Goal: Communication & Community: Answer question/provide support

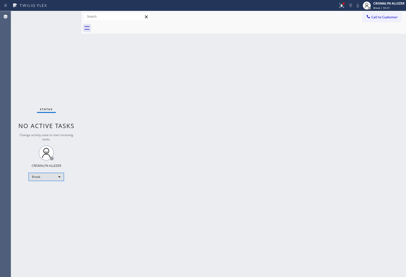
click at [63, 179] on div "Break" at bounding box center [46, 177] width 35 height 8
click at [49, 195] on li "Unavailable" at bounding box center [46, 196] width 34 height 6
drag, startPoint x: 386, startPoint y: 18, endPoint x: 294, endPoint y: 59, distance: 100.5
click at [384, 19] on span "Call to Customer" at bounding box center [384, 17] width 26 height 5
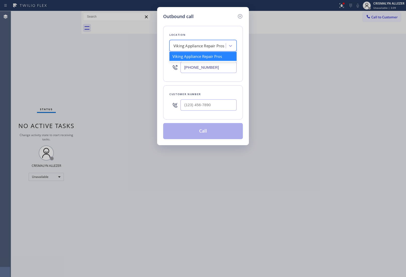
click at [208, 46] on div "Viking Appliance Repair Pros" at bounding box center [198, 46] width 51 height 6
paste input "Viking Repair Pro Irvine"
type input "Viking Repair Pro Irvine"
click at [197, 55] on div "Viking Repair Pro Irvine" at bounding box center [202, 56] width 67 height 9
type input "(949) 649-4919"
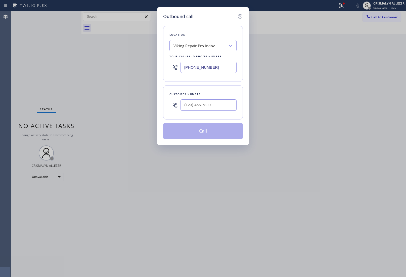
click at [361, 92] on div "Outbound call Location Viking Repair Pro Irvine Your caller id phone number (94…" at bounding box center [203, 138] width 406 height 277
click at [228, 104] on input "(___) ___-____" at bounding box center [208, 104] width 56 height 11
paste input "949) 436-1235"
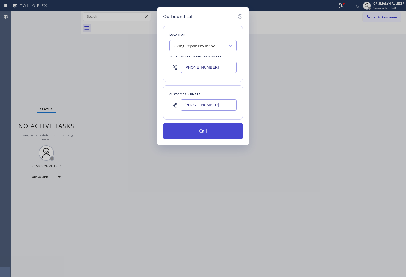
type input "[PHONE_NUMBER]"
click at [203, 135] on button "Call" at bounding box center [203, 131] width 80 height 16
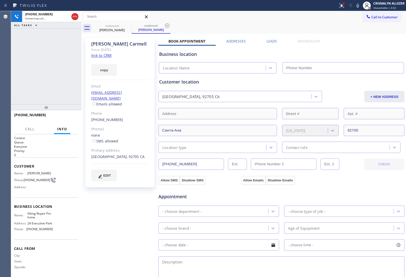
click at [103, 56] on link "link to CRM" at bounding box center [101, 55] width 20 height 5
type input "[PHONE_NUMBER]"
click at [63, 119] on span "HANG UP" at bounding box center [66, 117] width 15 height 4
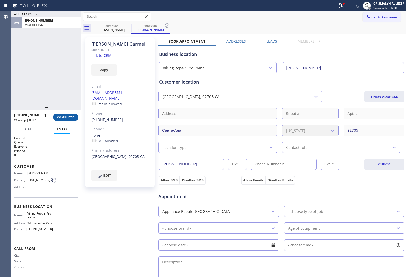
click at [63, 119] on span "COMPLETE" at bounding box center [65, 117] width 17 height 4
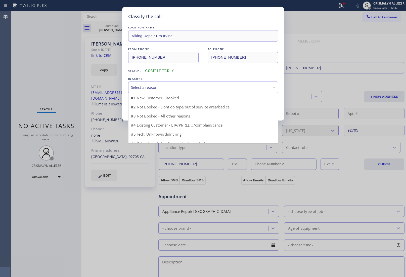
click at [185, 87] on div "Select a reason" at bounding box center [203, 87] width 144 height 6
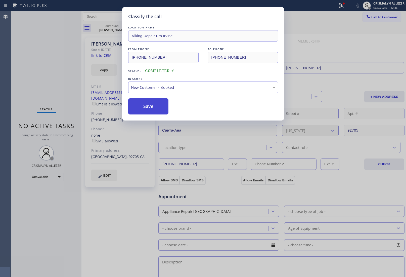
click at [151, 106] on button "Save" at bounding box center [148, 106] width 40 height 16
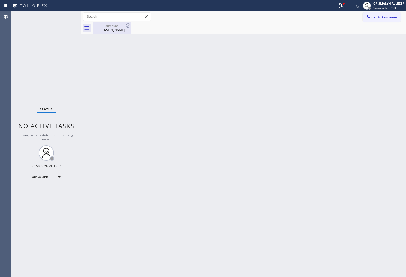
drag, startPoint x: 108, startPoint y: 30, endPoint x: 123, endPoint y: 27, distance: 15.3
click at [111, 29] on div "Garry Carmell" at bounding box center [112, 30] width 38 height 5
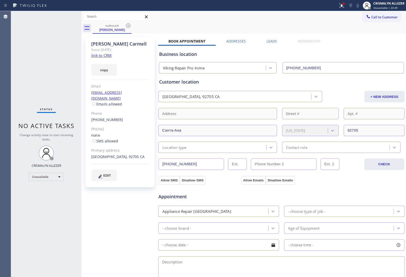
click at [128, 26] on icon at bounding box center [128, 25] width 5 height 5
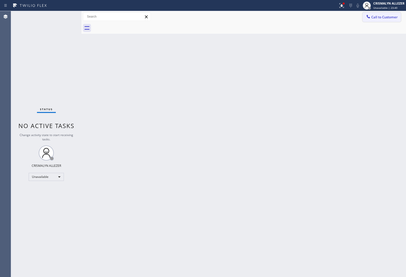
click at [391, 14] on button "Call to Customer" at bounding box center [381, 17] width 38 height 10
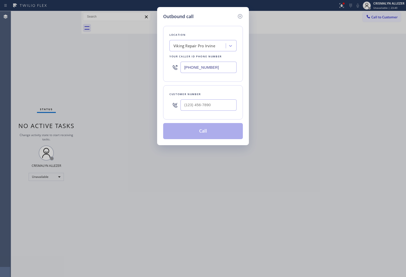
drag, startPoint x: 227, startPoint y: 67, endPoint x: 125, endPoint y: 63, distance: 101.8
click at [132, 67] on div "Outbound call Location Viking Repair Pro Irvine Your caller id phone number (94…" at bounding box center [203, 138] width 406 height 277
paste input "323) 643-116"
type input "[PHONE_NUMBER]"
click at [217, 108] on input "(___) ___-____" at bounding box center [208, 104] width 56 height 11
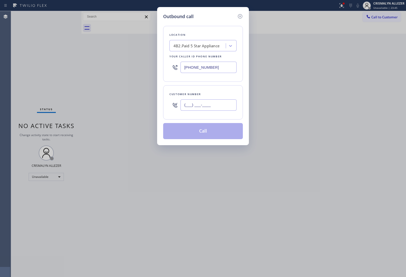
paste input "310) 428-0470"
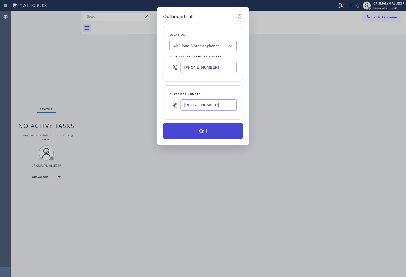
type input "[PHONE_NUMBER]"
click at [202, 131] on button "Call" at bounding box center [203, 131] width 80 height 16
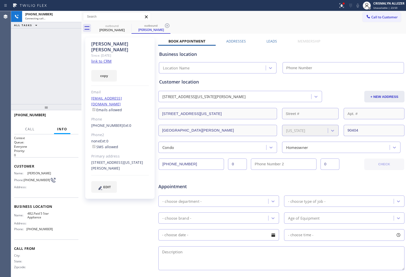
click at [105, 59] on link "link to CRM" at bounding box center [101, 61] width 20 height 5
type input "[PHONE_NUMBER]"
click at [67, 118] on span "HANG UP" at bounding box center [66, 117] width 15 height 4
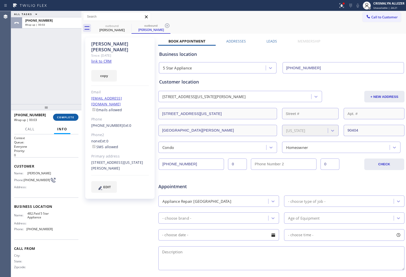
click at [71, 117] on span "COMPLETE" at bounding box center [65, 117] width 17 height 4
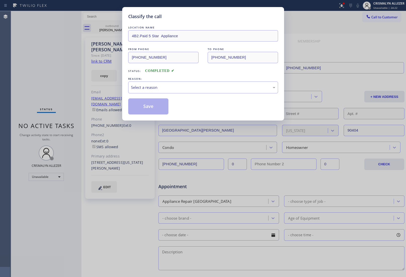
click at [191, 81] on div "REASON:" at bounding box center [203, 78] width 150 height 5
click at [178, 91] on div "Select a reason" at bounding box center [203, 87] width 150 height 12
click at [138, 109] on button "Save" at bounding box center [148, 106] width 40 height 16
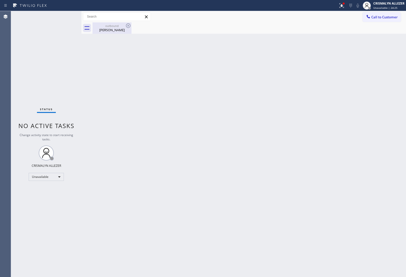
click at [119, 28] on div "David Whitehead" at bounding box center [112, 30] width 38 height 5
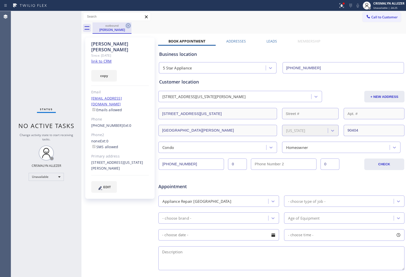
click at [129, 26] on icon at bounding box center [128, 26] width 6 height 6
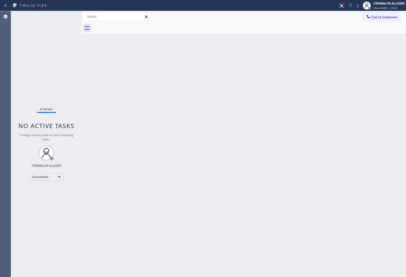
click at [386, 16] on span "Call to Customer" at bounding box center [384, 17] width 26 height 5
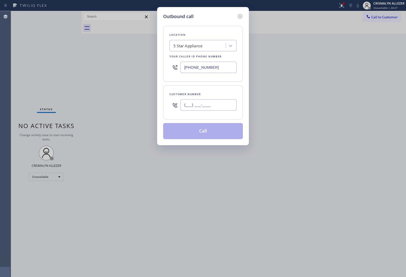
click at [217, 106] on input "(___) ___-____" at bounding box center [208, 104] width 56 height 11
paste input "text"
type input "(___) ___-____"
paste input "310) 428-0470"
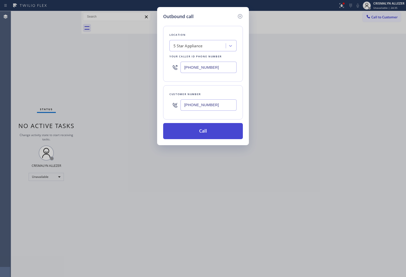
type input "[PHONE_NUMBER]"
click at [204, 131] on button "Call" at bounding box center [203, 131] width 80 height 16
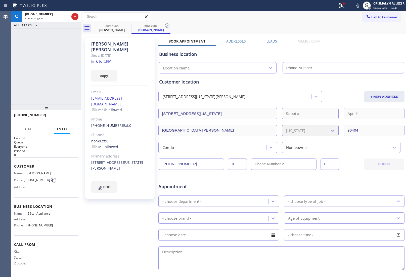
type input "[PHONE_NUMBER]"
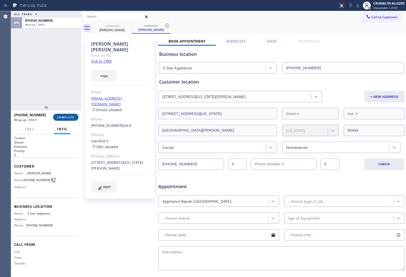
click at [67, 117] on span "COMPLETE" at bounding box center [65, 117] width 17 height 4
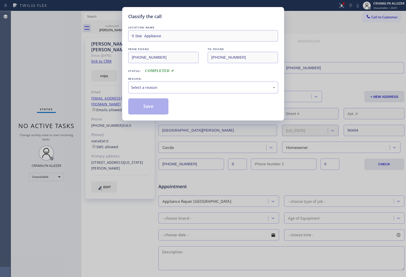
click at [219, 88] on div "Select a reason" at bounding box center [203, 87] width 144 height 6
click at [153, 111] on button "Save" at bounding box center [148, 106] width 40 height 16
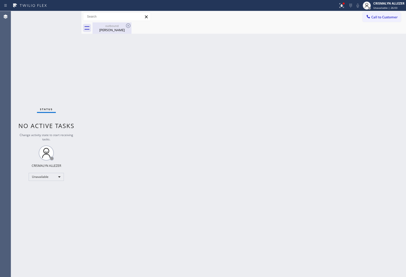
click at [112, 28] on div "David Whitehead" at bounding box center [112, 30] width 38 height 5
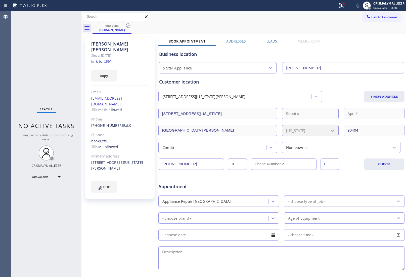
click at [273, 42] on label "Leads" at bounding box center [271, 41] width 11 height 5
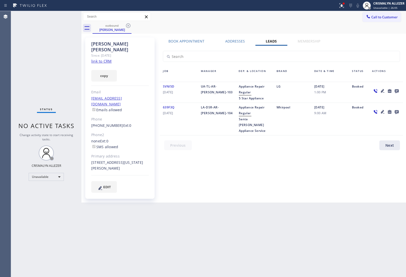
click at [396, 90] on icon at bounding box center [396, 91] width 4 height 4
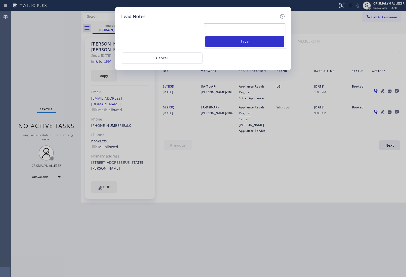
click at [226, 26] on textarea at bounding box center [244, 29] width 79 height 9
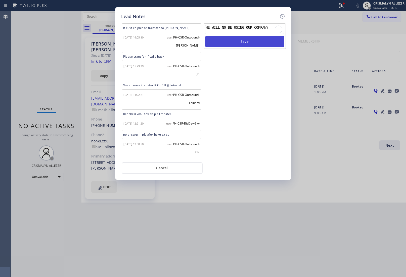
type textarea "HE WILL NO BE USING OUR COMPANY"
click at [234, 44] on button "Save" at bounding box center [244, 42] width 79 height 12
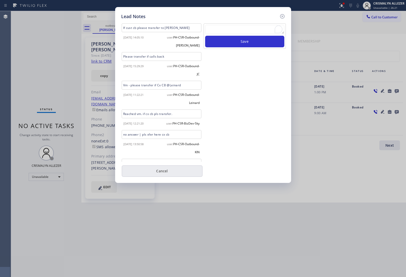
click at [163, 173] on button "Cancel" at bounding box center [162, 171] width 81 height 12
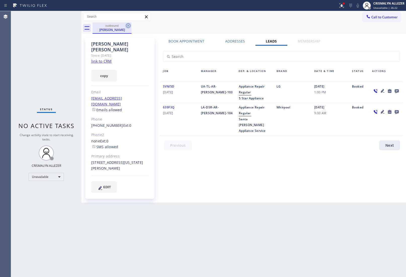
click at [129, 27] on icon at bounding box center [128, 26] width 6 height 6
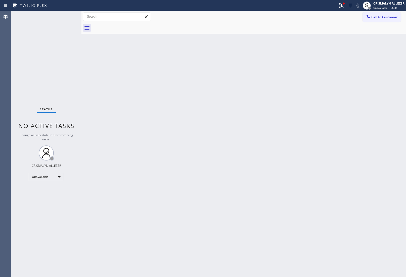
drag, startPoint x: 385, startPoint y: 17, endPoint x: 315, endPoint y: 57, distance: 79.8
click at [384, 18] on span "Call to Customer" at bounding box center [384, 17] width 26 height 5
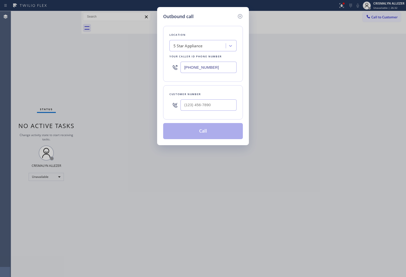
paste input "408) 617-8880"
drag, startPoint x: 217, startPoint y: 67, endPoint x: 83, endPoint y: 67, distance: 133.6
click at [92, 70] on div "Outbound call Location 5 Star Appliance Your caller id phone number (323) 643-1…" at bounding box center [203, 138] width 406 height 277
type input "[PHONE_NUMBER]"
click at [214, 104] on input "(___) ___-____" at bounding box center [208, 104] width 56 height 11
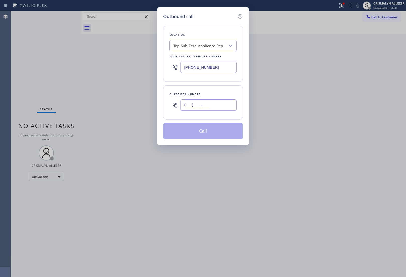
paste input "408) 821-6711"
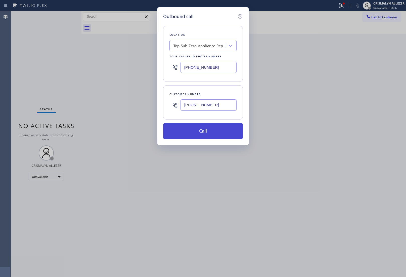
type input "[PHONE_NUMBER]"
click at [208, 129] on button "Call" at bounding box center [203, 131] width 80 height 16
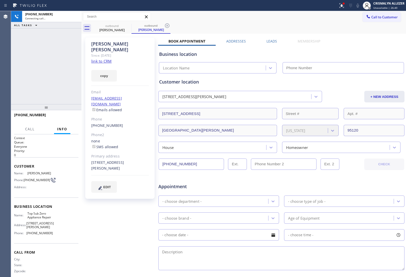
click at [102, 59] on link "link to CRM" at bounding box center [101, 61] width 20 height 5
type input "[PHONE_NUMBER]"
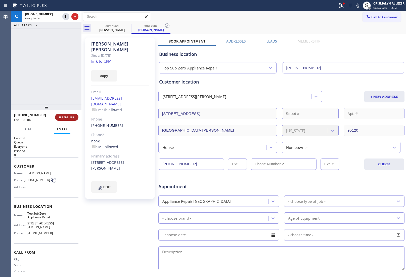
click at [63, 117] on span "HANG UP" at bounding box center [66, 117] width 15 height 4
click at [64, 117] on span "COMPLETE" at bounding box center [65, 117] width 17 height 4
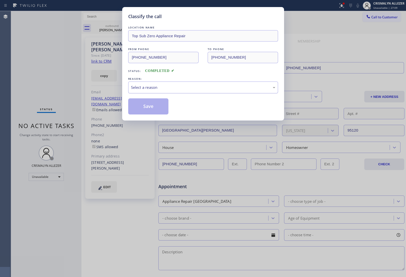
click at [183, 89] on div "Select a reason" at bounding box center [203, 87] width 144 height 6
click at [157, 105] on button "Save" at bounding box center [148, 106] width 40 height 16
click at [132, 28] on div "Kristy Carpenter" at bounding box center [151, 29] width 38 height 5
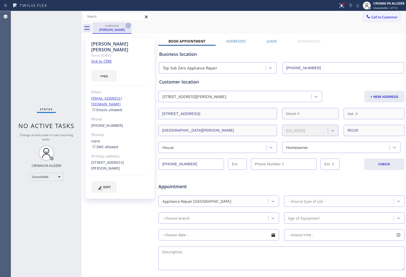
click at [125, 26] on icon at bounding box center [128, 26] width 6 height 6
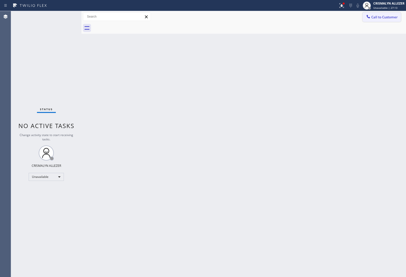
click at [391, 20] on button "Call to Customer" at bounding box center [381, 17] width 38 height 10
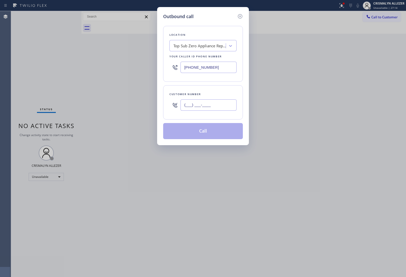
click at [226, 105] on input "(___) ___-____" at bounding box center [208, 104] width 56 height 11
paste input "408) 821-6711"
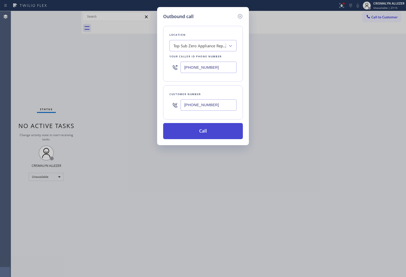
type input "[PHONE_NUMBER]"
click at [208, 134] on button "Call" at bounding box center [203, 131] width 80 height 16
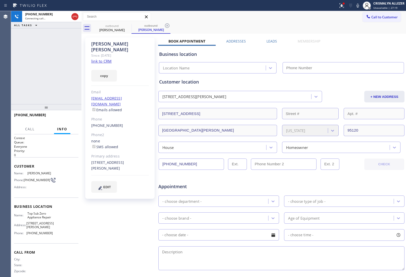
type input "[PHONE_NUMBER]"
click at [273, 40] on label "Leads" at bounding box center [271, 41] width 11 height 5
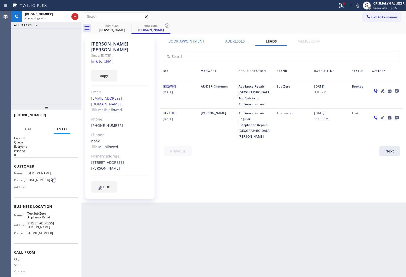
click at [397, 90] on icon at bounding box center [396, 91] width 4 height 4
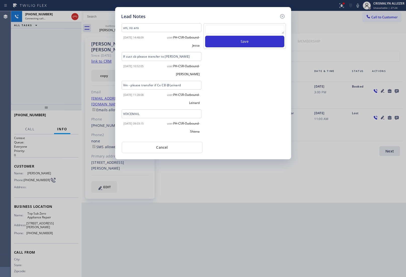
click at [238, 30] on textarea at bounding box center [244, 29] width 79 height 9
paste textarea "no answer | pls xfer here cx cb"
type textarea "no answer | pls xfer here cx cb"
click at [236, 41] on button "Save" at bounding box center [244, 42] width 79 height 12
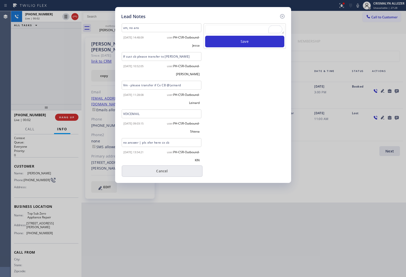
click at [164, 170] on button "Cancel" at bounding box center [162, 171] width 81 height 12
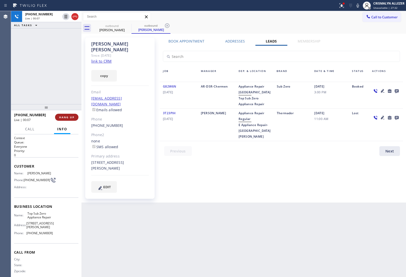
click at [67, 116] on span "HANG UP" at bounding box center [66, 117] width 15 height 4
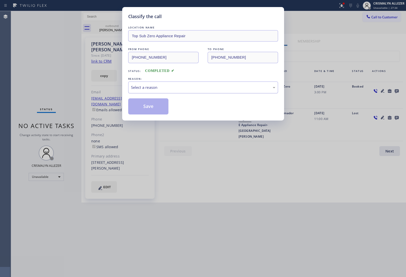
click at [186, 91] on div "Select a reason" at bounding box center [203, 87] width 150 height 12
click at [146, 110] on button "Save" at bounding box center [148, 106] width 40 height 16
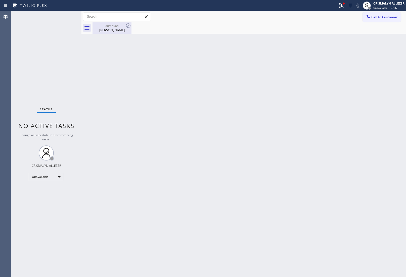
click at [118, 27] on div "outbound" at bounding box center [112, 26] width 38 height 4
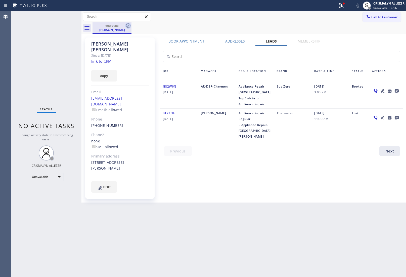
click at [128, 26] on icon at bounding box center [128, 25] width 5 height 5
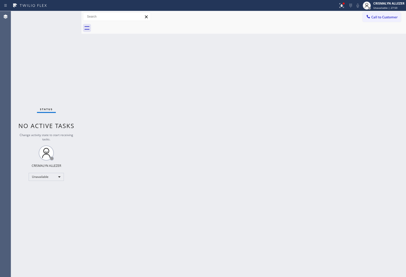
click at [387, 17] on span "Call to Customer" at bounding box center [384, 17] width 26 height 5
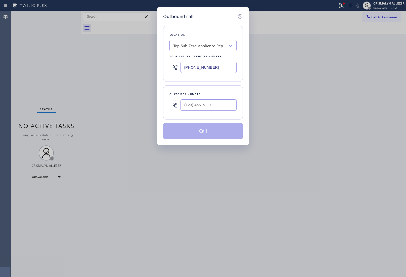
drag, startPoint x: 222, startPoint y: 66, endPoint x: 66, endPoint y: 53, distance: 156.2
click at [87, 57] on div "Outbound call Location Top Sub Zero Appliance Repair Your caller id phone numbe…" at bounding box center [203, 138] width 406 height 277
paste input "413-1924"
type input "[PHONE_NUMBER]"
click at [209, 106] on input "(___) ___-____" at bounding box center [208, 104] width 56 height 11
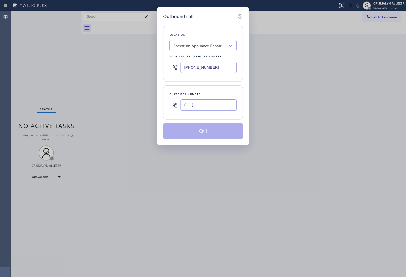
paste input "408) 508-2966"
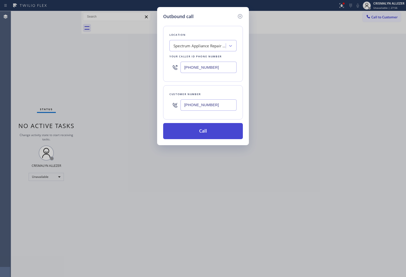
type input "(408) 508-2966"
click at [209, 129] on button "Call" at bounding box center [203, 131] width 80 height 16
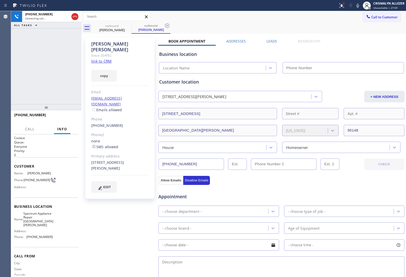
click at [107, 59] on link "link to CRM" at bounding box center [101, 61] width 20 height 5
type input "[PHONE_NUMBER]"
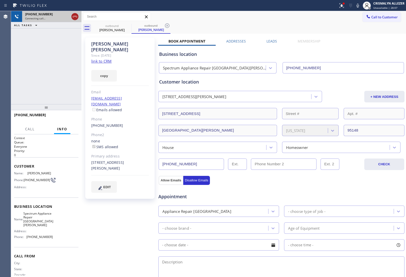
click at [77, 17] on icon at bounding box center [75, 17] width 5 height 2
click at [69, 17] on div "Connecting call…" at bounding box center [47, 19] width 44 height 4
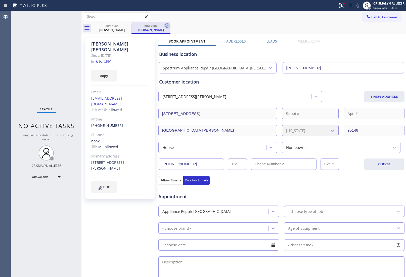
click at [167, 26] on icon at bounding box center [167, 26] width 6 height 6
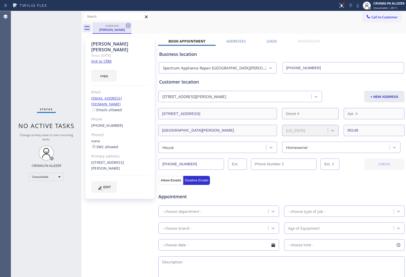
click at [127, 25] on icon at bounding box center [128, 26] width 6 height 6
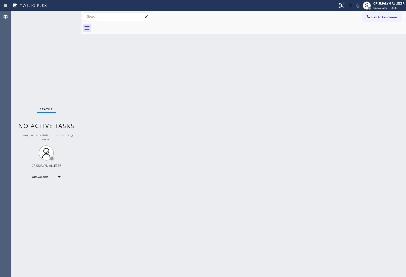
click at [374, 18] on span "Call to Customer" at bounding box center [384, 17] width 26 height 5
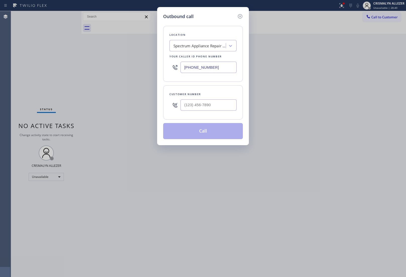
drag, startPoint x: 199, startPoint y: 67, endPoint x: 127, endPoint y: 66, distance: 71.8
click at [127, 66] on div "Outbound call Location Spectrum Appliance Repair San Jose Your caller id phone …" at bounding box center [203, 138] width 406 height 277
paste input "805) 387-6909"
type input "[PHONE_NUMBER]"
click at [222, 103] on input "(___) ___-____" at bounding box center [208, 104] width 56 height 11
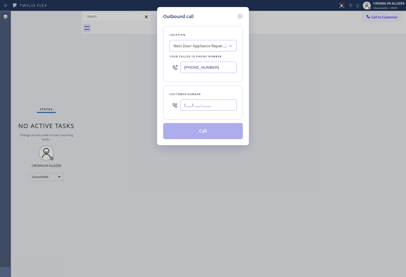
paste input "760) 505-4993"
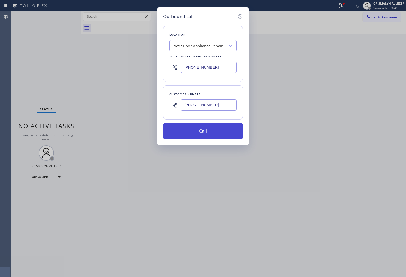
type input "[PHONE_NUMBER]"
click at [210, 130] on button "Call" at bounding box center [203, 131] width 80 height 16
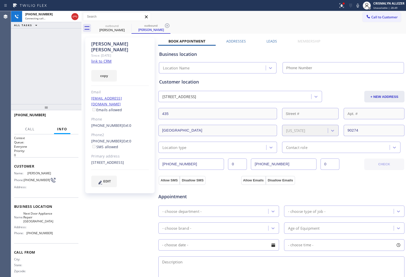
click at [104, 59] on link "link to CRM" at bounding box center [101, 61] width 20 height 5
type input "[PHONE_NUMBER]"
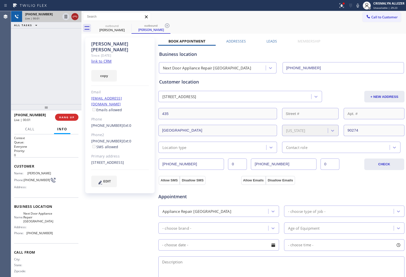
click at [75, 18] on icon at bounding box center [75, 17] width 6 height 6
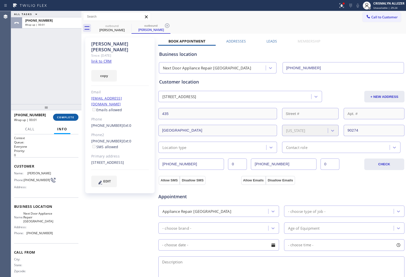
click at [62, 116] on span "COMPLETE" at bounding box center [65, 117] width 17 height 4
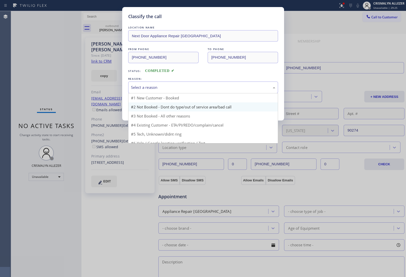
drag, startPoint x: 210, startPoint y: 90, endPoint x: 158, endPoint y: 107, distance: 54.9
click at [207, 92] on div "Select a reason" at bounding box center [203, 87] width 150 height 12
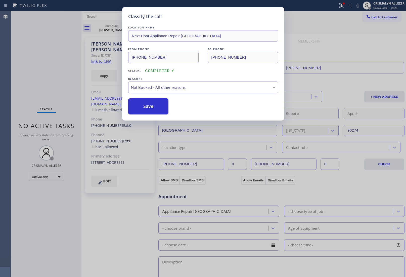
click at [148, 108] on button "Save" at bounding box center [148, 106] width 40 height 16
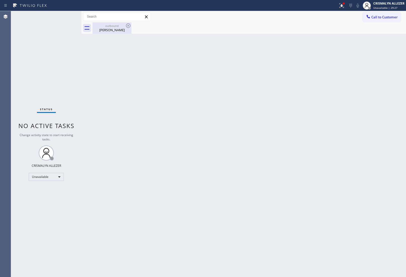
drag, startPoint x: 113, startPoint y: 27, endPoint x: 124, endPoint y: 27, distance: 10.5
click at [114, 27] on div "outbound" at bounding box center [112, 26] width 38 height 4
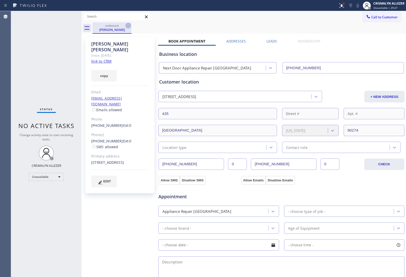
click at [129, 26] on icon at bounding box center [128, 26] width 6 height 6
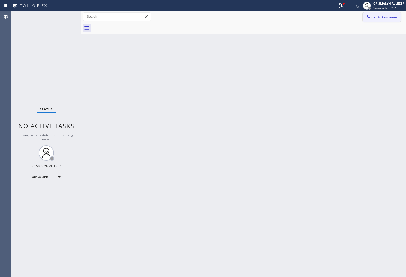
click at [387, 17] on span "Call to Customer" at bounding box center [384, 17] width 26 height 5
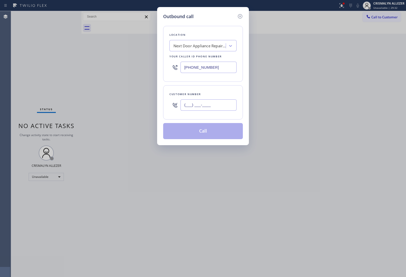
click at [213, 107] on input "(___) ___-____" at bounding box center [208, 104] width 56 height 11
paste input "760) 505-4993"
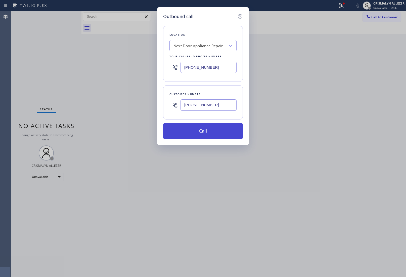
type input "[PHONE_NUMBER]"
click at [204, 132] on button "Call" at bounding box center [203, 131] width 80 height 16
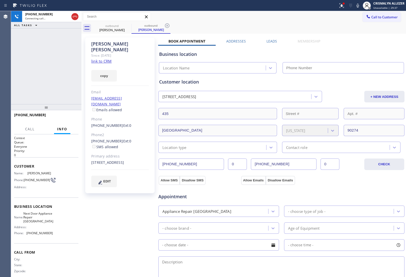
type input "[PHONE_NUMBER]"
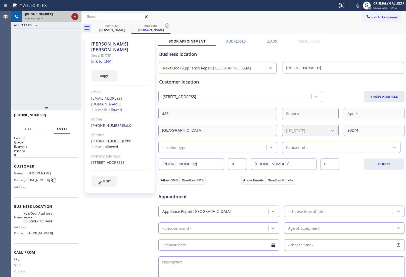
click at [75, 16] on icon at bounding box center [75, 17] width 5 height 2
click at [169, 24] on icon at bounding box center [167, 25] width 5 height 5
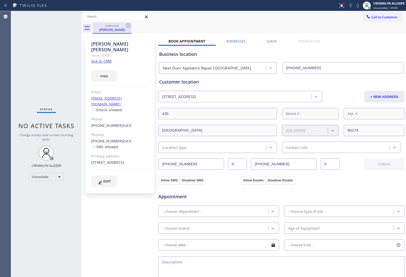
click at [131, 25] on div "outbound Rosanne Farnum" at bounding box center [111, 27] width 39 height 11
click at [269, 41] on label "Leads" at bounding box center [271, 41] width 11 height 5
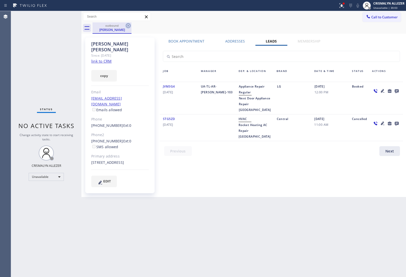
click at [128, 27] on icon at bounding box center [128, 26] width 6 height 6
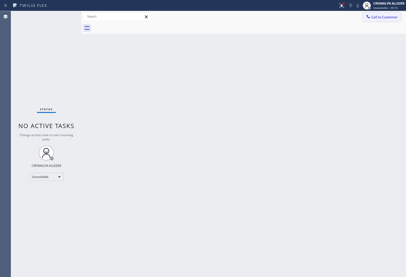
click at [391, 20] on button "Call to Customer" at bounding box center [381, 17] width 38 height 10
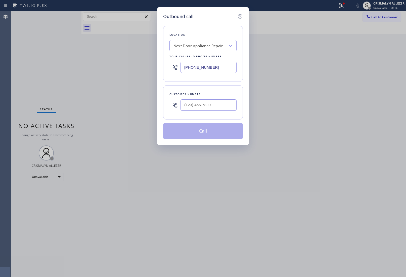
drag, startPoint x: 200, startPoint y: 68, endPoint x: 115, endPoint y: 66, distance: 85.4
click at [127, 67] on div "Outbound call Location Next Door Appliance Repair Hope Ranch Your caller id pho…" at bounding box center [203, 138] width 406 height 277
paste input "602) 888-7324"
type input "[PHONE_NUMBER]"
click at [218, 104] on input "(___) ___-____" at bounding box center [208, 104] width 56 height 11
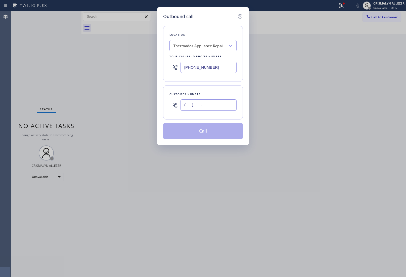
paste input "619) 916-9222"
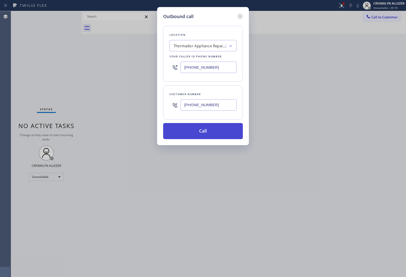
type input "[PHONE_NUMBER]"
click at [207, 134] on button "Call" at bounding box center [203, 131] width 80 height 16
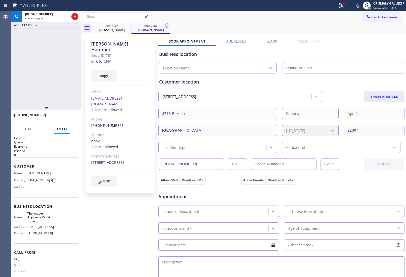
type input "[PHONE_NUMBER]"
drag, startPoint x: 100, startPoint y: 59, endPoint x: 104, endPoint y: 56, distance: 5.4
click at [100, 64] on div "copy" at bounding box center [120, 72] width 58 height 17
click at [104, 59] on link "link to CRM" at bounding box center [101, 61] width 20 height 5
click at [269, 39] on label "Leads" at bounding box center [271, 41] width 11 height 5
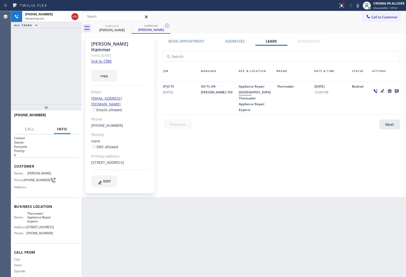
click at [395, 90] on icon at bounding box center [396, 91] width 4 height 4
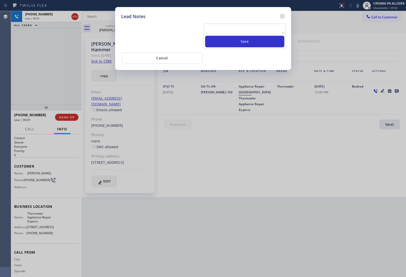
click at [241, 26] on textarea at bounding box center [244, 29] width 79 height 9
paste textarea "no answer | pls xfer here cx cb"
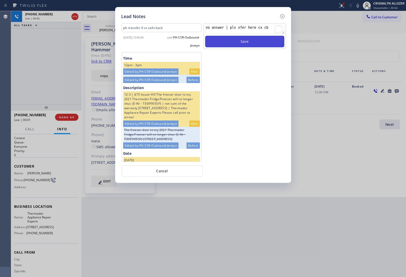
type textarea "no answer | pls xfer here cx cb"
click at [241, 44] on button "Save" at bounding box center [244, 42] width 79 height 12
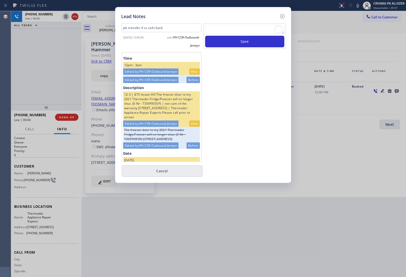
click at [168, 171] on button "Cancel" at bounding box center [162, 171] width 81 height 12
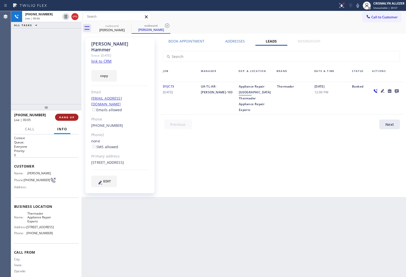
click at [59, 117] on span "HANG UP" at bounding box center [66, 117] width 15 height 4
click at [64, 117] on span "HANG UP" at bounding box center [66, 117] width 15 height 4
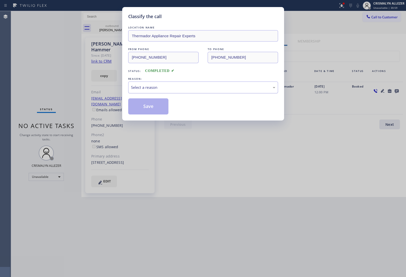
click at [199, 89] on div "Select a reason" at bounding box center [203, 87] width 144 height 6
click at [158, 109] on button "Save" at bounding box center [148, 106] width 40 height 16
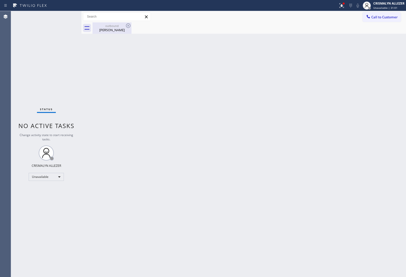
click at [115, 29] on div "Jonathan Hammer" at bounding box center [112, 30] width 38 height 5
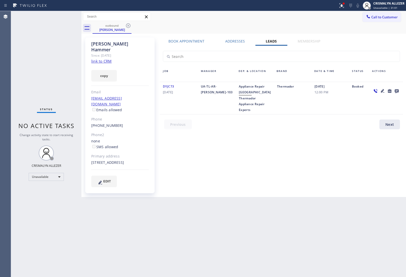
drag, startPoint x: 128, startPoint y: 25, endPoint x: 128, endPoint y: 5, distance: 20.1
click at [128, 24] on icon at bounding box center [128, 26] width 6 height 6
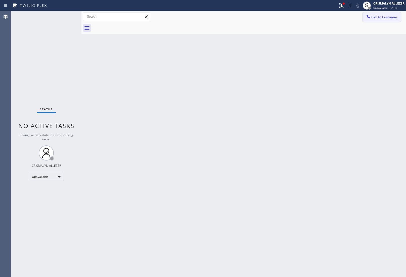
click at [378, 20] on button "Call to Customer" at bounding box center [381, 17] width 38 height 10
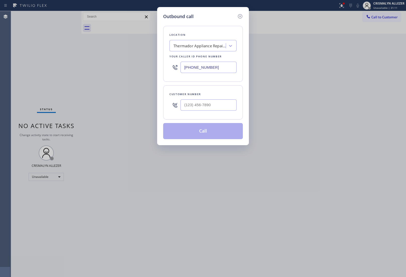
paste input "833) 692-2271"
drag, startPoint x: 223, startPoint y: 70, endPoint x: 113, endPoint y: 60, distance: 110.5
click at [116, 61] on div "Outbound call Location Thermador Appliance Repair Experts Your caller id phone …" at bounding box center [203, 138] width 406 height 277
type input "[PHONE_NUMBER]"
click at [220, 104] on input "(___) ___-____" at bounding box center [208, 104] width 56 height 11
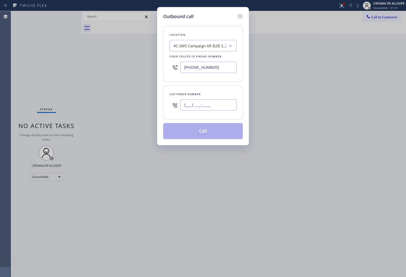
paste input "708) 309-4905"
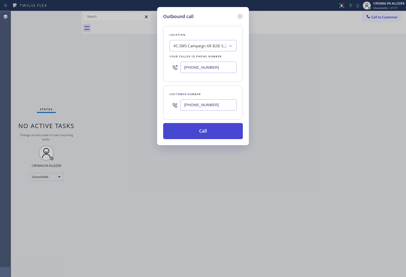
type input "[PHONE_NUMBER]"
click at [201, 134] on button "Call" at bounding box center [203, 131] width 80 height 16
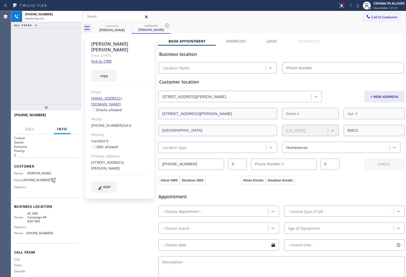
click at [108, 59] on link "link to CRM" at bounding box center [101, 61] width 20 height 5
type input "[PHONE_NUMBER]"
click at [66, 119] on button "HANG UP" at bounding box center [66, 117] width 23 height 7
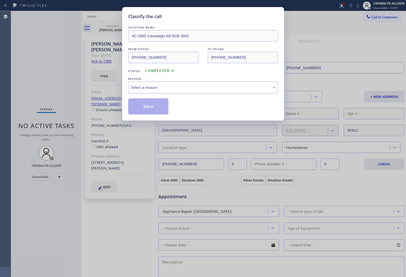
click at [220, 92] on div "Select a reason" at bounding box center [203, 87] width 150 height 12
click at [153, 108] on button "Save" at bounding box center [148, 106] width 40 height 16
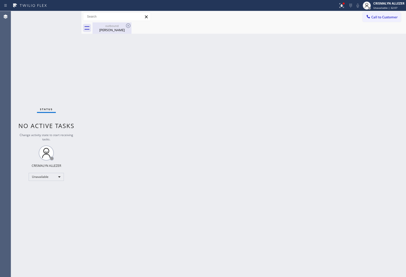
click at [113, 30] on div "Derek Terry" at bounding box center [112, 30] width 38 height 5
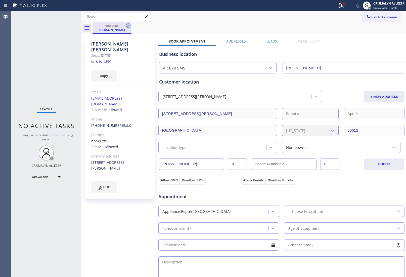
click at [127, 25] on icon at bounding box center [128, 26] width 6 height 6
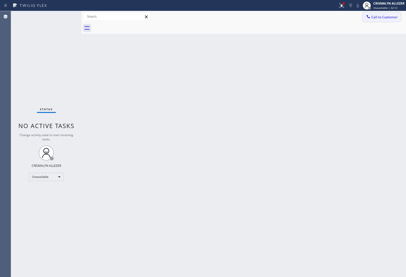
click at [390, 19] on button "Call to Customer" at bounding box center [381, 17] width 38 height 10
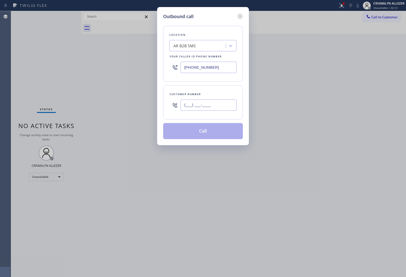
click at [222, 109] on input "(___) ___-____" at bounding box center [208, 104] width 56 height 11
paste input "708) 309-4905"
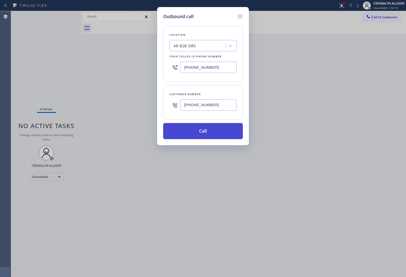
type input "[PHONE_NUMBER]"
click at [205, 135] on button "Call" at bounding box center [203, 131] width 80 height 16
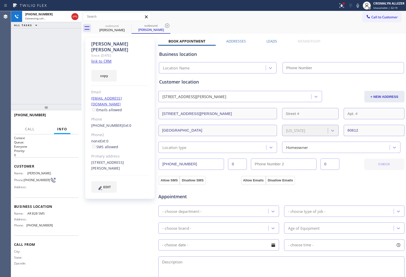
type input "[PHONE_NUMBER]"
click at [351, 62] on div "AR B2B SMS (833) 692-2271" at bounding box center [281, 66] width 247 height 13
click at [67, 118] on span "HANG UP" at bounding box center [66, 117] width 15 height 4
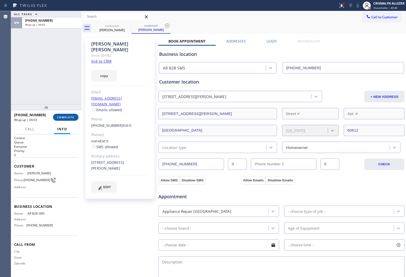
click at [62, 118] on span "COMPLETE" at bounding box center [65, 117] width 17 height 4
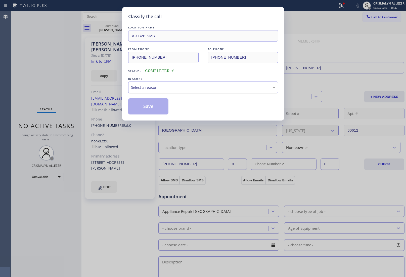
click at [204, 86] on div "Select a reason" at bounding box center [203, 87] width 144 height 6
click at [150, 109] on button "Save" at bounding box center [148, 106] width 40 height 16
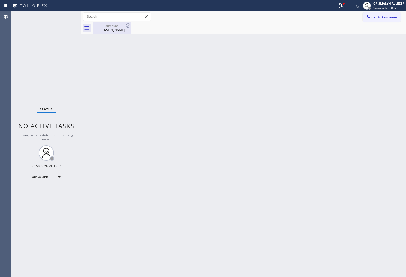
click at [116, 30] on div "Derek Terry" at bounding box center [112, 30] width 38 height 5
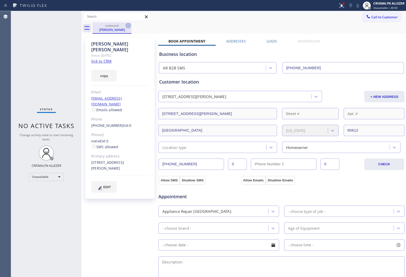
click at [126, 26] on icon at bounding box center [128, 25] width 5 height 5
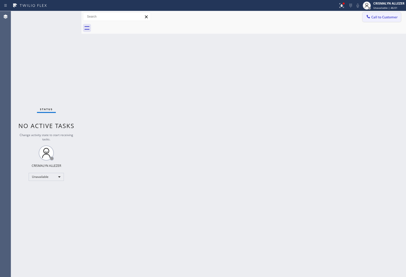
click at [386, 18] on span "Call to Customer" at bounding box center [384, 17] width 26 height 5
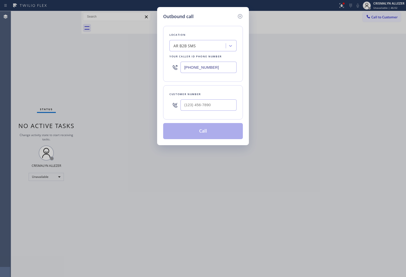
drag, startPoint x: 224, startPoint y: 67, endPoint x: 117, endPoint y: 58, distance: 107.2
click at [97, 68] on div "Outbound call Location AR B2B SMS Your caller id phone number (833) 692-2271 Cu…" at bounding box center [203, 138] width 406 height 277
type input "(___) ___-____"
click at [220, 102] on input "(___) ___-____" at bounding box center [208, 104] width 56 height 11
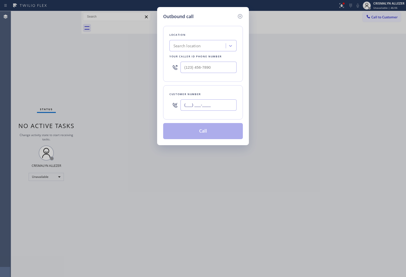
paste input "714) 282-0174"
type input "[PHONE_NUMBER]"
click at [225, 64] on input "(___) ___-____" at bounding box center [208, 67] width 56 height 11
paste input "714) 855-4254"
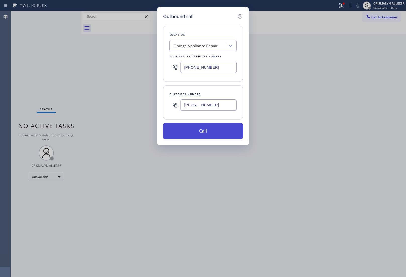
type input "[PHONE_NUMBER]"
click at [210, 129] on button "Call" at bounding box center [203, 131] width 80 height 16
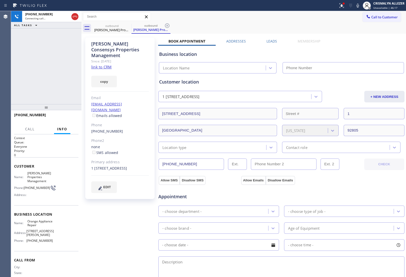
type input "[PHONE_NUMBER]"
click at [104, 64] on link "link to CRM" at bounding box center [101, 66] width 20 height 5
click at [67, 117] on span "HANG UP" at bounding box center [66, 117] width 15 height 4
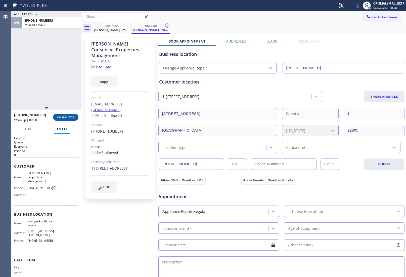
click at [67, 117] on span "COMPLETE" at bounding box center [65, 117] width 17 height 4
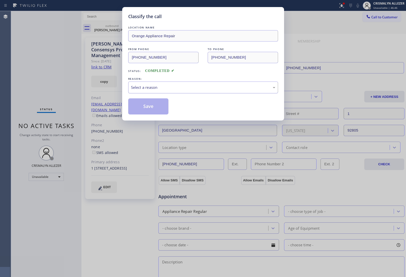
click at [192, 91] on div "Select a reason" at bounding box center [203, 87] width 150 height 12
click at [150, 111] on button "Save" at bounding box center [148, 106] width 40 height 16
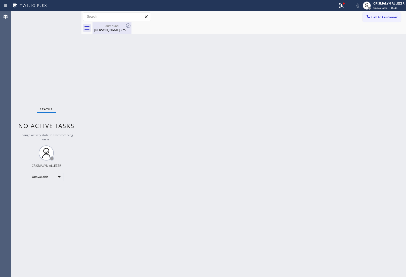
click at [107, 29] on div "Allan Consensys Properties Management" at bounding box center [112, 30] width 38 height 5
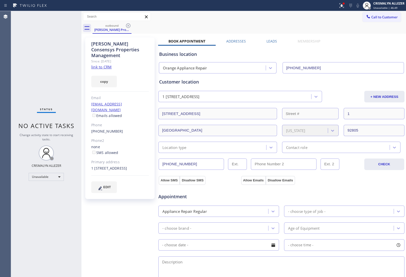
click at [273, 41] on label "Leads" at bounding box center [271, 41] width 11 height 5
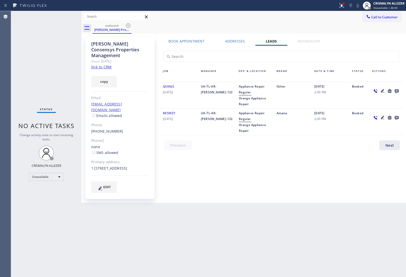
click at [397, 90] on icon at bounding box center [396, 91] width 4 height 4
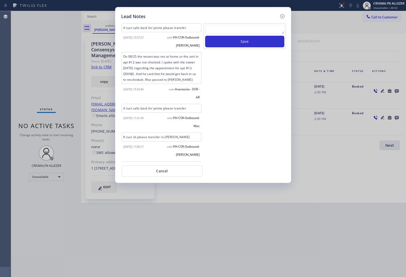
click at [250, 30] on textarea at bounding box center [244, 29] width 79 height 9
paste textarea "no answer | pls xfer here cx cb"
type textarea "no answer | pls xfer here cx cb"
click at [252, 47] on button "Save" at bounding box center [244, 42] width 79 height 12
click at [163, 170] on button "Cancel" at bounding box center [162, 171] width 81 height 12
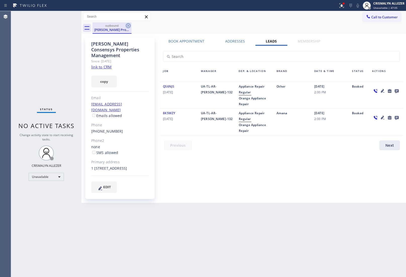
click at [128, 24] on icon at bounding box center [128, 26] width 6 height 6
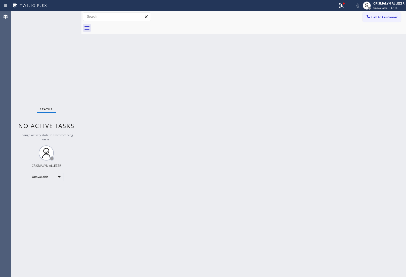
click at [369, 18] on icon at bounding box center [367, 16] width 3 height 3
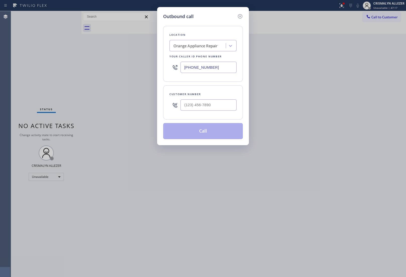
paste input "206) 312-4468"
drag, startPoint x: 224, startPoint y: 67, endPoint x: 82, endPoint y: 57, distance: 142.3
click at [82, 57] on div "Outbound call Location Orange Appliance Repair Your caller id phone number (714…" at bounding box center [203, 138] width 406 height 277
type input "[PHONE_NUMBER]"
click at [216, 108] on input "(___) ___-____" at bounding box center [208, 104] width 56 height 11
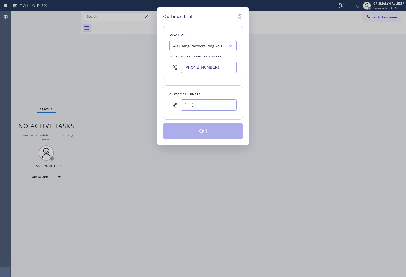
paste input "203) 865-5014"
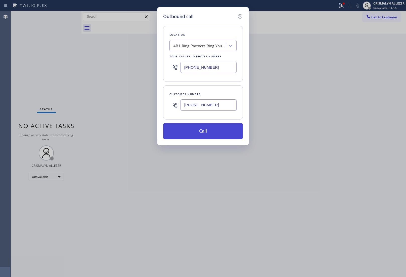
type input "(203) 865-5014"
click at [208, 131] on button "Call" at bounding box center [203, 131] width 80 height 16
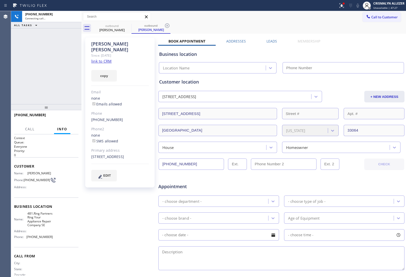
click at [96, 59] on link "link to CRM" at bounding box center [101, 61] width 20 height 5
type input "[PHONE_NUMBER]"
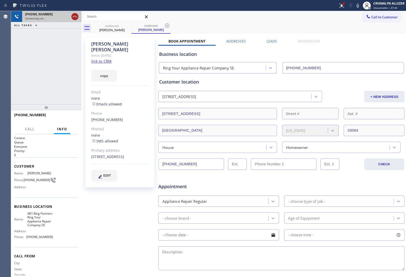
click at [73, 19] on icon at bounding box center [75, 17] width 6 height 6
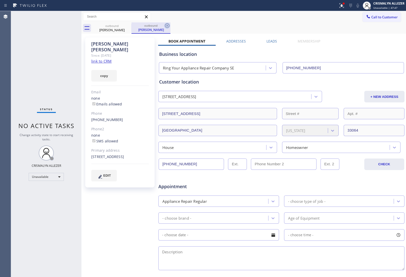
click at [166, 25] on icon at bounding box center [167, 26] width 6 height 6
click at [130, 27] on icon at bounding box center [128, 25] width 5 height 5
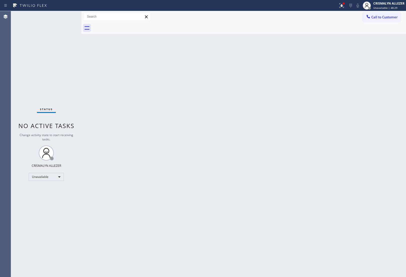
click at [379, 17] on span "Call to Customer" at bounding box center [384, 17] width 26 height 5
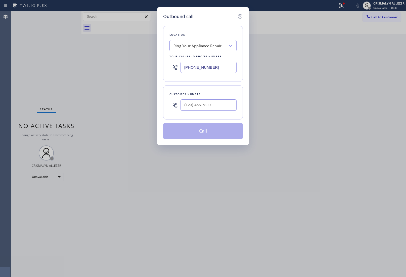
drag, startPoint x: 227, startPoint y: 68, endPoint x: 81, endPoint y: 66, distance: 145.4
click at [99, 68] on div "Outbound call Location Ring Your Appliance Repair Company SE Your caller id pho…" at bounding box center [203, 138] width 406 height 277
paste input "425) 230-4104"
type input "[PHONE_NUMBER]"
click at [228, 103] on input "(___) ___-____" at bounding box center [208, 104] width 56 height 11
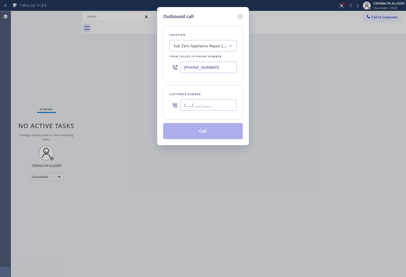
paste input "206) 595-5501"
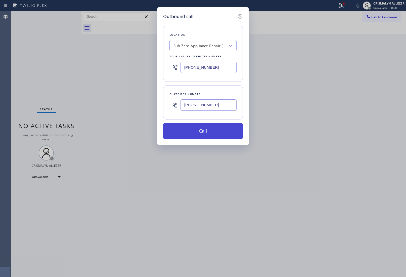
type input "(206) 595-5501"
click at [212, 132] on button "Call" at bounding box center [203, 131] width 80 height 16
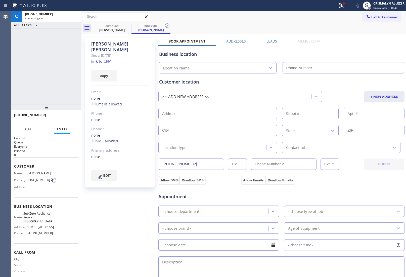
click at [110, 59] on link "link to CRM" at bounding box center [101, 61] width 20 height 5
type input "[PHONE_NUMBER]"
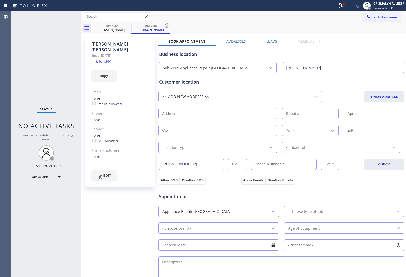
click at [275, 39] on label "Leads" at bounding box center [271, 41] width 11 height 5
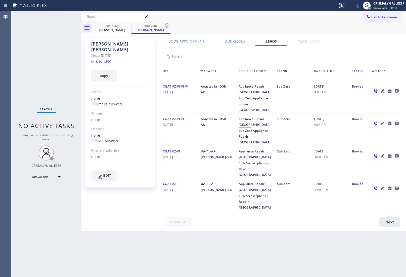
click at [396, 91] on icon at bounding box center [396, 91] width 4 height 4
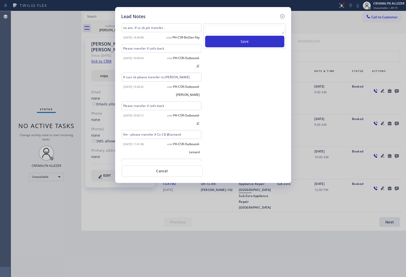
click at [237, 29] on textarea at bounding box center [244, 29] width 79 height 9
paste textarea "DON'T NEED SERVICE / NOT NTERESTED"
type textarea "DON'T NEED SERVICE / NOT NTERESTED"
click at [237, 44] on button "Save" at bounding box center [244, 42] width 79 height 12
click at [163, 168] on button "Cancel" at bounding box center [162, 171] width 81 height 12
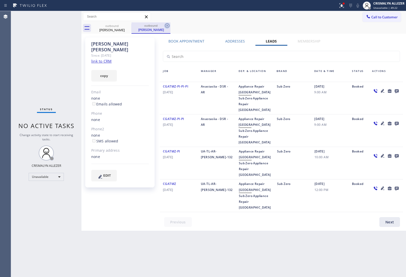
click at [167, 24] on icon at bounding box center [167, 26] width 6 height 6
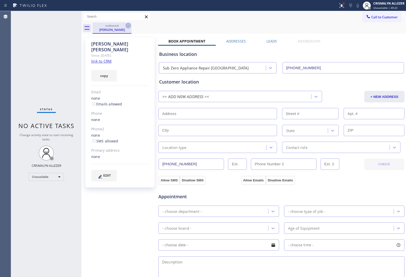
click at [129, 25] on icon at bounding box center [128, 26] width 6 height 6
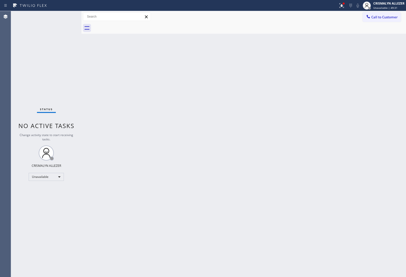
click at [385, 19] on button "Call to Customer" at bounding box center [381, 17] width 38 height 10
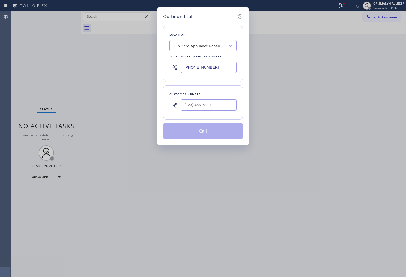
drag, startPoint x: 180, startPoint y: 68, endPoint x: 79, endPoint y: 51, distance: 101.9
click at [92, 55] on div "Outbound call Location Sub Zero Appliance Repair [GEOGRAPHIC_DATA] Your caller …" at bounding box center [203, 138] width 406 height 277
paste input "213) 933-9177"
type input "[PHONE_NUMBER]"
click at [213, 108] on input "(___) ___-____" at bounding box center [208, 104] width 56 height 11
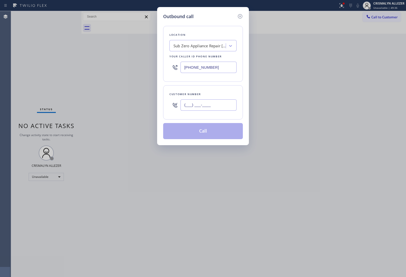
paste input "909) 223-8588"
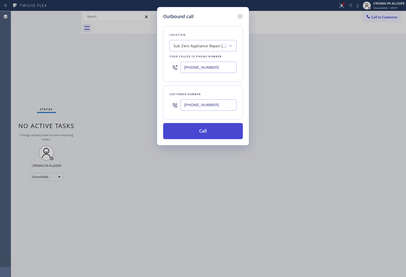
type input "[PHONE_NUMBER]"
click at [209, 132] on button "Call" at bounding box center [203, 131] width 80 height 16
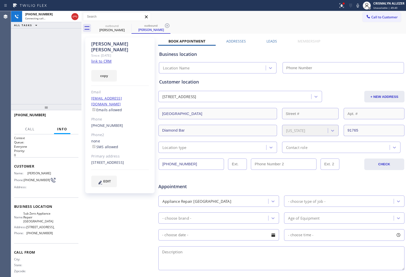
type input "[PHONE_NUMBER]"
click at [107, 59] on link "link to CRM" at bounding box center [101, 61] width 20 height 5
click at [64, 119] on button "HANG UP" at bounding box center [66, 117] width 23 height 7
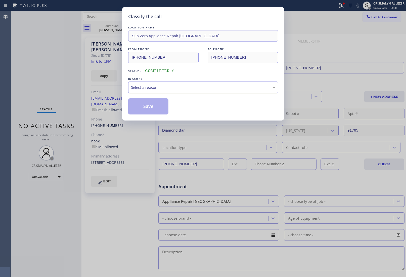
drag, startPoint x: 206, startPoint y: 88, endPoint x: 203, endPoint y: 91, distance: 3.4
click at [203, 91] on div "Select a reason" at bounding box center [203, 87] width 150 height 12
click at [155, 107] on button "Save" at bounding box center [148, 106] width 40 height 16
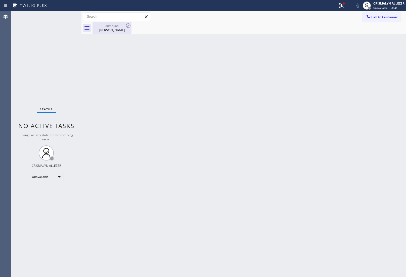
click at [116, 28] on div "[PERSON_NAME]" at bounding box center [112, 30] width 38 height 5
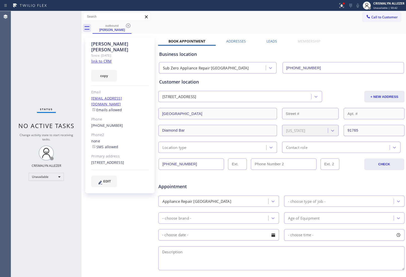
click at [272, 40] on label "Leads" at bounding box center [271, 41] width 11 height 5
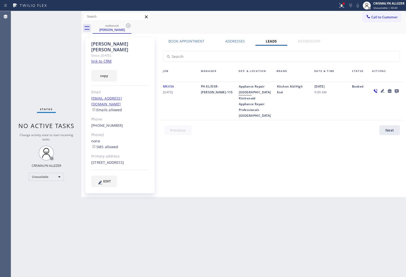
click at [398, 90] on icon at bounding box center [396, 91] width 4 height 4
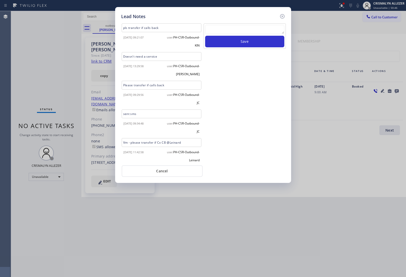
click at [237, 30] on textarea at bounding box center [244, 29] width 79 height 9
paste textarea "ALL GOOD FOR NOW, if cb xfer"
type textarea "ALL GOOD FOR NOW, if cb xfer"
click at [235, 43] on button "Save" at bounding box center [244, 42] width 79 height 12
drag, startPoint x: 168, startPoint y: 175, endPoint x: 146, endPoint y: 119, distance: 59.9
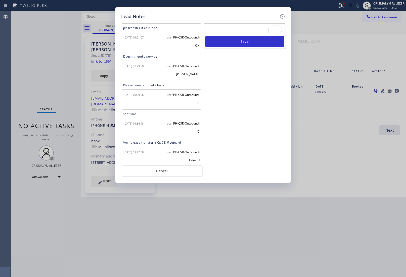
click at [168, 174] on button "Cancel" at bounding box center [162, 171] width 81 height 12
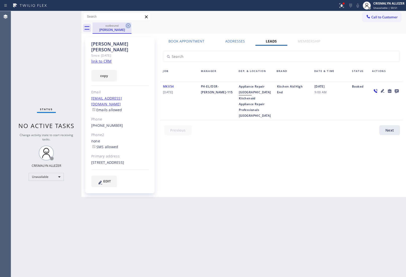
click at [130, 26] on icon at bounding box center [128, 26] width 6 height 6
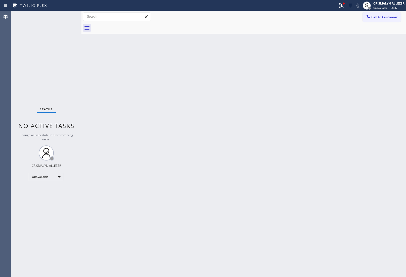
click at [376, 17] on span "Call to Customer" at bounding box center [384, 17] width 26 height 5
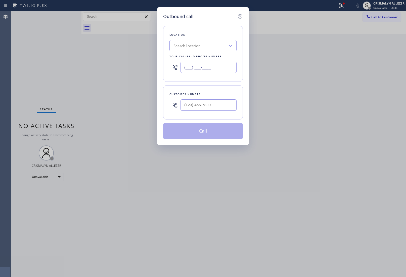
paste input "805) 572-7654"
drag, startPoint x: 221, startPoint y: 72, endPoint x: 68, endPoint y: 62, distance: 153.5
click at [75, 62] on div "Outbound call Location Search location Your caller id phone number (___) ___-__…" at bounding box center [203, 138] width 406 height 277
type input "[PHONE_NUMBER]"
click at [217, 107] on input "(___) ___-____" at bounding box center [208, 104] width 56 height 11
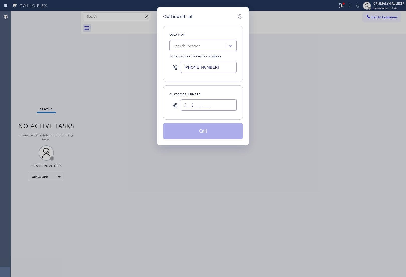
paste input "818) 314-8118"
type input "(818) 314-8118"
drag, startPoint x: 226, startPoint y: 68, endPoint x: 91, endPoint y: 64, distance: 134.4
click at [90, 64] on div "Outbound call Location Search location Your caller id phone number (805) 572-76…" at bounding box center [203, 138] width 406 height 277
type input "[PHONE_NUMBER]"
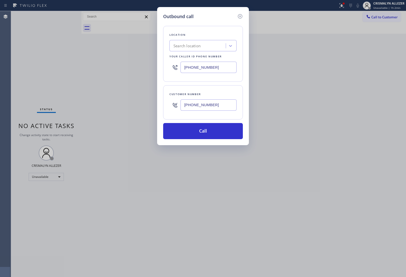
click at [352, 107] on div "Outbound call Location Search location Your caller id phone number (805) 572-76…" at bounding box center [203, 138] width 406 height 277
click at [203, 46] on div "Search location" at bounding box center [198, 45] width 55 height 9
type input "5 star appliance re"
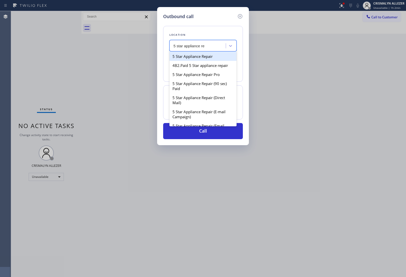
click at [195, 56] on div "5 Star Appliance Repair" at bounding box center [202, 56] width 67 height 9
type input "[PHONE_NUMBER]"
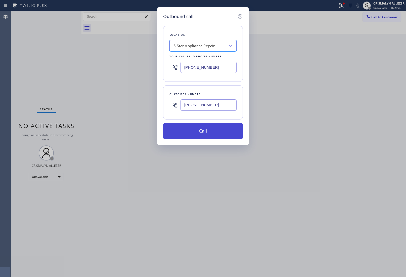
click at [207, 134] on button "Call" at bounding box center [203, 131] width 80 height 16
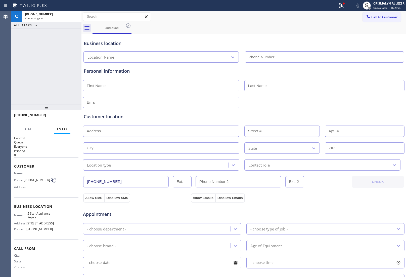
type input "[PHONE_NUMBER]"
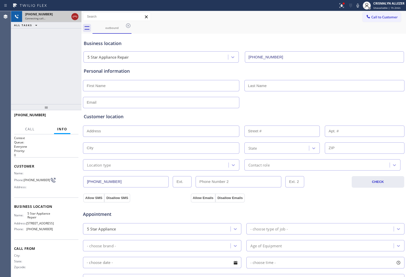
click at [74, 14] on icon at bounding box center [75, 17] width 6 height 6
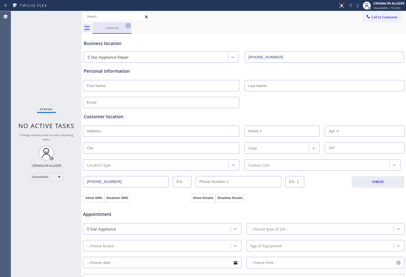
click at [127, 26] on icon at bounding box center [128, 25] width 5 height 5
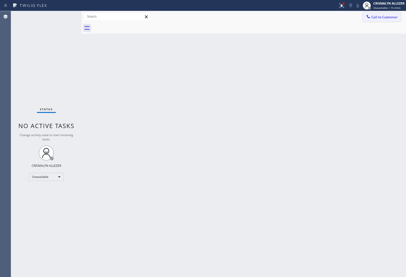
click at [388, 19] on span "Call to Customer" at bounding box center [384, 17] width 26 height 5
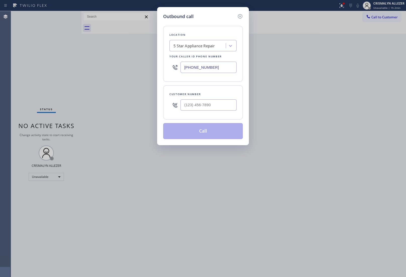
drag, startPoint x: 211, startPoint y: 112, endPoint x: 214, endPoint y: 109, distance: 4.1
click at [214, 109] on div at bounding box center [208, 105] width 56 height 16
click at [237, 104] on div "Customer number" at bounding box center [203, 102] width 80 height 34
drag, startPoint x: 229, startPoint y: 105, endPoint x: 167, endPoint y: 106, distance: 61.8
click at [167, 106] on div "Customer number (___) ___-____" at bounding box center [203, 102] width 80 height 34
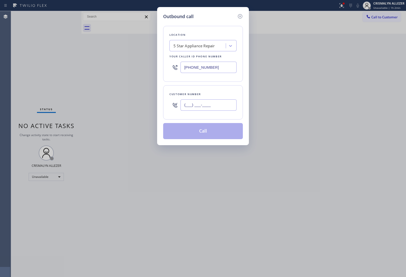
paste input "818) 314-8118"
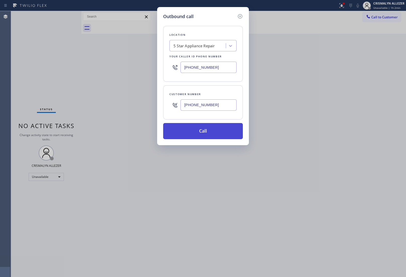
type input "(818) 314-8118"
click at [210, 134] on button "Call" at bounding box center [203, 131] width 80 height 16
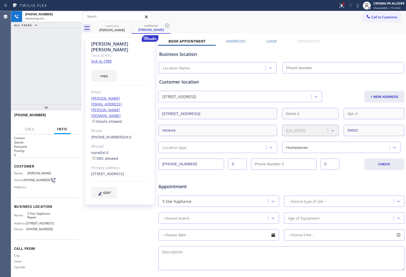
click at [102, 59] on link "link to CRM" at bounding box center [101, 61] width 20 height 5
type input "[PHONE_NUMBER]"
click at [68, 115] on button "HANG UP" at bounding box center [66, 117] width 23 height 7
click at [68, 117] on span "HANG UP" at bounding box center [66, 117] width 15 height 4
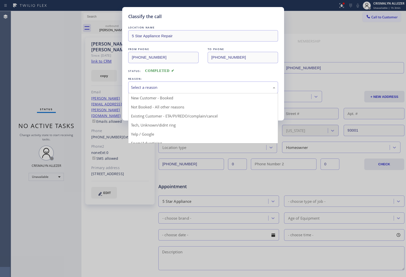
click at [199, 88] on div "Select a reason" at bounding box center [203, 87] width 144 height 6
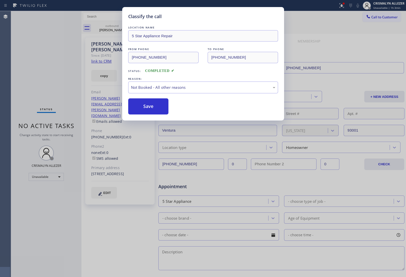
click at [150, 104] on button "Save" at bounding box center [148, 106] width 40 height 16
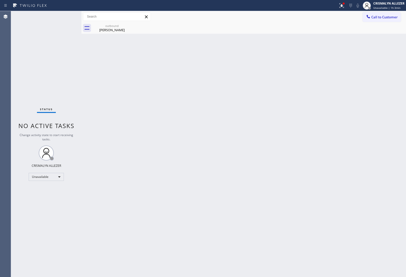
click at [114, 30] on div "Scott Metcalf" at bounding box center [112, 30] width 38 height 5
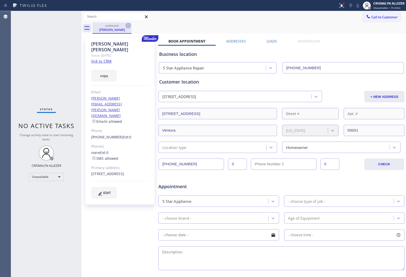
click at [126, 26] on icon at bounding box center [128, 26] width 6 height 6
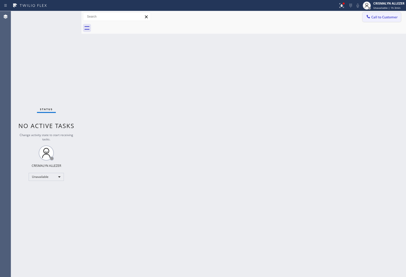
click at [388, 13] on button "Call to Customer" at bounding box center [381, 17] width 38 height 10
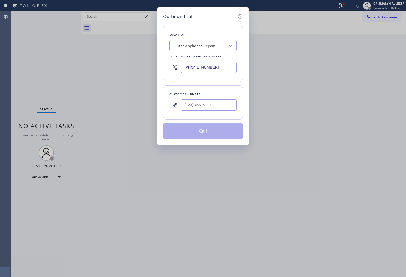
drag, startPoint x: 220, startPoint y: 67, endPoint x: 75, endPoint y: 63, distance: 145.5
click at [92, 63] on div "Outbound call Location 5 Star Appliance Repair Your caller id phone number [PHO…" at bounding box center [203, 138] width 406 height 277
paste input "714) 627-5469"
type input "(714) 627-5469"
click at [229, 108] on input "(___) ___-____" at bounding box center [208, 104] width 56 height 11
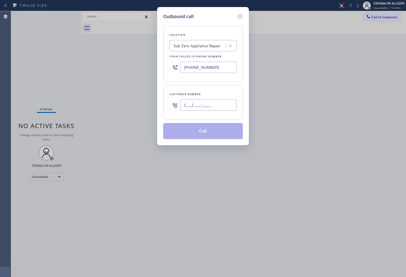
paste input "951) 490-6076"
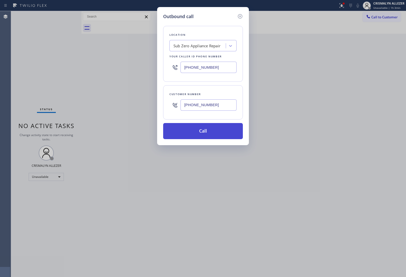
type input "(951) 490-6076"
click at [206, 131] on button "Call" at bounding box center [203, 131] width 80 height 16
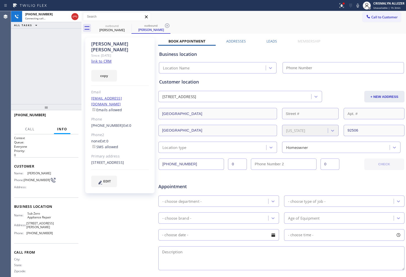
click at [106, 59] on link "link to CRM" at bounding box center [101, 61] width 20 height 5
type input "(714) 627-5469"
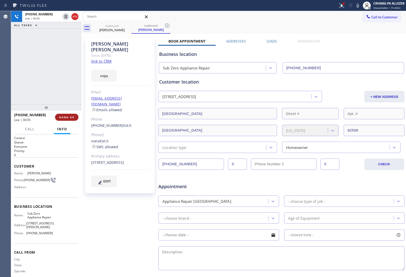
click at [68, 120] on button "HANG UP" at bounding box center [66, 117] width 23 height 7
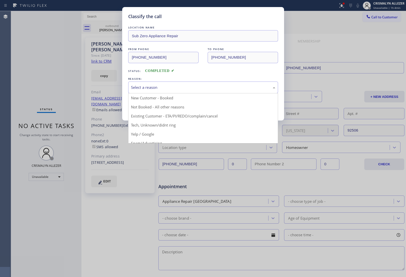
click at [211, 91] on div "Select a reason" at bounding box center [203, 87] width 150 height 12
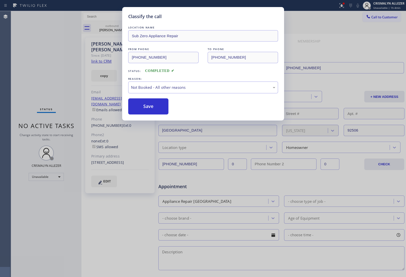
click at [148, 111] on button "Save" at bounding box center [148, 106] width 40 height 16
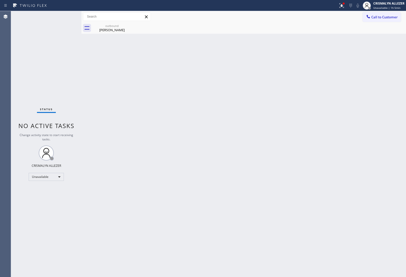
drag, startPoint x: 343, startPoint y: 100, endPoint x: 339, endPoint y: 98, distance: 4.2
click at [343, 100] on div "Back to Dashboard Change Sender ID Customers Technicians Select a contact Outbo…" at bounding box center [243, 143] width 324 height 265
click at [109, 26] on div "outbound" at bounding box center [112, 26] width 38 height 4
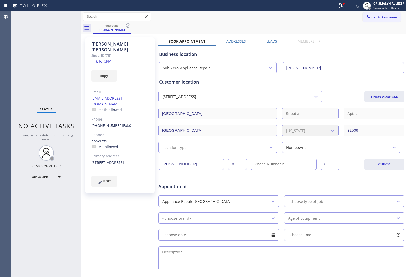
click at [268, 41] on label "Leads" at bounding box center [271, 41] width 11 height 5
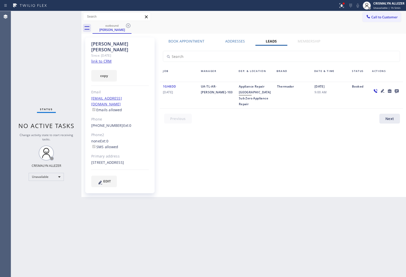
click at [394, 92] on icon at bounding box center [396, 91] width 6 height 6
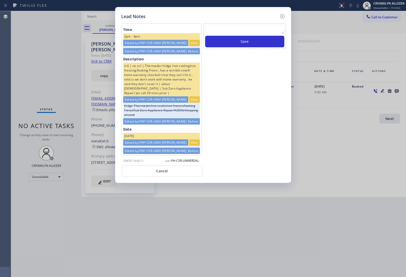
click at [237, 31] on textarea at bounding box center [244, 29] width 79 height 9
paste textarea "no answer | pls xfer here cx cb"
type textarea "no answer | pls xfer here cx cb"
click at [236, 47] on button "Save" at bounding box center [244, 42] width 79 height 12
click at [177, 171] on button "Cancel" at bounding box center [162, 171] width 81 height 12
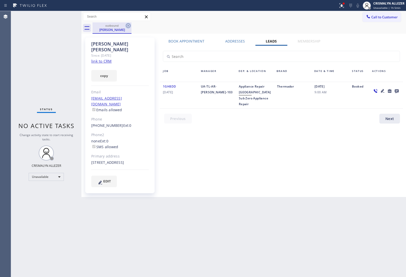
click at [130, 25] on icon at bounding box center [128, 25] width 5 height 5
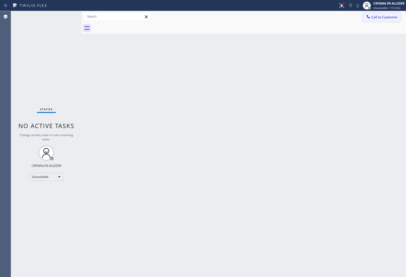
click at [381, 15] on span "Call to Customer" at bounding box center [384, 17] width 26 height 5
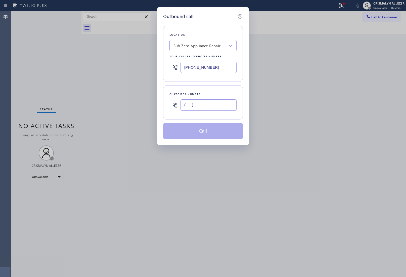
click at [221, 103] on input "(___) ___-____" at bounding box center [208, 104] width 56 height 11
paste input "951) 490-6076"
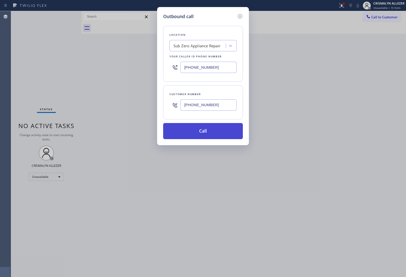
type input "(951) 490-6076"
click at [206, 136] on button "Call" at bounding box center [203, 131] width 80 height 16
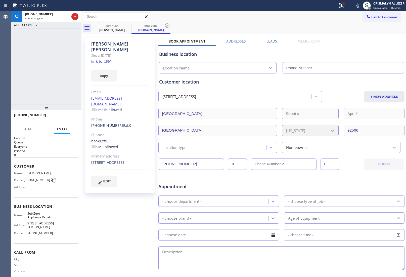
type input "(714) 627-5469"
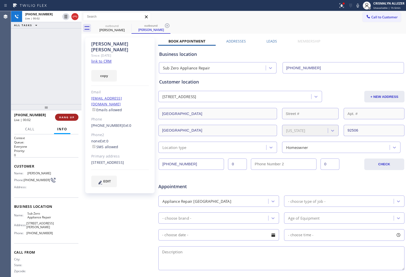
click at [67, 118] on span "HANG UP" at bounding box center [66, 117] width 15 height 4
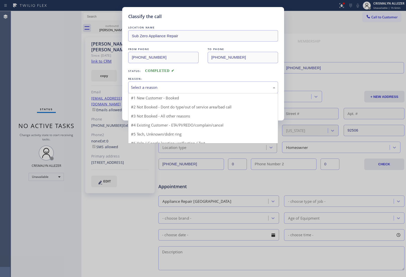
click at [194, 89] on div "Select a reason" at bounding box center [203, 87] width 144 height 6
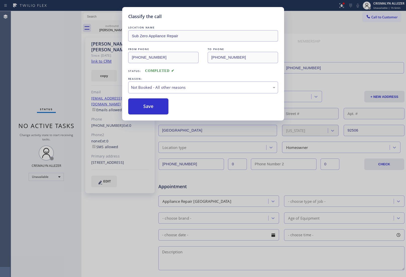
click at [146, 109] on button "Save" at bounding box center [148, 106] width 40 height 16
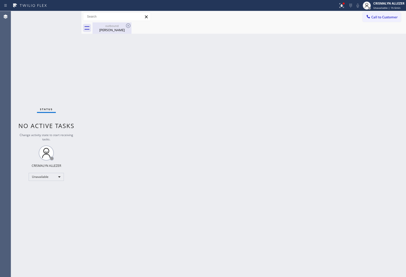
click at [112, 28] on div "Patrick Smith" at bounding box center [112, 30] width 38 height 5
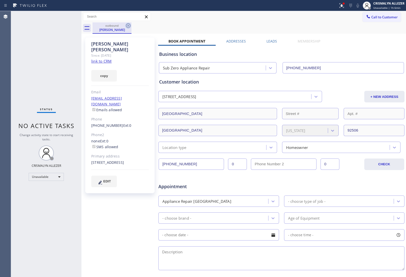
click at [128, 24] on icon at bounding box center [128, 26] width 6 height 6
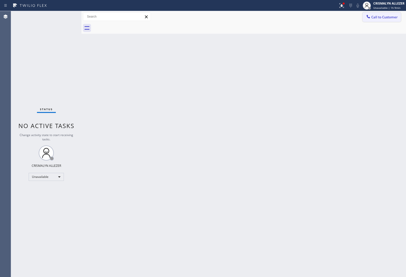
click at [386, 19] on button "Call to Customer" at bounding box center [381, 17] width 38 height 10
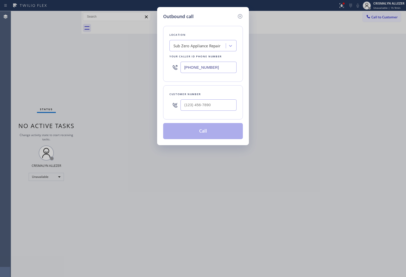
drag, startPoint x: 226, startPoint y: 67, endPoint x: 110, endPoint y: 64, distance: 115.8
click at [110, 64] on div "Outbound call Location Sub Zero Appliance Repair Your caller id phone number (7…" at bounding box center [203, 138] width 406 height 277
paste input "323) 676-0664"
type input "(323) 676-0664"
click at [217, 106] on input "(___) ___-____" at bounding box center [208, 104] width 56 height 11
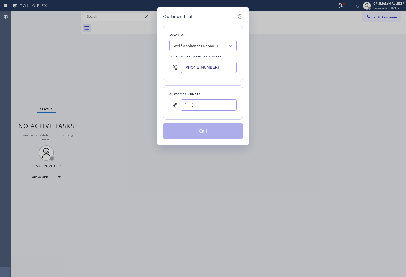
paste input "818) 822-9186"
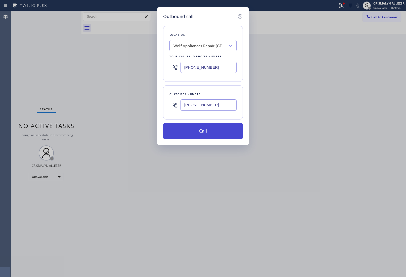
type input "(818) 822-9186"
click at [208, 131] on button "Call" at bounding box center [203, 131] width 80 height 16
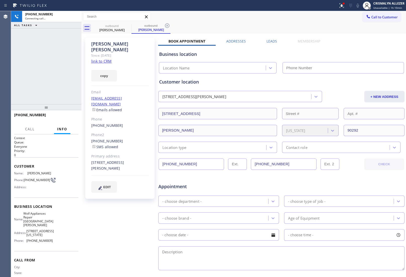
click at [104, 59] on link "link to CRM" at bounding box center [101, 61] width 20 height 5
type input "(323) 676-0664"
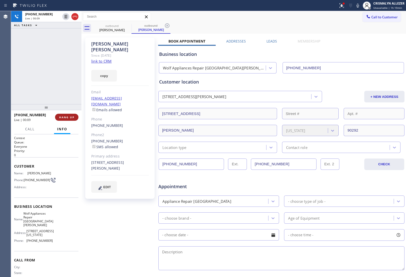
click at [64, 118] on span "HANG UP" at bounding box center [66, 117] width 15 height 4
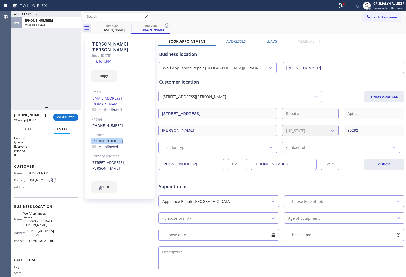
drag, startPoint x: 90, startPoint y: 128, endPoint x: 117, endPoint y: 129, distance: 27.1
click at [117, 129] on div "Colette Stevens Since: 20 may 2020 link to CRM copy Email coletty813@gmail.com …" at bounding box center [119, 117] width 69 height 161
copy link "(818) 822-9186"
click at [66, 118] on span "COMPLETE" at bounding box center [65, 117] width 17 height 4
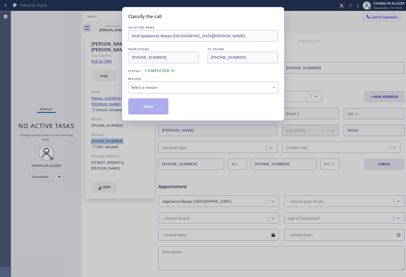
click at [219, 87] on div "Select a reason" at bounding box center [203, 87] width 144 height 6
click at [148, 107] on button "Save" at bounding box center [148, 106] width 40 height 16
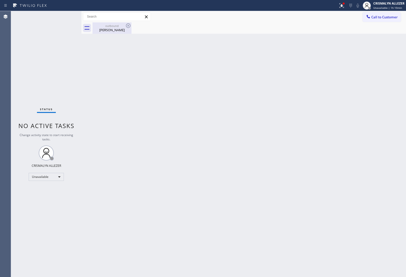
click at [117, 28] on div "Colette Stevens" at bounding box center [112, 30] width 38 height 5
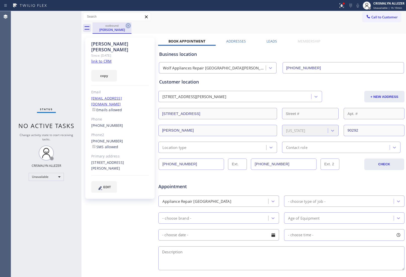
click at [127, 25] on icon at bounding box center [128, 26] width 6 height 6
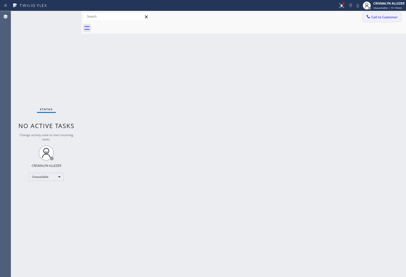
click at [385, 16] on span "Call to Customer" at bounding box center [384, 17] width 26 height 5
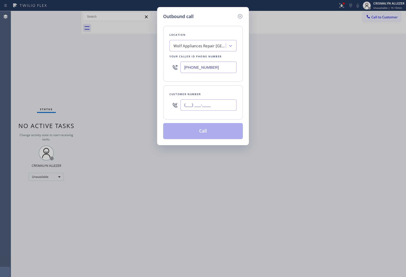
click at [224, 107] on input "(___) ___-____" at bounding box center [208, 104] width 56 height 11
paste input "818) 822-9186"
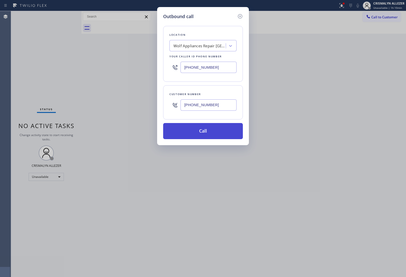
type input "(818) 822-9186"
click at [206, 136] on button "Call" at bounding box center [203, 131] width 80 height 16
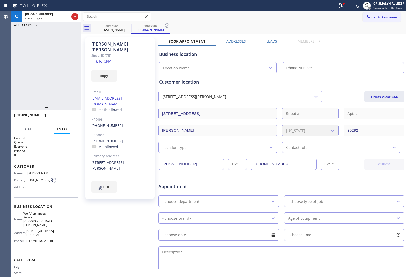
type input "(323) 676-0664"
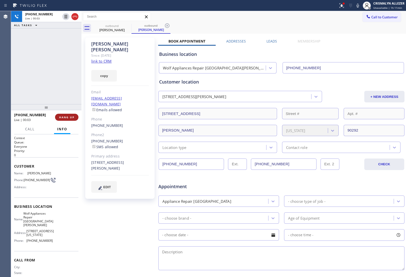
click at [65, 116] on span "HANG UP" at bounding box center [66, 117] width 15 height 4
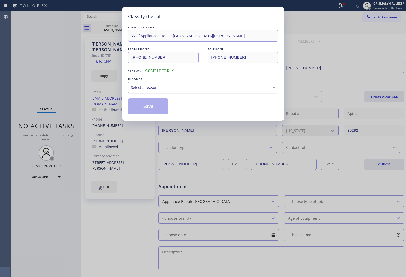
click at [212, 91] on div "Select a reason" at bounding box center [203, 87] width 150 height 12
click at [153, 107] on button "Save" at bounding box center [148, 106] width 40 height 16
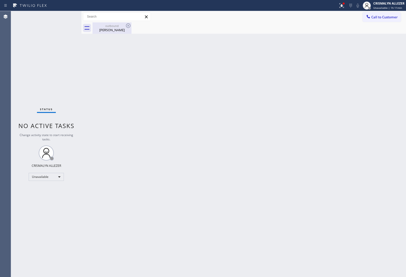
click at [115, 29] on div "Colette Stevens" at bounding box center [112, 30] width 38 height 5
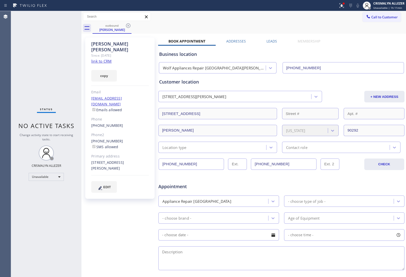
click at [271, 42] on label "Leads" at bounding box center [271, 41] width 11 height 5
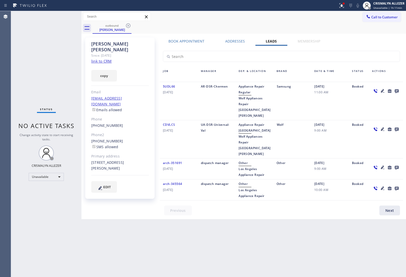
click at [397, 89] on icon at bounding box center [396, 91] width 6 height 6
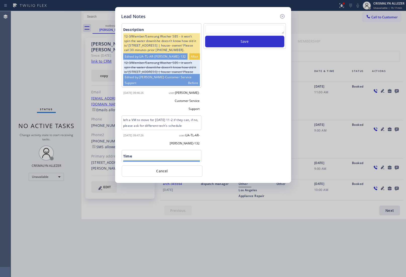
click at [235, 26] on textarea at bounding box center [244, 29] width 79 height 9
paste textarea "no answer | pls xfer here cx cb"
type textarea "no answer | pls xfer here cx cb"
click at [233, 41] on button "Save" at bounding box center [244, 42] width 79 height 12
click at [169, 170] on button "Cancel" at bounding box center [162, 171] width 81 height 12
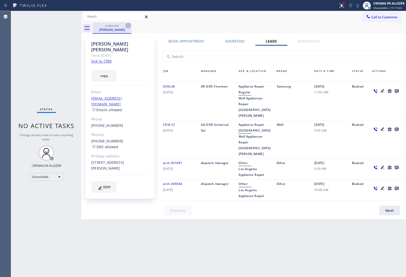
click at [131, 24] on icon at bounding box center [128, 26] width 6 height 6
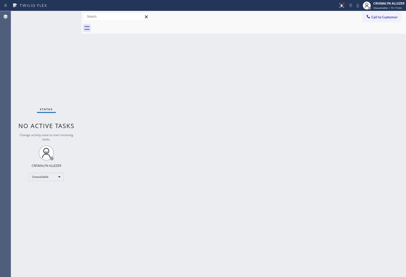
drag, startPoint x: 369, startPoint y: 17, endPoint x: 350, endPoint y: 23, distance: 20.6
click at [370, 17] on icon at bounding box center [367, 16] width 5 height 5
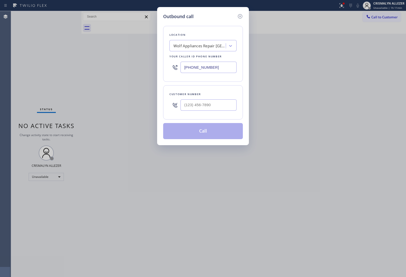
paste input "39-7253"
drag, startPoint x: 228, startPoint y: 64, endPoint x: 133, endPoint y: 52, distance: 95.5
click at [122, 63] on div "Outbound call Location Wolf Appliances Repair Santa Monica Your caller id phone…" at bounding box center [203, 138] width 406 height 277
type input "(323) 639-7253"
click at [220, 101] on input "(___) ___-____" at bounding box center [208, 104] width 56 height 11
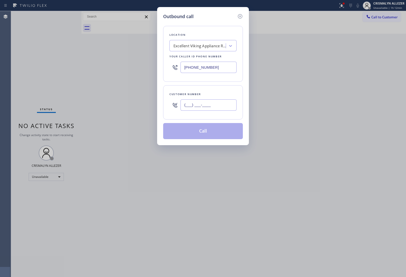
paste input "310) 874-1901"
type input "(310) 874-1901"
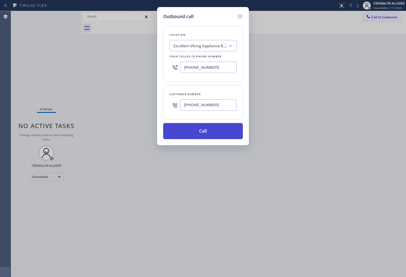
click at [207, 135] on button "Call" at bounding box center [203, 131] width 80 height 16
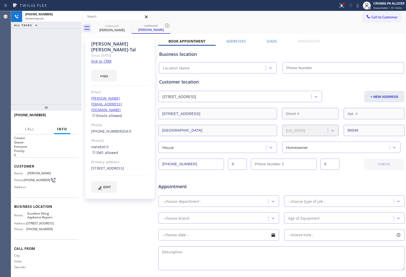
click at [102, 59] on link "link to CRM" at bounding box center [101, 61] width 20 height 5
type input "(323) 639-7253"
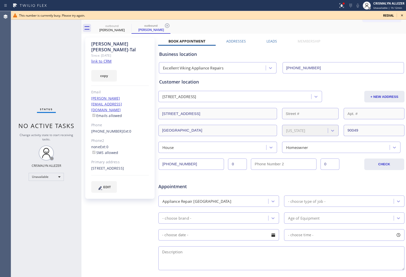
click at [401, 15] on icon at bounding box center [402, 15] width 6 height 6
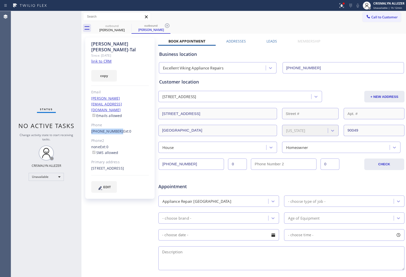
drag, startPoint x: 89, startPoint y: 113, endPoint x: 115, endPoint y: 116, distance: 25.8
click at [115, 116] on div "Alyse Sobel-Tal Since: 20 may 2020 link to CRM copy Email alyse@sobelevents.com…" at bounding box center [119, 117] width 69 height 161
copy link "(310) 874-1901"
drag, startPoint x: 167, startPoint y: 27, endPoint x: 152, endPoint y: 28, distance: 14.7
click at [167, 25] on icon at bounding box center [167, 26] width 6 height 6
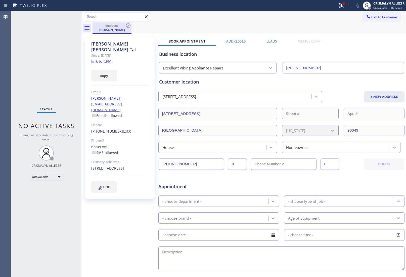
click at [123, 25] on div "outbound" at bounding box center [112, 26] width 38 height 4
click at [129, 25] on icon at bounding box center [128, 25] width 5 height 5
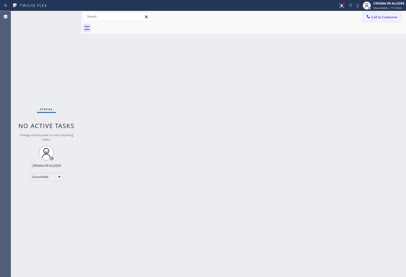
click at [386, 14] on button "Call to Customer" at bounding box center [381, 17] width 38 height 10
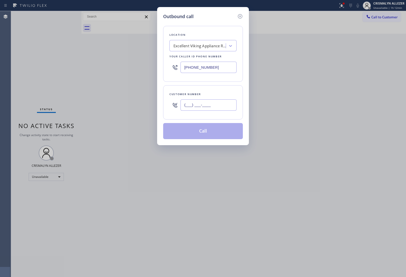
click at [219, 108] on input "(___) ___-____" at bounding box center [208, 104] width 56 height 11
paste input "310) 874-1901"
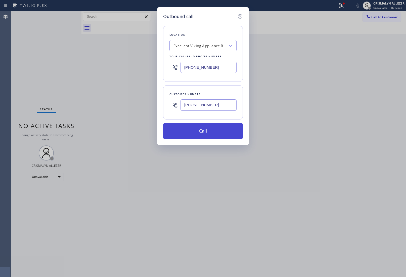
type input "(310) 874-1901"
click at [200, 136] on button "Call" at bounding box center [203, 131] width 80 height 16
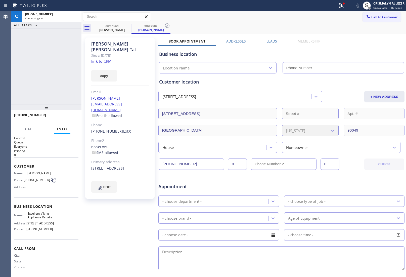
type input "(323) 639-7253"
click at [272, 41] on label "Leads" at bounding box center [271, 41] width 11 height 5
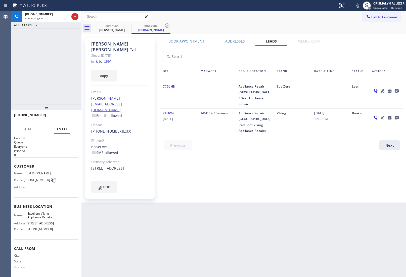
click at [396, 92] on icon at bounding box center [396, 91] width 4 height 4
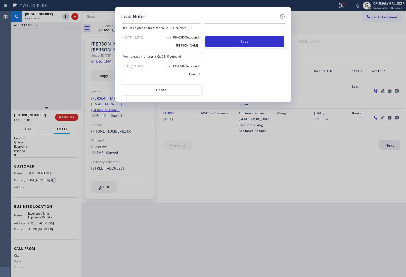
click at [221, 27] on textarea at bounding box center [244, 29] width 79 height 9
paste textarea "no answer | pls xfer here cx cb"
type textarea "no answer | pls xfer here cx cb"
click at [241, 43] on button "Save" at bounding box center [244, 42] width 79 height 12
click at [237, 44] on button "Save" at bounding box center [244, 42] width 79 height 12
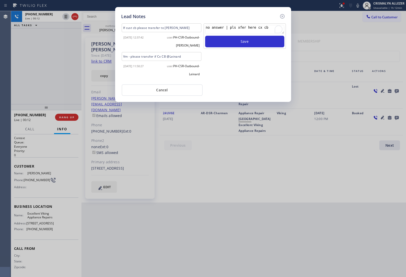
click at [62, 115] on div "Lead Notes If cust cb please transfer to Felix 2024-08-27 12:37:42 user: PH-CSR…" at bounding box center [203, 138] width 406 height 277
click at [167, 88] on button "Cancel" at bounding box center [162, 90] width 81 height 12
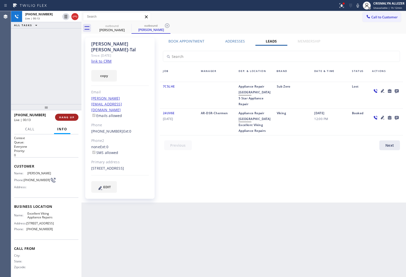
click at [72, 117] on span "HANG UP" at bounding box center [66, 117] width 15 height 4
click at [69, 117] on span "HANG UP" at bounding box center [66, 117] width 15 height 4
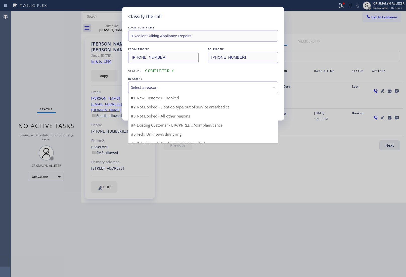
click at [198, 87] on div "Select a reason" at bounding box center [203, 87] width 144 height 6
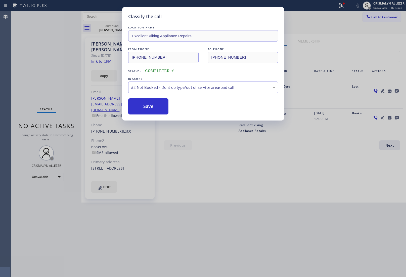
click at [160, 108] on button "Save" at bounding box center [148, 106] width 40 height 16
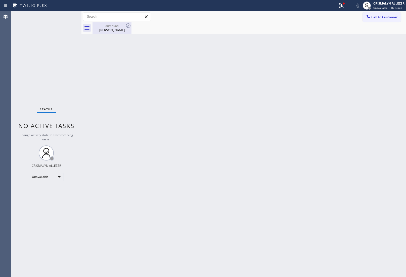
drag, startPoint x: 111, startPoint y: 30, endPoint x: 121, endPoint y: 28, distance: 9.5
click at [112, 30] on div "Alyse Sobel-Tal" at bounding box center [112, 30] width 38 height 5
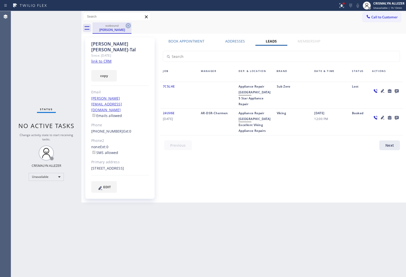
click at [128, 26] on icon at bounding box center [128, 25] width 5 height 5
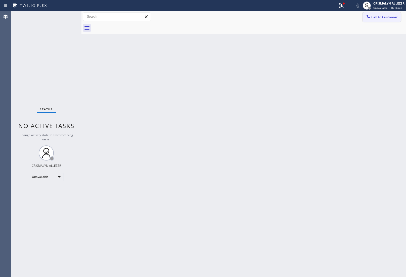
click at [380, 17] on span "Call to Customer" at bounding box center [384, 17] width 26 height 5
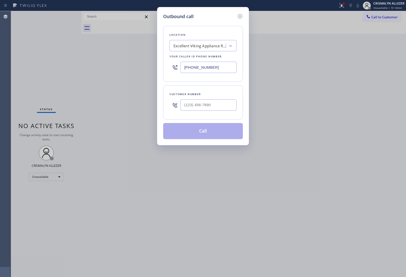
drag, startPoint x: 227, startPoint y: 70, endPoint x: 83, endPoint y: 61, distance: 143.9
click at [88, 61] on div "Outbound call Location Excellent Viking Appliance Repairs Your caller id phone …" at bounding box center [203, 138] width 406 height 277
paste input "714) 752-4826"
type input "(714) 752-4826"
click at [221, 106] on input "(___) ___-____" at bounding box center [208, 104] width 56 height 11
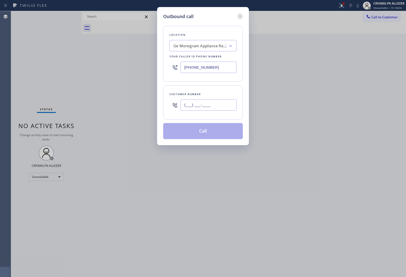
paste input "714) 823-7075"
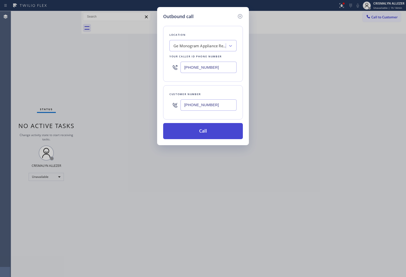
type input "(714) 823-7075"
click at [206, 130] on button "Call" at bounding box center [203, 131] width 80 height 16
drag, startPoint x: 205, startPoint y: 132, endPoint x: 259, endPoint y: 22, distance: 123.5
click at [205, 132] on button "Call" at bounding box center [203, 131] width 80 height 16
click at [206, 136] on button "Call" at bounding box center [203, 131] width 80 height 16
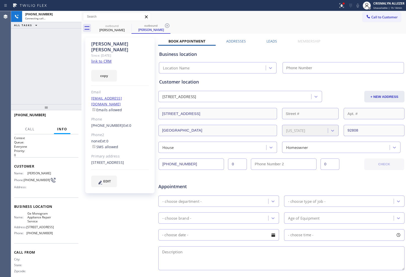
click at [105, 59] on link "link to CRM" at bounding box center [101, 61] width 20 height 5
type input "(714) 752-4826"
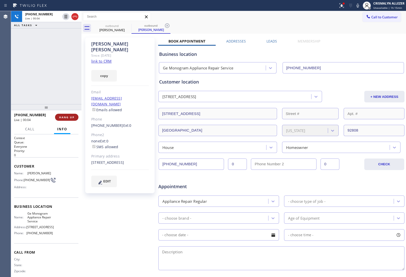
click at [64, 117] on span "HANG UP" at bounding box center [66, 117] width 15 height 4
drag, startPoint x: 64, startPoint y: 117, endPoint x: 63, endPoint y: 120, distance: 2.6
click at [63, 120] on button "COMPLETE" at bounding box center [65, 117] width 25 height 7
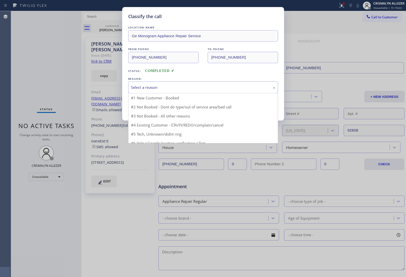
click at [208, 87] on div "Select a reason" at bounding box center [203, 87] width 144 height 6
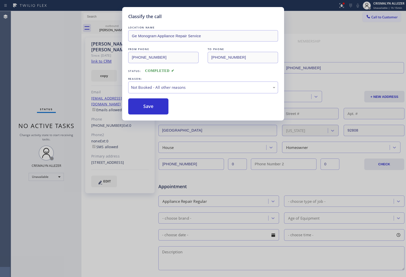
click at [151, 105] on button "Save" at bounding box center [148, 106] width 40 height 16
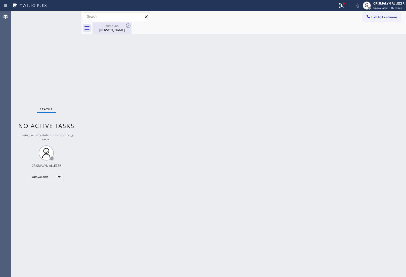
click at [108, 27] on div "outbound" at bounding box center [112, 26] width 38 height 4
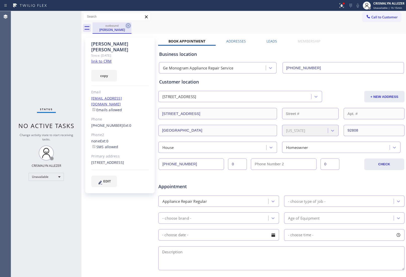
click at [127, 26] on icon at bounding box center [128, 26] width 6 height 6
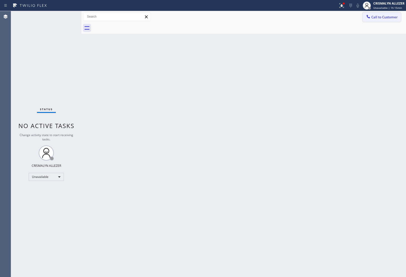
click at [393, 19] on button "Call to Customer" at bounding box center [381, 17] width 38 height 10
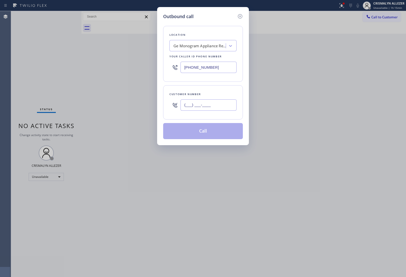
click at [224, 103] on input "(___) ___-____" at bounding box center [208, 104] width 56 height 11
paste input "714) 823-7075"
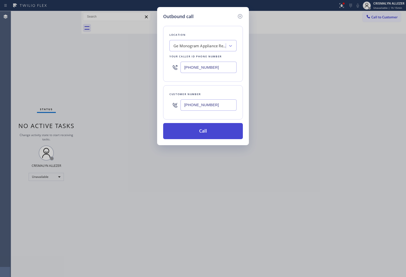
type input "(714) 823-7075"
click at [208, 134] on button "Call" at bounding box center [203, 131] width 80 height 16
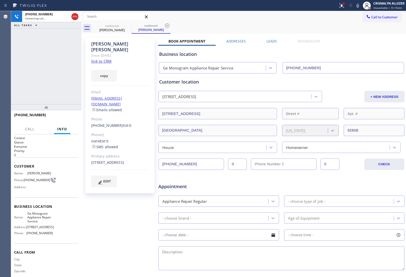
type input "(714) 752-4826"
click at [76, 18] on icon at bounding box center [75, 17] width 6 height 6
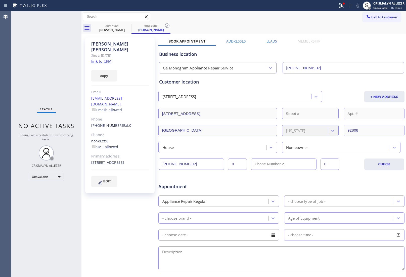
click at [270, 41] on label "Leads" at bounding box center [271, 41] width 11 height 5
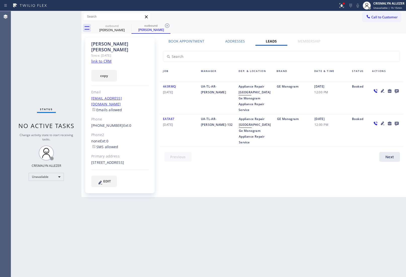
click at [398, 92] on icon at bounding box center [396, 91] width 4 height 4
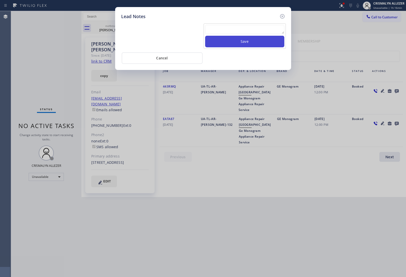
click at [220, 28] on textarea at bounding box center [244, 29] width 79 height 9
paste textarea "no answer | pls xfer here cx cb"
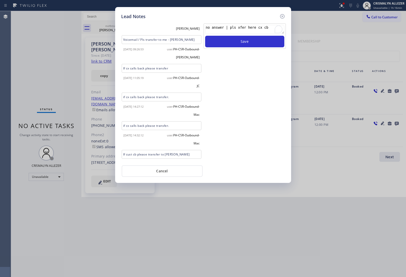
scroll to position [32, 0]
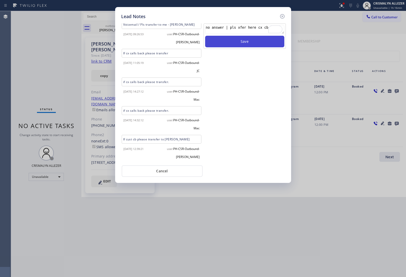
type textarea "no answer | pls xfer here cx cb"
click at [255, 44] on button "Save" at bounding box center [244, 42] width 79 height 12
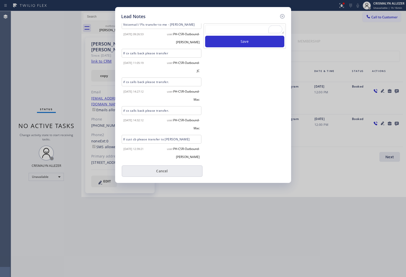
click at [168, 171] on button "Cancel" at bounding box center [162, 171] width 81 height 12
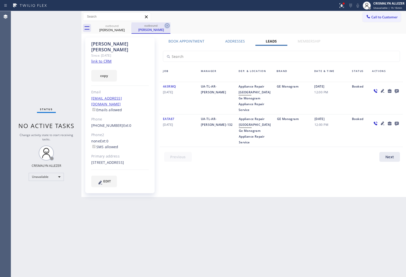
click at [166, 26] on icon at bounding box center [167, 26] width 6 height 6
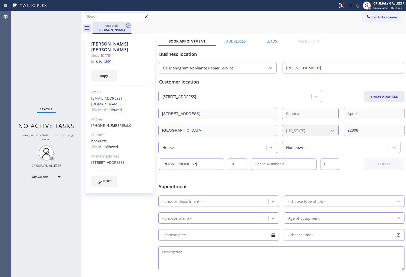
click at [128, 27] on icon at bounding box center [128, 26] width 6 height 6
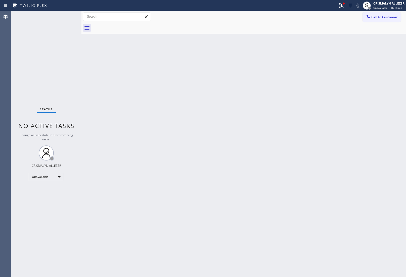
click at [392, 15] on span "Call to Customer" at bounding box center [384, 17] width 26 height 5
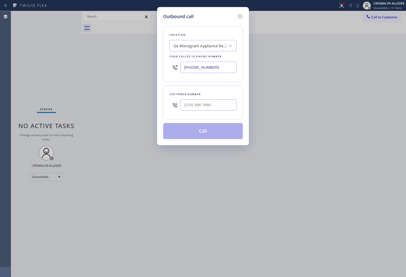
drag, startPoint x: 232, startPoint y: 68, endPoint x: 106, endPoint y: 66, distance: 126.1
click at [106, 66] on div "Outbound call Location Ge Monogram Appliance Repair Service Your caller id phon…" at bounding box center [203, 138] width 406 height 277
paste input "805) 728-9087"
type input "(805) 728-9087"
click at [219, 108] on input "text" at bounding box center [208, 104] width 56 height 11
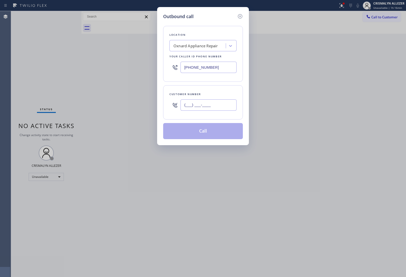
paste input "808) 630-0416"
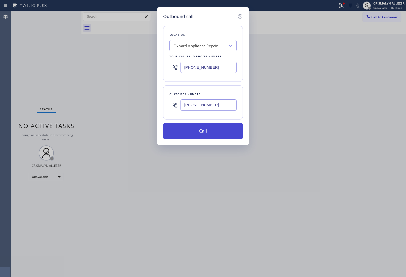
type input "(808) 630-0416"
click at [205, 135] on button "Call" at bounding box center [203, 131] width 80 height 16
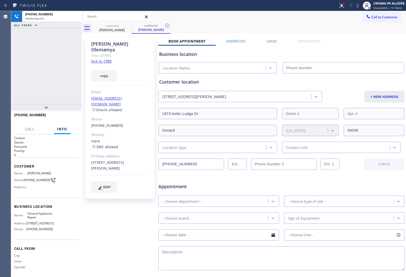
click at [105, 59] on link "link to CRM" at bounding box center [101, 61] width 20 height 5
type input "(805) 728-9087"
click at [68, 118] on span "HANG UP" at bounding box center [66, 117] width 15 height 4
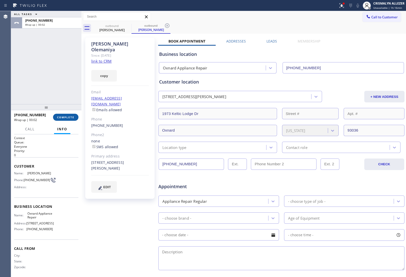
click at [68, 118] on span "COMPLETE" at bounding box center [65, 117] width 17 height 4
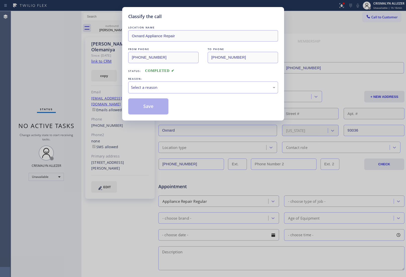
click at [213, 91] on div "Select a reason" at bounding box center [203, 87] width 150 height 12
click at [152, 108] on button "Save" at bounding box center [148, 106] width 40 height 16
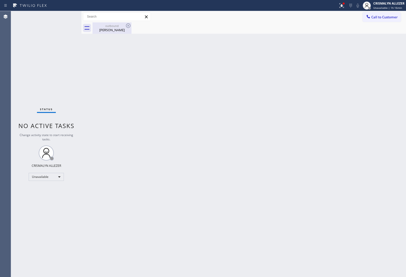
click at [114, 31] on div "Anthony Olemaniya" at bounding box center [112, 30] width 38 height 5
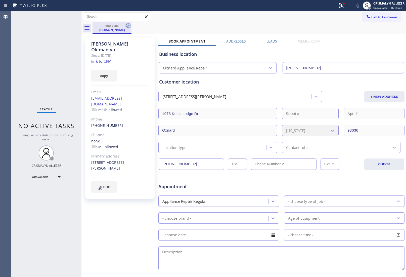
click at [127, 27] on icon at bounding box center [128, 26] width 6 height 6
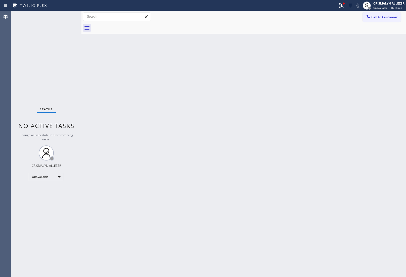
drag, startPoint x: 386, startPoint y: 16, endPoint x: 333, endPoint y: 50, distance: 62.9
click at [386, 16] on span "Call to Customer" at bounding box center [384, 17] width 26 height 5
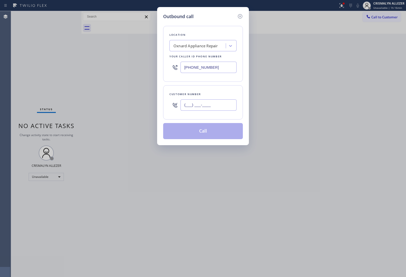
click at [219, 109] on input "(___) ___-____" at bounding box center [208, 104] width 56 height 11
paste input "808) 630-0416"
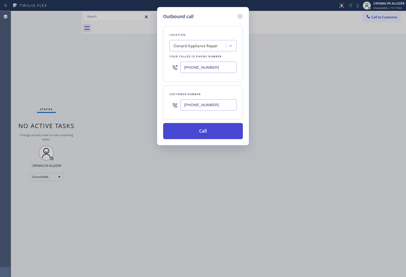
type input "(808) 630-0416"
click at [207, 131] on button "Call" at bounding box center [203, 131] width 80 height 16
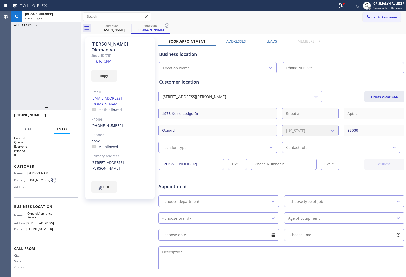
click at [268, 41] on label "Leads" at bounding box center [271, 41] width 11 height 5
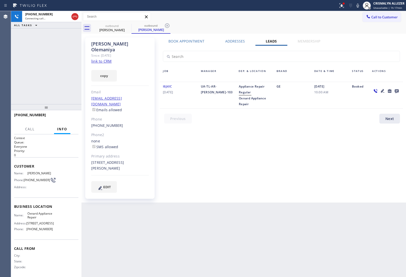
click at [392, 91] on icon at bounding box center [389, 91] width 6 height 6
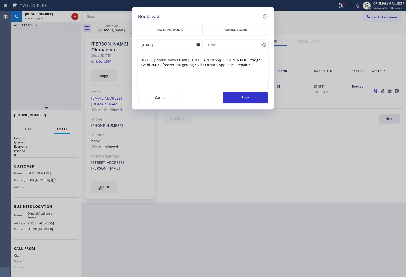
click at [396, 90] on div "Book lead HOTLINE BOOK CROSS BOOK 08/24/2023 Time 10-1 69$ house owners son 197…" at bounding box center [203, 138] width 406 height 277
click at [264, 16] on icon at bounding box center [265, 16] width 6 height 6
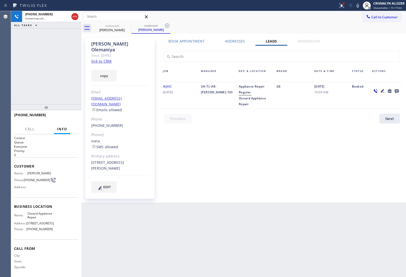
click at [394, 91] on icon at bounding box center [396, 91] width 4 height 4
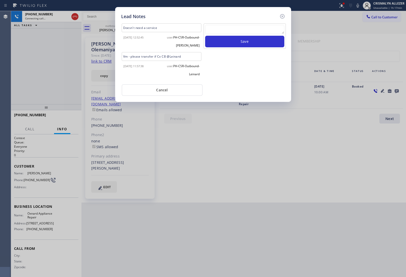
click at [233, 28] on textarea at bounding box center [244, 29] width 79 height 9
paste textarea "no answer | pls xfer here cx cb"
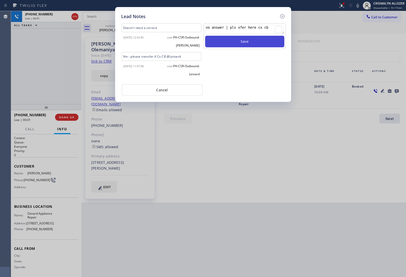
type textarea "no answer | pls xfer here cx cb"
click at [236, 44] on button "Save" at bounding box center [244, 42] width 79 height 12
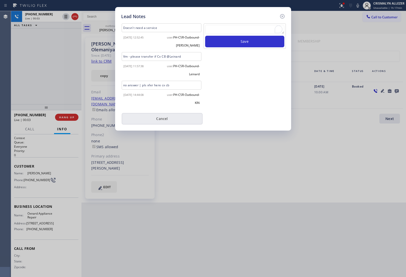
click at [156, 117] on button "Cancel" at bounding box center [162, 119] width 81 height 12
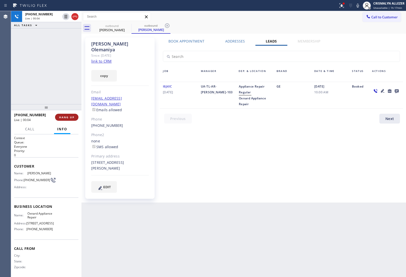
click at [67, 118] on span "HANG UP" at bounding box center [66, 117] width 15 height 4
click at [58, 117] on span "COMPLETE" at bounding box center [65, 117] width 17 height 4
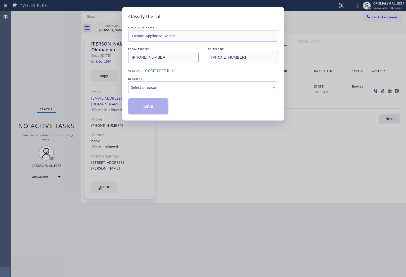
click at [215, 86] on div "Select a reason" at bounding box center [203, 87] width 144 height 6
click at [158, 108] on button "Save" at bounding box center [148, 106] width 40 height 16
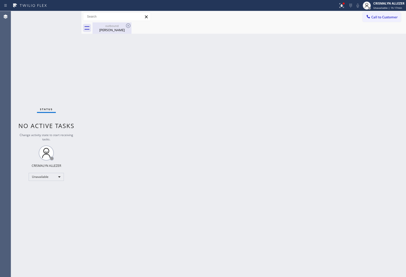
click at [116, 33] on div "outbound Anthony Olemaniya" at bounding box center [112, 27] width 38 height 11
click at [0, 0] on icon at bounding box center [0, 0] width 0 height 0
click at [393, 19] on span "Call to Customer" at bounding box center [384, 17] width 26 height 5
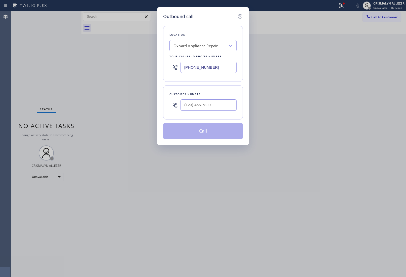
paste input "562) 573-6085"
drag, startPoint x: 226, startPoint y: 62, endPoint x: 108, endPoint y: 50, distance: 119.4
click at [97, 62] on div "Outbound call Location Oxnard Appliance Repair Your caller id phone number (562…" at bounding box center [203, 138] width 406 height 277
type input "(562) 573-6085"
click at [215, 104] on input "(___) ___-____" at bounding box center [208, 104] width 56 height 11
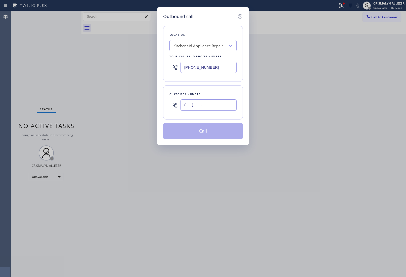
paste input "714) 783-8974"
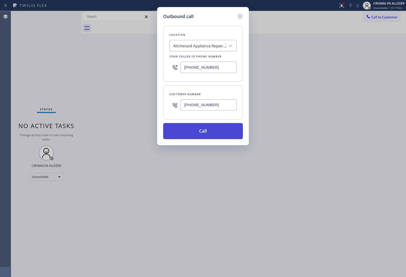
type input "(714) 783-8974"
drag, startPoint x: 208, startPoint y: 131, endPoint x: 352, endPoint y: 46, distance: 167.4
click at [210, 127] on button "Call" at bounding box center [203, 131] width 80 height 16
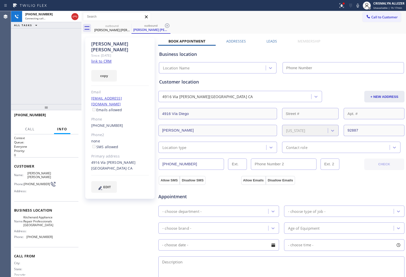
click at [109, 59] on link "link to CRM" at bounding box center [101, 61] width 20 height 5
type input "(562) 573-6085"
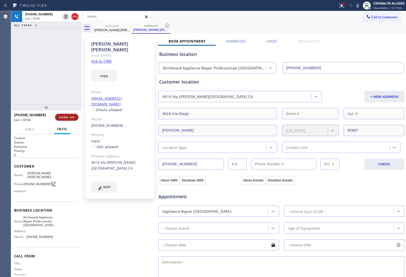
click at [65, 118] on span "HANG UP" at bounding box center [66, 117] width 15 height 4
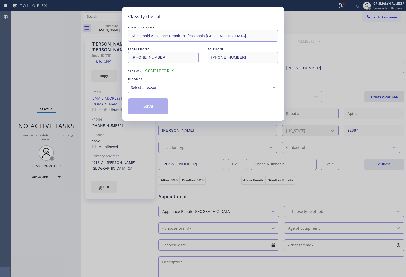
click at [192, 93] on div "Select a reason" at bounding box center [203, 87] width 150 height 12
click at [154, 109] on button "Save" at bounding box center [148, 106] width 40 height 16
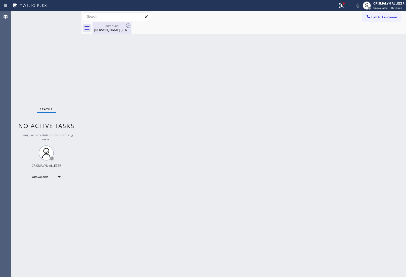
click at [110, 26] on div "outbound" at bounding box center [112, 26] width 38 height 4
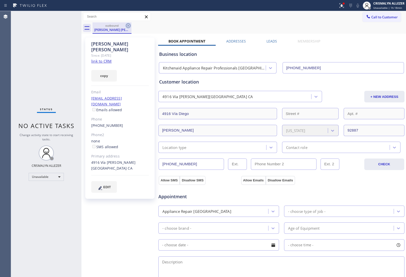
click at [127, 25] on icon at bounding box center [128, 26] width 6 height 6
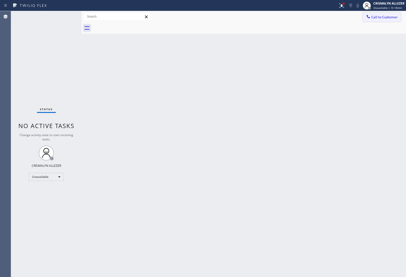
click at [387, 19] on span "Call to Customer" at bounding box center [384, 17] width 26 height 5
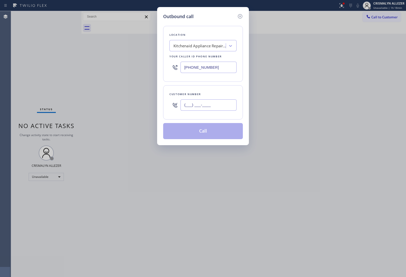
click at [229, 103] on input "(___) ___-____" at bounding box center [208, 104] width 56 height 11
paste input "714) 783-8974"
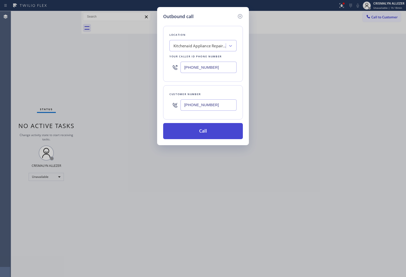
type input "(714) 783-8974"
click at [210, 133] on button "Call" at bounding box center [203, 131] width 80 height 16
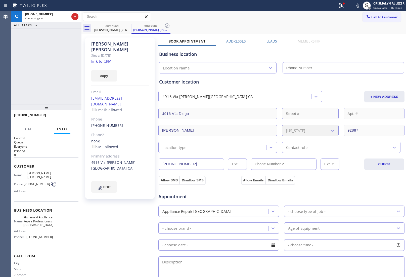
type input "(562) 573-6085"
click at [63, 117] on span "HANG UP" at bounding box center [66, 117] width 15 height 4
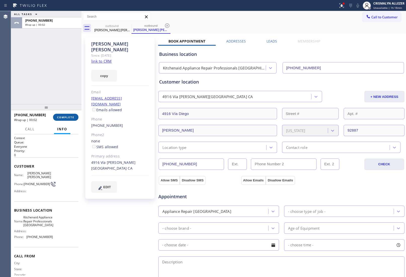
click at [66, 116] on span "COMPLETE" at bounding box center [65, 117] width 17 height 4
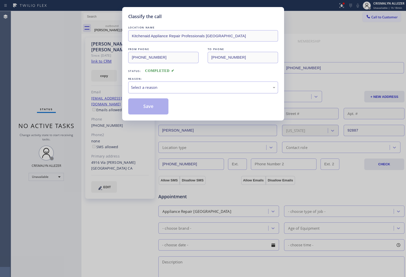
click at [204, 89] on div "Select a reason" at bounding box center [203, 87] width 144 height 6
click at [151, 106] on button "Save" at bounding box center [148, 106] width 40 height 16
click at [115, 28] on div "Classify the call LOCATION NAME Hayward Viking Stove Repair FROM PHONE (510) 31…" at bounding box center [208, 143] width 395 height 265
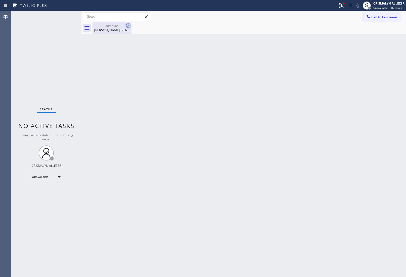
click at [126, 26] on icon at bounding box center [128, 25] width 5 height 5
click at [386, 18] on span "Call to Customer" at bounding box center [384, 17] width 26 height 5
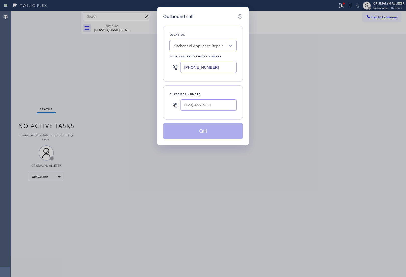
drag, startPoint x: 228, startPoint y: 64, endPoint x: 121, endPoint y: 66, distance: 107.3
click at [122, 67] on div "Outbound call Location Kitchenaid Appliance Repair Professionals Orange County …" at bounding box center [203, 138] width 406 height 277
paste input "818) 926-4987"
type input "(818) 926-4987"
click at [228, 114] on div "Customer number" at bounding box center [203, 102] width 80 height 34
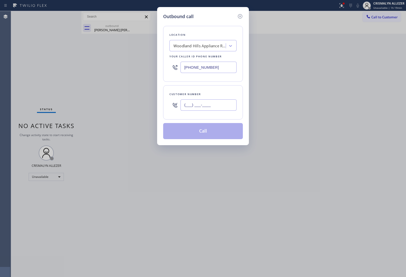
click at [213, 104] on input "(___) ___-____" at bounding box center [208, 104] width 56 height 11
paste input "213) 215-0920"
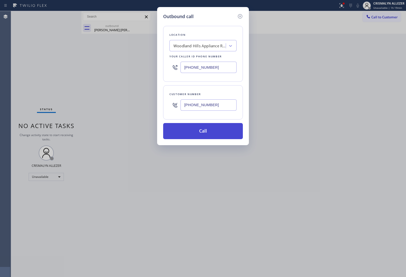
type input "(213) 215-0920"
click at [205, 136] on button "Call" at bounding box center [203, 131] width 80 height 16
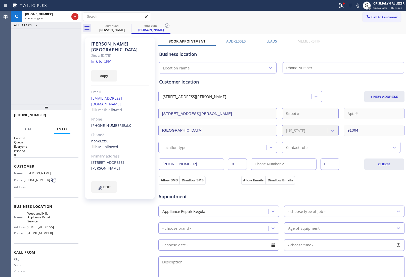
click at [104, 59] on link "link to CRM" at bounding box center [101, 61] width 20 height 5
type input "(818) 926-4987"
click at [70, 118] on span "HANG UP" at bounding box center [66, 117] width 15 height 4
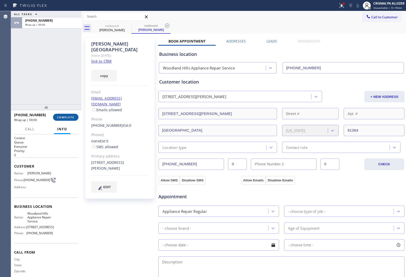
click at [70, 118] on span "COMPLETE" at bounding box center [65, 117] width 17 height 4
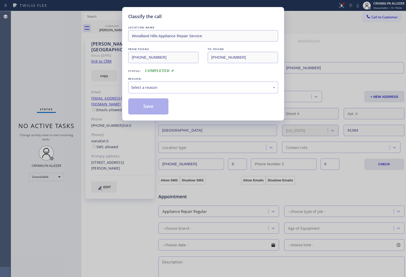
click at [198, 94] on div "LOCATION NAME Woodland Hills Appliance Repair Service FROM PHONE (818) 926-4987…" at bounding box center [203, 69] width 150 height 89
click at [178, 91] on div "Select a reason" at bounding box center [203, 87] width 150 height 12
click at [150, 109] on button "Save" at bounding box center [148, 106] width 40 height 16
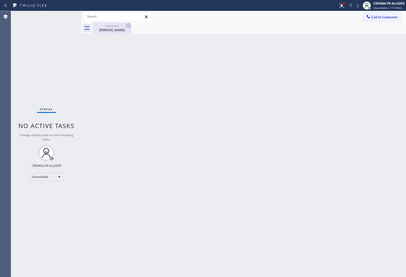
click at [117, 30] on div "Kate London" at bounding box center [112, 30] width 38 height 5
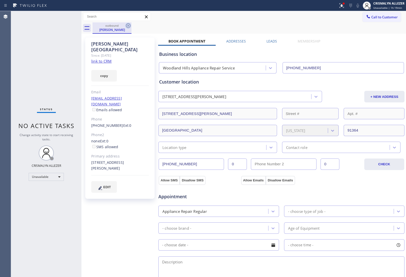
click at [129, 25] on icon at bounding box center [128, 25] width 5 height 5
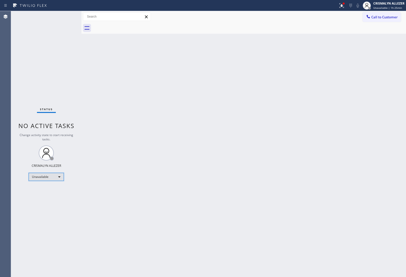
click at [62, 179] on div "Unavailable" at bounding box center [46, 177] width 35 height 8
click at [47, 201] on li "Break" at bounding box center [46, 202] width 34 height 6
click at [60, 177] on div "Break" at bounding box center [46, 177] width 35 height 8
click at [50, 200] on li "Break" at bounding box center [46, 202] width 34 height 6
click at [60, 176] on div "Break" at bounding box center [46, 177] width 35 height 8
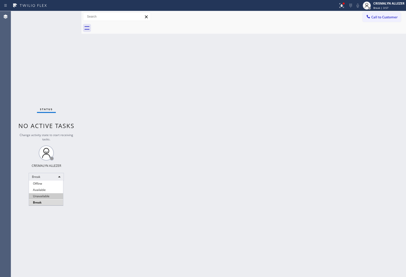
click at [48, 197] on li "Unavailable" at bounding box center [46, 196] width 34 height 6
click at [359, 129] on div "Back to Dashboard Change Sender ID Customers Technicians Select a contact Outbo…" at bounding box center [243, 143] width 324 height 265
drag, startPoint x: 375, startPoint y: 21, endPoint x: 345, endPoint y: 33, distance: 32.6
click at [369, 24] on div "Call to Customer Outbound call Location Woodland Hills Appliance Repair Service…" at bounding box center [243, 22] width 324 height 23
click at [379, 19] on span "Call to Customer" at bounding box center [384, 17] width 26 height 5
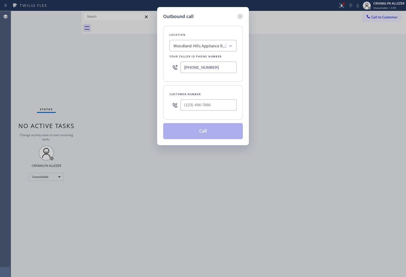
paste input "323) 205-7785"
drag, startPoint x: 226, startPoint y: 69, endPoint x: 122, endPoint y: 62, distance: 104.5
click at [122, 62] on div "Outbound call Location Woodland Hills Appliance Repair Service Your caller id p…" at bounding box center [203, 138] width 406 height 277
type input "(323) 205-7785"
click at [223, 107] on input "(___) ___-____" at bounding box center [208, 104] width 56 height 11
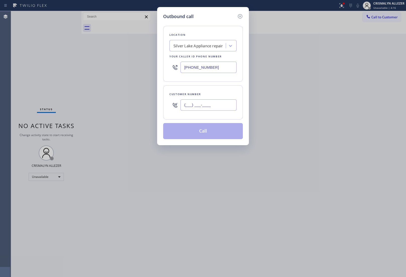
paste input "323) 810-2880"
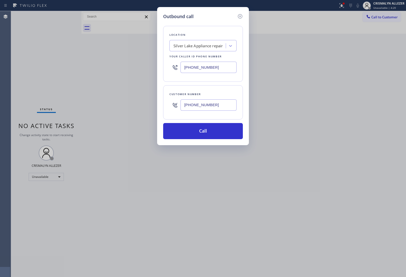
type input "(323) 810-2880"
click at [364, 184] on div "Outbound call Location Silver Lake Appliance repair Your caller id phone number…" at bounding box center [203, 138] width 406 height 277
click at [239, 16] on icon at bounding box center [240, 16] width 6 height 6
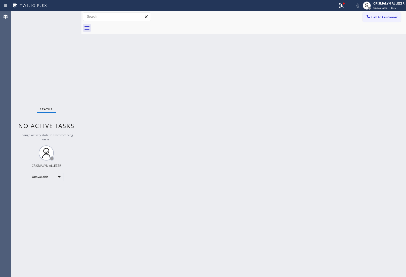
click at [332, 220] on div "Back to Dashboard Change Sender ID Customers Technicians Select a contact Outbo…" at bounding box center [243, 143] width 324 height 265
click at [61, 176] on div "Unavailable" at bounding box center [46, 177] width 35 height 8
click at [49, 202] on li "Break" at bounding box center [46, 202] width 34 height 6
click at [61, 177] on div "Break" at bounding box center [46, 177] width 35 height 8
click at [48, 197] on li "Unavailable" at bounding box center [46, 196] width 34 height 6
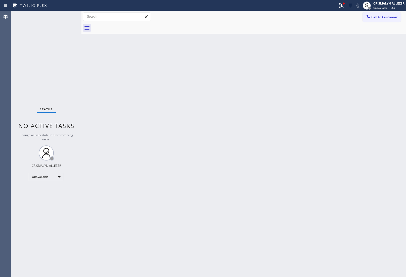
drag, startPoint x: 352, startPoint y: 93, endPoint x: 354, endPoint y: 87, distance: 6.5
click at [354, 87] on div "Back to Dashboard Change Sender ID Customers Technicians Select a contact Outbo…" at bounding box center [243, 143] width 324 height 265
click at [376, 20] on button "Call to Customer" at bounding box center [381, 17] width 38 height 10
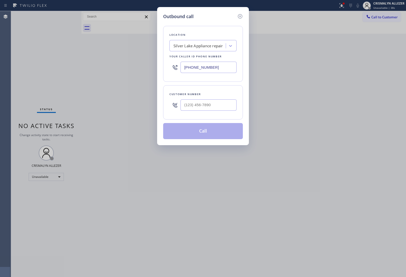
drag, startPoint x: 223, startPoint y: 67, endPoint x: 119, endPoint y: 72, distance: 104.1
click at [119, 72] on div "Outbound call Location Silver Lake Appliance repair Your caller id phone number…" at bounding box center [203, 138] width 406 height 277
paste input "206) 567-1447"
type input "(206) 567-1447"
click at [210, 106] on input "(___) ___-____" at bounding box center [208, 104] width 56 height 11
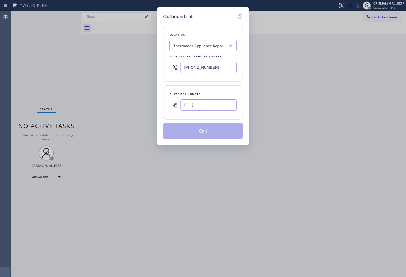
paste input "509) 239-0923"
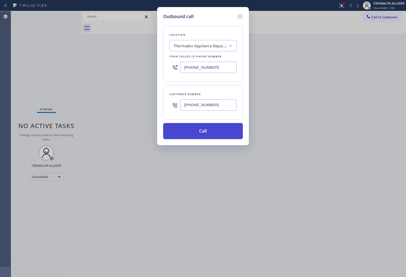
type input "(509) 239-0923"
click at [204, 133] on button "Call" at bounding box center [203, 131] width 80 height 16
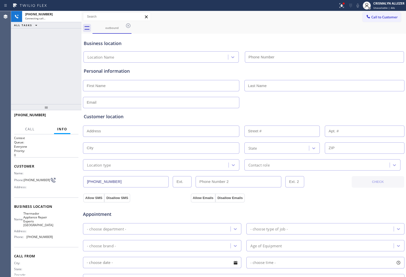
type input "(206) 567-1447"
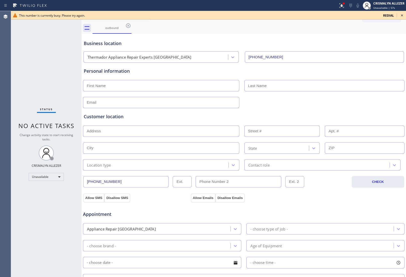
click at [401, 13] on icon at bounding box center [402, 15] width 6 height 6
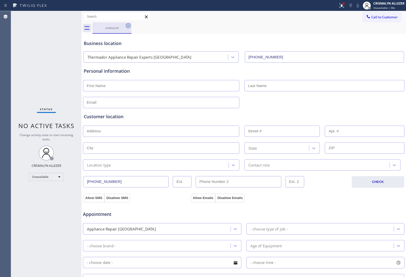
click at [129, 28] on icon at bounding box center [128, 25] width 5 height 5
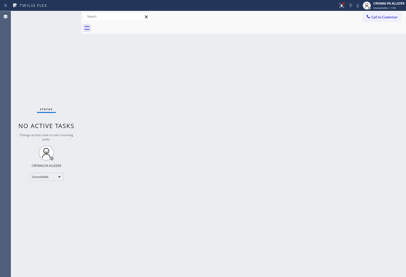
drag, startPoint x: 388, startPoint y: 18, endPoint x: 303, endPoint y: 53, distance: 92.2
click at [384, 20] on button "Call to Customer" at bounding box center [381, 17] width 38 height 10
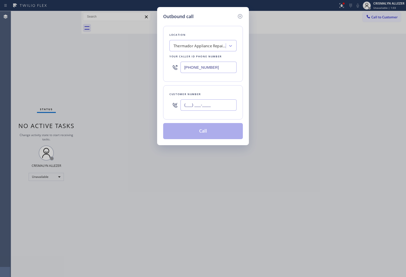
click at [219, 105] on input "(___) ___-____" at bounding box center [208, 104] width 56 height 11
paste input "509) 239-0923"
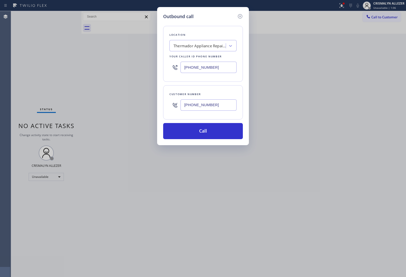
type input "(509) 239-0923"
click at [206, 132] on button "Call" at bounding box center [203, 131] width 80 height 16
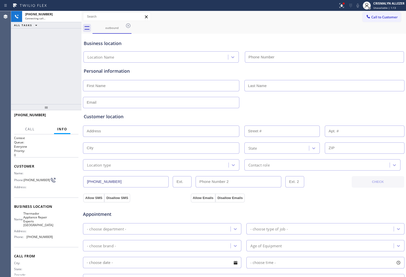
type input "(206) 567-1447"
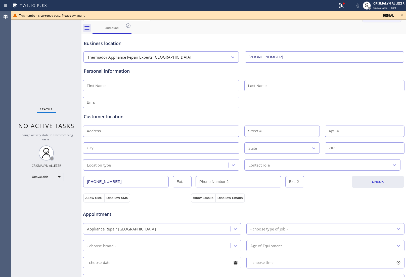
drag, startPoint x: 403, startPoint y: 16, endPoint x: 387, endPoint y: 19, distance: 16.2
click at [402, 16] on icon at bounding box center [402, 15] width 6 height 6
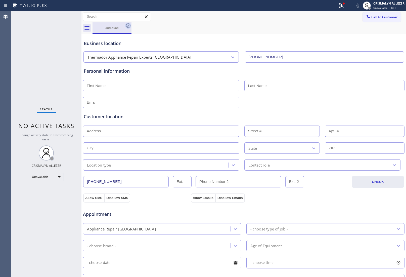
click at [127, 27] on icon at bounding box center [128, 26] width 6 height 6
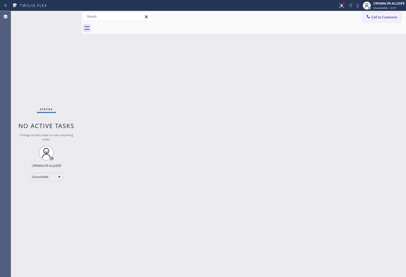
click at [388, 15] on span "Call to Customer" at bounding box center [384, 17] width 26 height 5
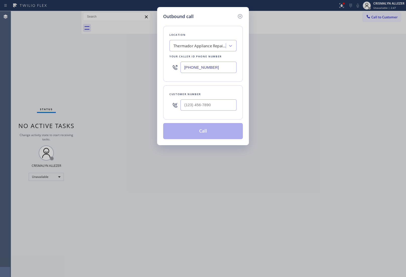
drag, startPoint x: 222, startPoint y: 66, endPoint x: 102, endPoint y: 71, distance: 119.4
click at [123, 72] on div "Outbound call Location Thermador Appliance Repair Experts Seattle Your caller i…" at bounding box center [203, 138] width 406 height 277
paste input "562) 278-075"
type input "(562) 278-0757"
click at [218, 103] on input "(___) ___-____" at bounding box center [208, 104] width 56 height 11
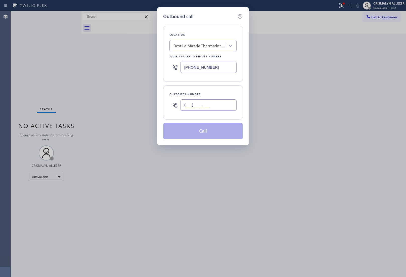
paste input "657) 663-5458"
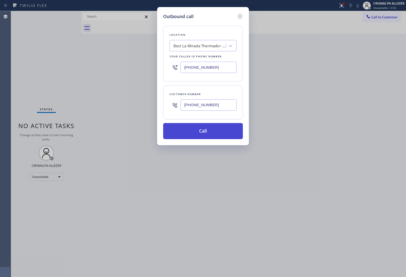
type input "(657) 663-5458"
click at [205, 134] on button "Call" at bounding box center [203, 131] width 80 height 16
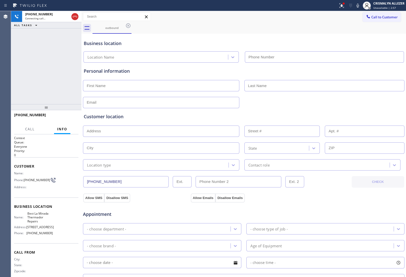
type input "(562) 278-0757"
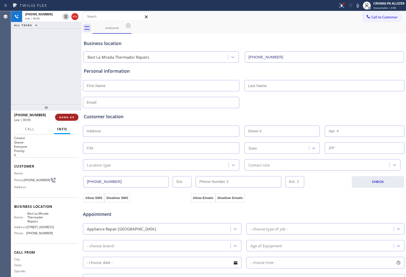
click at [67, 117] on span "HANG UP" at bounding box center [66, 117] width 15 height 4
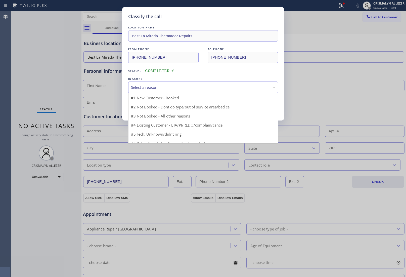
click at [210, 86] on div "Select a reason" at bounding box center [203, 87] width 144 height 6
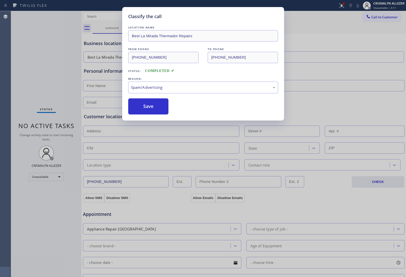
click at [153, 112] on button "Save" at bounding box center [148, 106] width 40 height 16
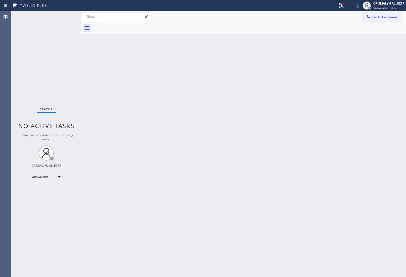
click at [376, 19] on button "Call to Customer" at bounding box center [381, 17] width 38 height 10
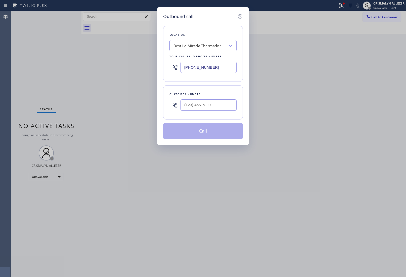
drag, startPoint x: 223, startPoint y: 66, endPoint x: 113, endPoint y: 68, distance: 110.0
click at [113, 68] on div "Outbound call Location Best La Mirada Thermador Repairs Your caller id phone nu…" at bounding box center [203, 138] width 406 height 277
paste input "760) 350-333"
type input "(760) 350-3337"
click at [219, 112] on div at bounding box center [208, 105] width 56 height 16
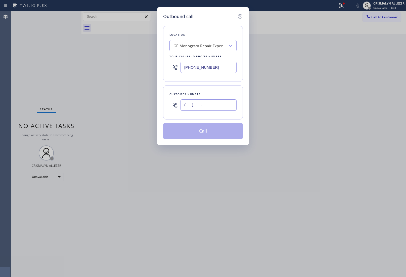
click at [219, 107] on input "(___) ___-____" at bounding box center [208, 104] width 56 height 11
paste input "408) 591-6946"
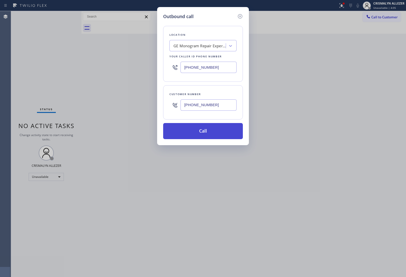
type input "(408) 591-6946"
click at [196, 132] on button "Call" at bounding box center [203, 131] width 80 height 16
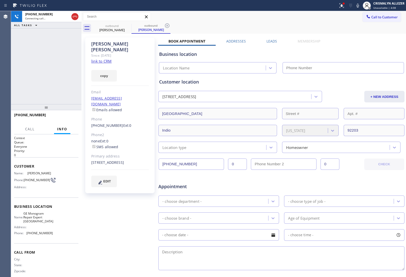
click at [106, 59] on link "link to CRM" at bounding box center [101, 61] width 20 height 5
type input "(760) 350-3337"
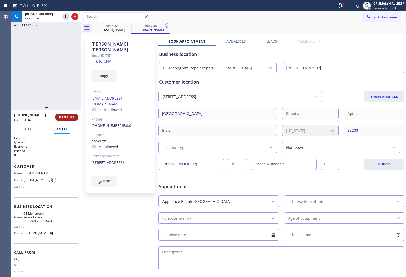
click at [64, 116] on span "HANG UP" at bounding box center [66, 117] width 15 height 4
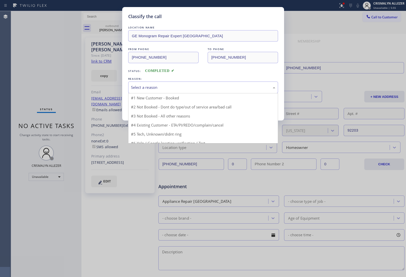
drag, startPoint x: 197, startPoint y: 90, endPoint x: 191, endPoint y: 92, distance: 6.3
click at [191, 92] on div "Select a reason" at bounding box center [203, 87] width 150 height 12
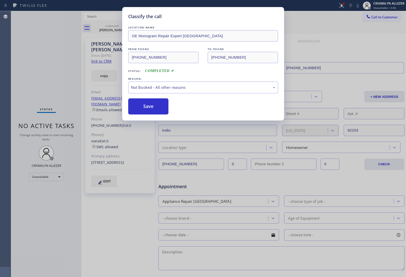
click at [154, 111] on button "Save" at bounding box center [148, 106] width 40 height 16
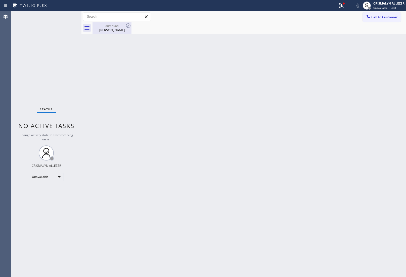
drag, startPoint x: 111, startPoint y: 30, endPoint x: 117, endPoint y: 28, distance: 6.8
click at [112, 30] on div "Peter Hurwicz" at bounding box center [112, 30] width 38 height 5
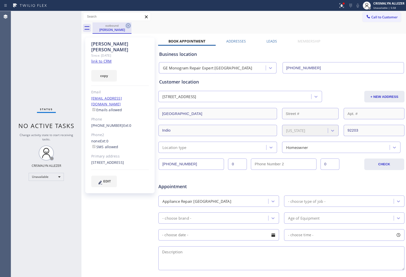
click at [128, 25] on icon at bounding box center [128, 26] width 6 height 6
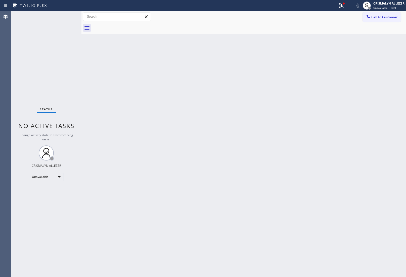
click at [386, 171] on div "Back to Dashboard Change Sender ID Customers Technicians Select a contact Outbo…" at bounding box center [243, 143] width 324 height 265
click at [386, 20] on button "Call to Customer" at bounding box center [381, 17] width 38 height 10
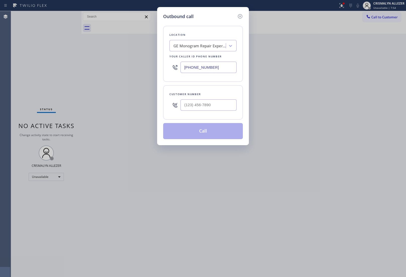
drag, startPoint x: 217, startPoint y: 69, endPoint x: 104, endPoint y: 70, distance: 112.3
click at [104, 70] on div "Outbound call Location GE Monogram Repair Expert Cathedral City Your caller id …" at bounding box center [203, 138] width 406 height 277
paste input "415) 991-1579"
type input "(415) 991-1579"
click at [205, 110] on input "text" at bounding box center [208, 104] width 56 height 11
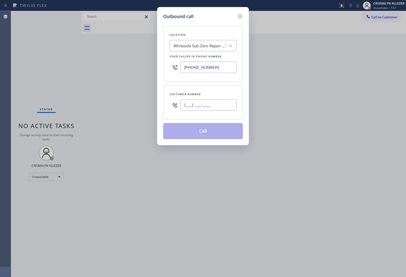
paste input "650) 787-6309"
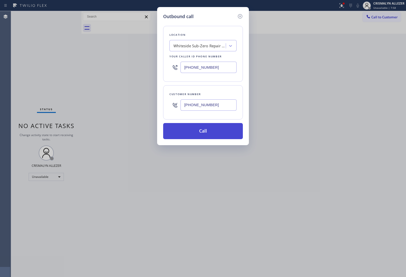
type input "(650) 787-6309"
click at [203, 133] on button "Call" at bounding box center [203, 131] width 80 height 16
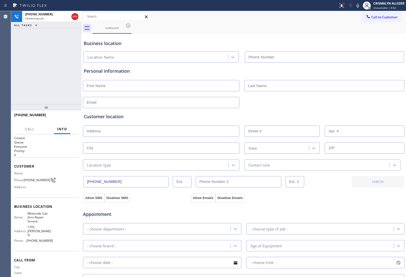
type input "(415) 991-1579"
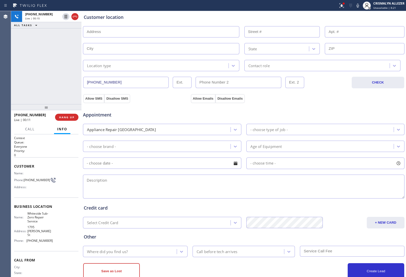
scroll to position [114, 0]
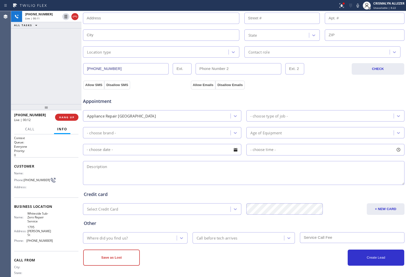
click at [156, 176] on textarea at bounding box center [243, 173] width 321 height 24
click at [60, 118] on span "HANG UP" at bounding box center [66, 117] width 15 height 4
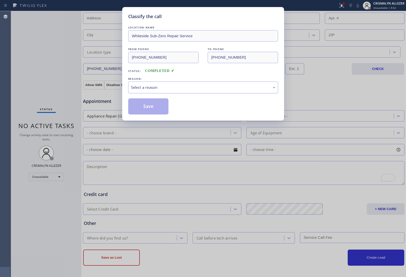
click at [177, 92] on div "Select a reason" at bounding box center [203, 87] width 150 height 12
click at [151, 107] on button "Save" at bounding box center [148, 106] width 40 height 16
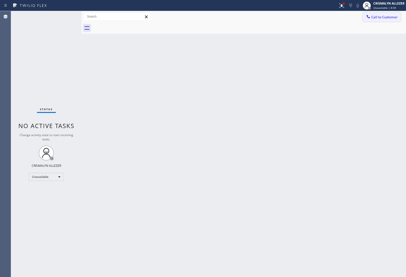
click at [377, 18] on span "Call to Customer" at bounding box center [384, 17] width 26 height 5
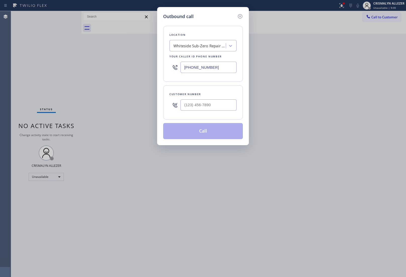
drag, startPoint x: 229, startPoint y: 68, endPoint x: 93, endPoint y: 74, distance: 136.0
click at [133, 73] on div "Outbound call Location Whiteside Sub-Zero Repair Service Your caller id phone n…" at bounding box center [203, 138] width 406 height 277
paste input "714) 294-2150"
type input "[PHONE_NUMBER]"
click at [219, 102] on input "(___) ___-____" at bounding box center [208, 104] width 56 height 11
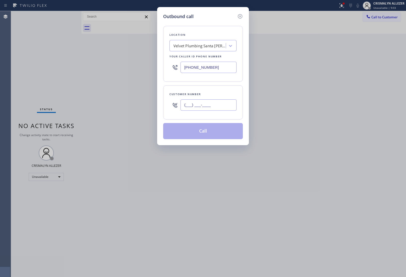
paste input "310) 944-6164"
type input "[PHONE_NUMBER]"
click at [240, 15] on icon at bounding box center [240, 16] width 6 height 6
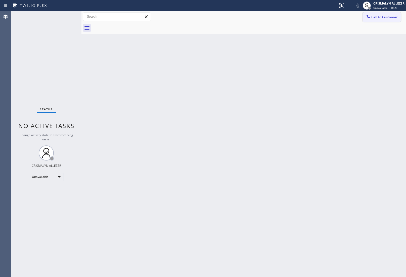
click at [381, 15] on span "Call to Customer" at bounding box center [384, 17] width 26 height 5
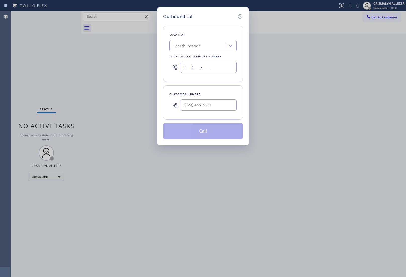
drag, startPoint x: 221, startPoint y: 66, endPoint x: 103, endPoint y: 68, distance: 117.6
click at [103, 68] on div "Outbound call Location Search location Your caller id phone number (___) ___-__…" at bounding box center [203, 138] width 406 height 277
paste input "714) 294-2150"
type input "[PHONE_NUMBER]"
click at [208, 102] on input "(___) ___-____" at bounding box center [208, 104] width 56 height 11
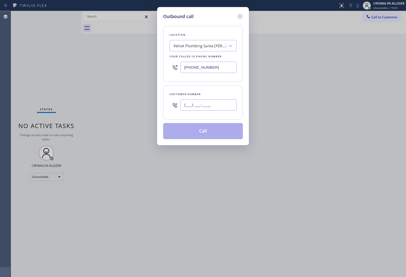
paste input "310) 944-6164"
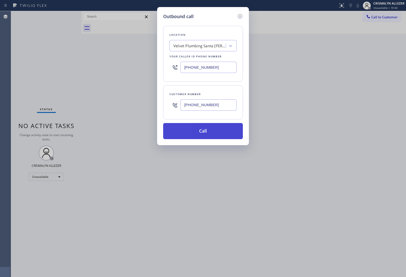
type input "[PHONE_NUMBER]"
click at [200, 132] on button "Call" at bounding box center [203, 131] width 80 height 16
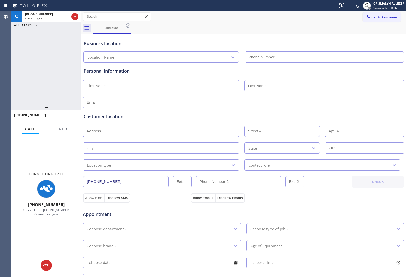
type input "[PHONE_NUMBER]"
click at [62, 128] on span "Info" at bounding box center [63, 129] width 10 height 5
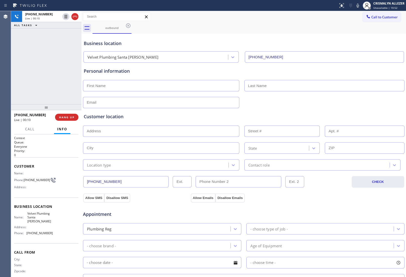
drag, startPoint x: 82, startPoint y: 125, endPoint x: 86, endPoint y: 126, distance: 4.1
click at [81, 126] on div at bounding box center [81, 143] width 0 height 265
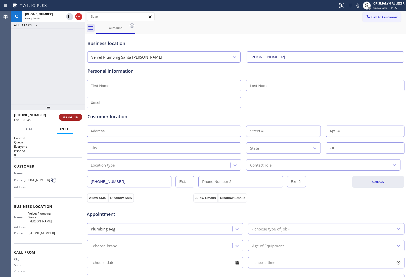
click at [73, 117] on span "HANG UP" at bounding box center [70, 117] width 15 height 4
click at [73, 117] on span "COMPLETE" at bounding box center [69, 117] width 17 height 4
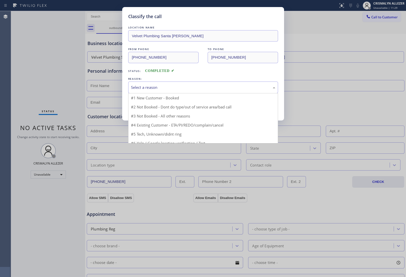
click at [191, 90] on div "Select a reason" at bounding box center [203, 87] width 144 height 6
drag, startPoint x: 150, startPoint y: 129, endPoint x: 158, endPoint y: 115, distance: 16.6
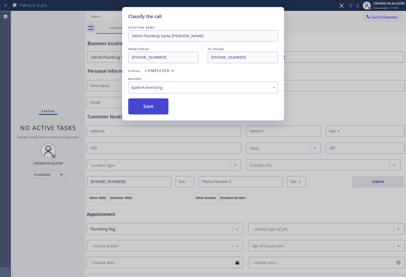
click at [161, 110] on button "Save" at bounding box center [148, 106] width 40 height 16
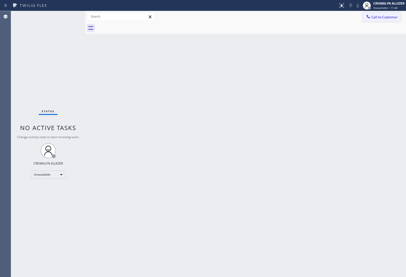
click at [399, 15] on button "Call to Customer" at bounding box center [381, 17] width 38 height 10
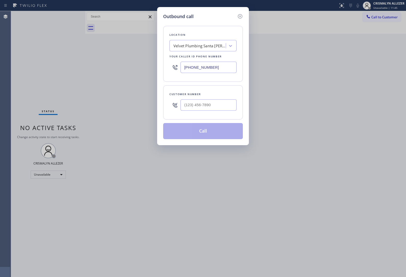
drag, startPoint x: 228, startPoint y: 66, endPoint x: 63, endPoint y: 65, distance: 164.8
click at [77, 65] on div "Outbound call Location Velvet Plumbing Santa Ana Your caller id phone number (7…" at bounding box center [203, 138] width 406 height 277
paste input "480) 660-0988"
type input "(480) 660-0988"
click at [210, 106] on input "(___) ___-____" at bounding box center [208, 104] width 56 height 11
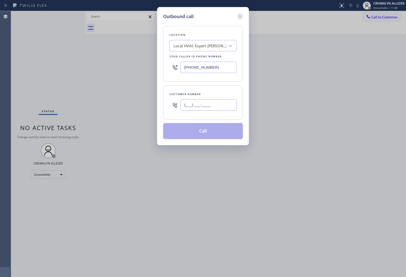
paste input "480) 769-9647"
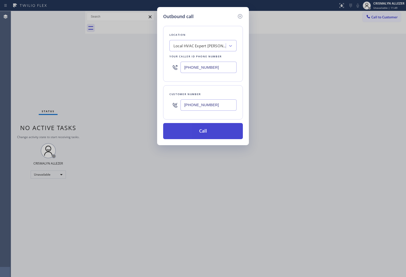
type input "(480) 769-9647"
click at [202, 133] on button "Call" at bounding box center [203, 131] width 80 height 16
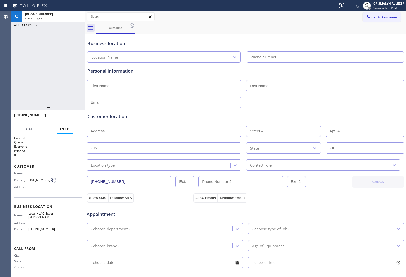
type input "(480) 660-0988"
click at [72, 119] on span "HANG UP" at bounding box center [70, 117] width 15 height 4
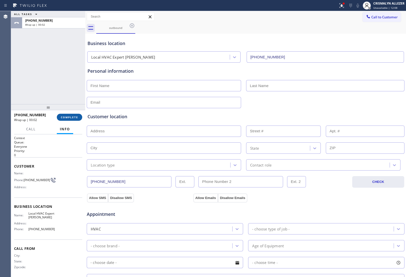
click at [68, 116] on span "COMPLETE" at bounding box center [69, 117] width 17 height 4
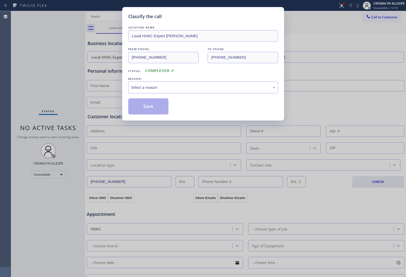
click at [167, 90] on div "Select a reason" at bounding box center [203, 87] width 144 height 6
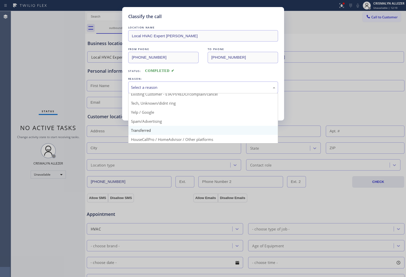
scroll to position [34, 0]
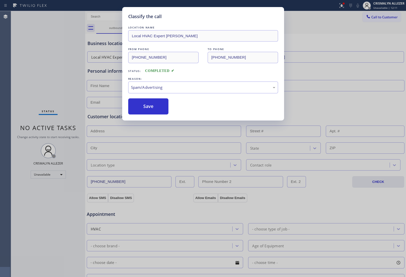
click at [158, 110] on button "Save" at bounding box center [148, 106] width 40 height 16
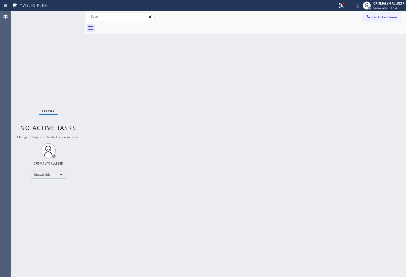
click at [380, 14] on button "Call to Customer" at bounding box center [381, 17] width 38 height 10
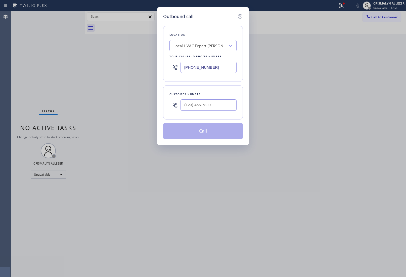
drag, startPoint x: 225, startPoint y: 70, endPoint x: 63, endPoint y: 75, distance: 162.1
click at [63, 75] on div "Outbound call Location Local HVAC Expert Chandler Your caller id phone number (…" at bounding box center [203, 138] width 406 height 277
paste input "619) 202-8284"
type input "(619) 202-8284"
click at [181, 106] on input "(___) ___-____" at bounding box center [208, 104] width 56 height 11
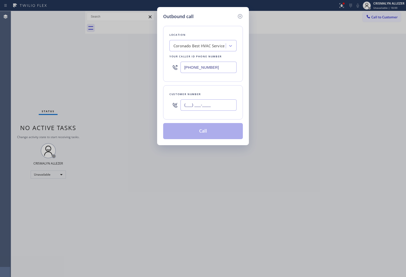
paste input "480) 202-8818"
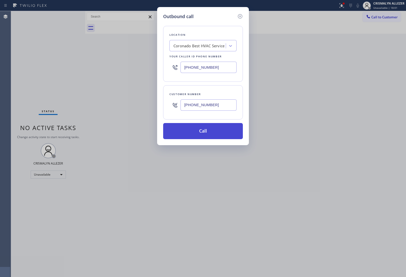
type input "(480) 202-8818"
click at [195, 130] on button "Call" at bounding box center [203, 131] width 80 height 16
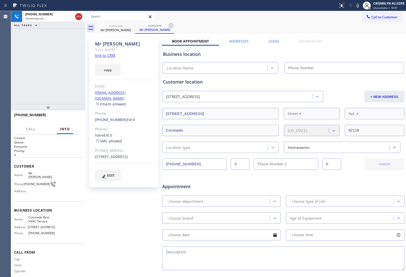
type input "(619) 202-8284"
click at [72, 117] on span "HANG UP" at bounding box center [70, 117] width 15 height 4
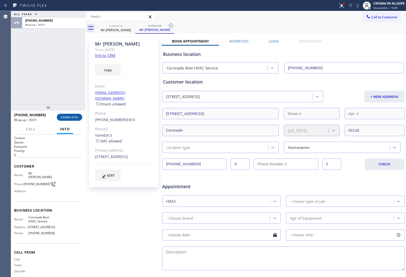
click at [72, 117] on span "COMPLETE" at bounding box center [69, 117] width 17 height 4
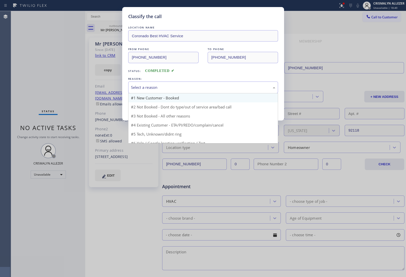
drag, startPoint x: 224, startPoint y: 87, endPoint x: 193, endPoint y: 96, distance: 32.1
click at [221, 88] on div "Select a reason" at bounding box center [203, 87] width 144 height 6
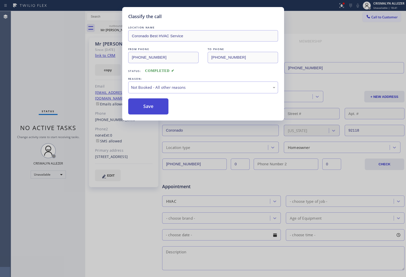
click at [157, 107] on button "Save" at bounding box center [148, 106] width 40 height 16
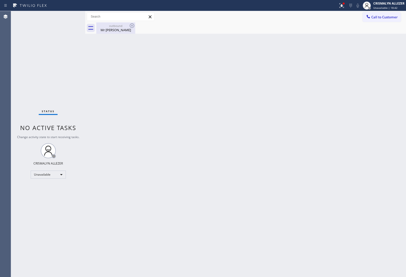
drag, startPoint x: 124, startPoint y: 32, endPoint x: 135, endPoint y: 28, distance: 11.9
click at [125, 31] on div "Mr Steven" at bounding box center [116, 30] width 38 height 5
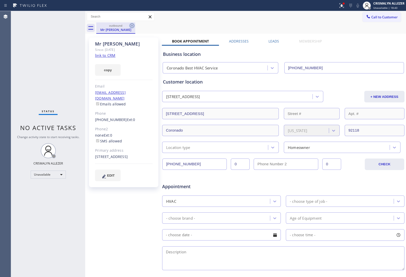
click at [134, 25] on icon at bounding box center [132, 26] width 6 height 6
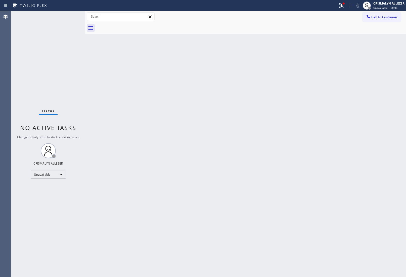
drag, startPoint x: 370, startPoint y: 100, endPoint x: 291, endPoint y: 41, distance: 98.7
click at [368, 98] on div "Back to Dashboard Change Sender ID Customers Technicians Select a contact Outbo…" at bounding box center [245, 143] width 321 height 265
click at [384, 16] on span "Call to Customer" at bounding box center [384, 17] width 26 height 5
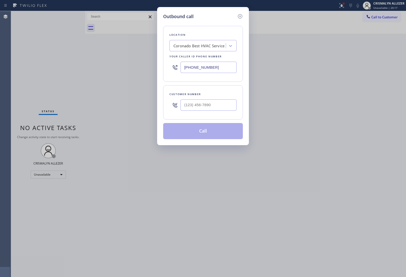
drag, startPoint x: 217, startPoint y: 70, endPoint x: 102, endPoint y: 66, distance: 115.1
click at [105, 66] on div "Outbound call Location Coronado Best HVAC Service Your caller id phone number (…" at bounding box center [203, 138] width 406 height 277
paste input "805) 572-765"
type input "[PHONE_NUMBER]"
click at [231, 107] on input "(___) ___-____" at bounding box center [208, 104] width 56 height 11
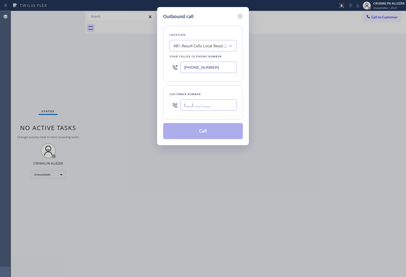
paste input "914) 589-6547"
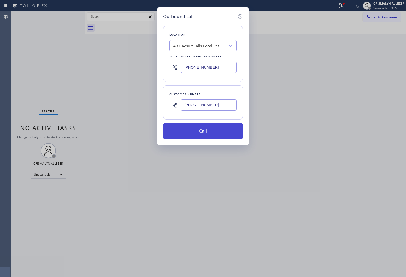
type input "(914) 589-6547"
drag, startPoint x: 204, startPoint y: 136, endPoint x: 404, endPoint y: 61, distance: 213.8
click at [205, 136] on button "Call" at bounding box center [203, 131] width 80 height 16
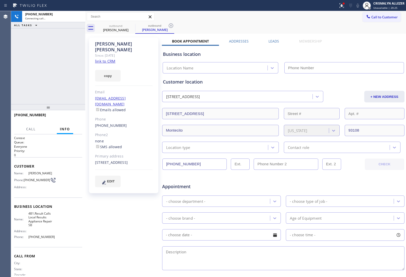
click at [111, 59] on link "link to CRM" at bounding box center [105, 61] width 20 height 5
type input "[PHONE_NUMBER]"
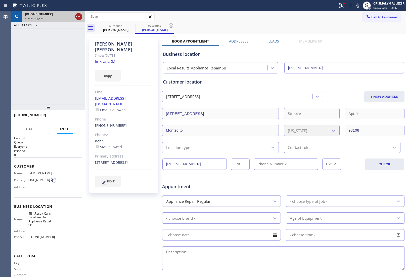
click at [77, 17] on icon at bounding box center [78, 17] width 5 height 2
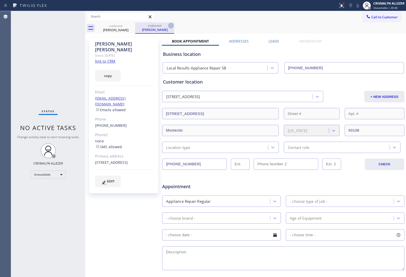
click at [170, 25] on icon at bounding box center [171, 26] width 6 height 6
drag, startPoint x: 131, startPoint y: 24, endPoint x: 337, endPoint y: 26, distance: 205.2
click at [137, 24] on div "outbound Jessie De Lowe" at bounding box center [250, 27] width 309 height 11
click at [387, 18] on span "Call to Customer" at bounding box center [384, 17] width 26 height 5
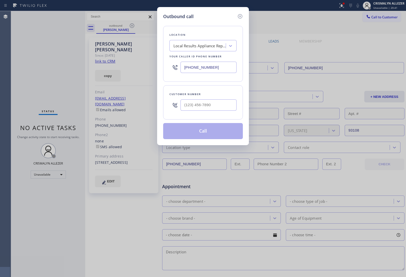
drag, startPoint x: 230, startPoint y: 65, endPoint x: 126, endPoint y: 66, distance: 103.5
click at [127, 66] on div "Outbound call Location Local Results Appliance Repair SB Your caller id phone n…" at bounding box center [203, 138] width 406 height 277
paste input "562) 455-4739"
type input "(562) 455-4739"
click at [213, 105] on input "(___) ___-____" at bounding box center [208, 104] width 56 height 11
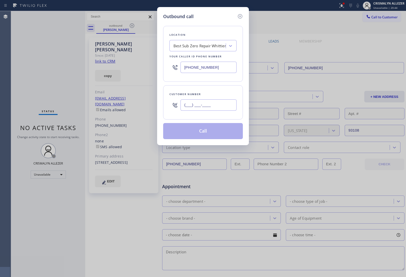
paste input "323) 393-2108"
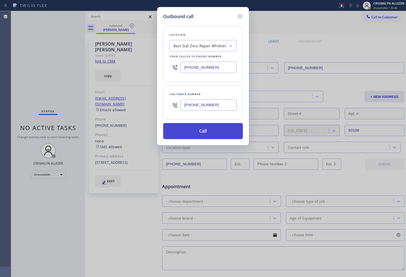
type input "(323) 393-2108"
click at [210, 135] on button "Call" at bounding box center [203, 131] width 80 height 16
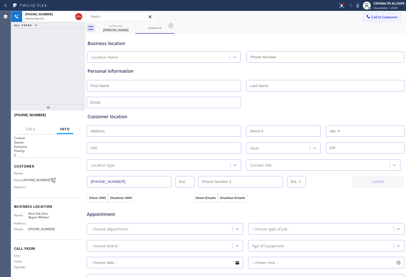
type input "(562) 455-4739"
click at [141, 27] on div "outbound" at bounding box center [155, 28] width 38 height 4
drag, startPoint x: 116, startPoint y: 29, endPoint x: 136, endPoint y: 26, distance: 20.0
click at [116, 29] on div "Jessie De Lowe" at bounding box center [116, 30] width 38 height 5
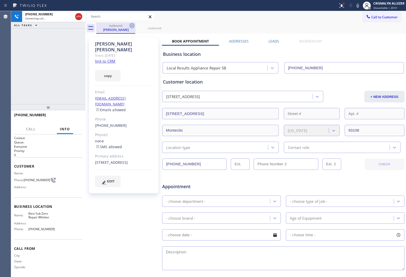
click at [132, 26] on icon at bounding box center [132, 25] width 5 height 5
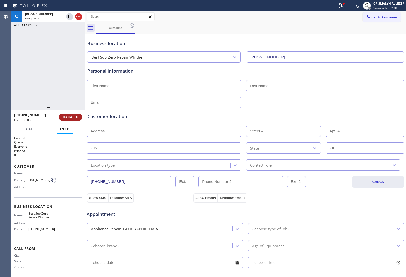
click at [65, 116] on span "HANG UP" at bounding box center [70, 117] width 15 height 4
click at [65, 116] on span "COMPLETE" at bounding box center [69, 117] width 17 height 4
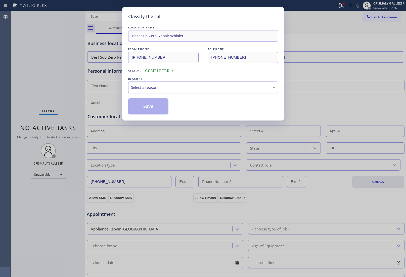
click at [172, 89] on div "Select a reason" at bounding box center [203, 87] width 144 height 6
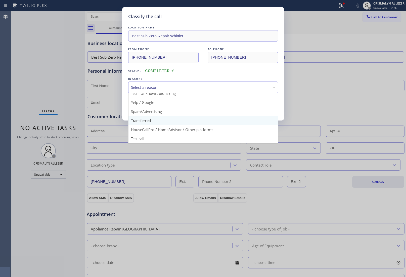
scroll to position [34, 0]
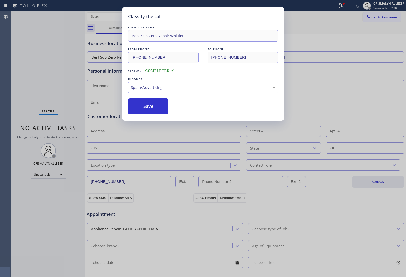
click at [157, 111] on button "Save" at bounding box center [148, 106] width 40 height 16
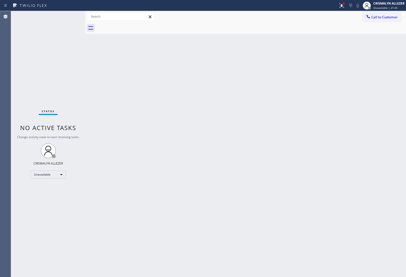
click at [391, 18] on span "Call to Customer" at bounding box center [384, 17] width 26 height 5
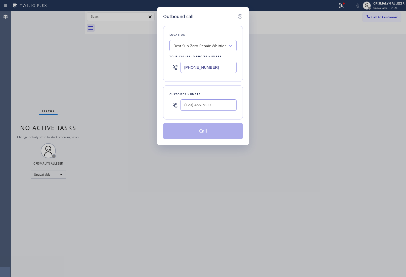
drag, startPoint x: 224, startPoint y: 68, endPoint x: 88, endPoint y: 67, distance: 135.4
click at [90, 67] on div "Outbound call Location Best Sub Zero Repair Whittier Your caller id phone numbe…" at bounding box center [203, 138] width 406 height 277
paste input "805) 572-7654"
type input "[PHONE_NUMBER]"
click at [215, 109] on input "(___) ___-____" at bounding box center [208, 104] width 56 height 11
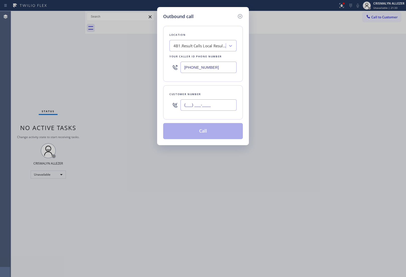
paste input "914) 589-6547"
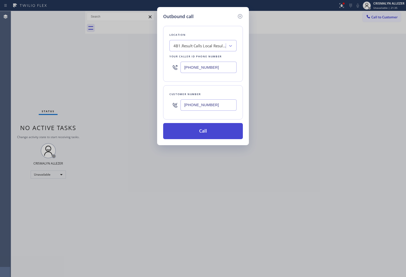
type input "(914) 589-6547"
click at [211, 134] on button "Call" at bounding box center [203, 131] width 80 height 16
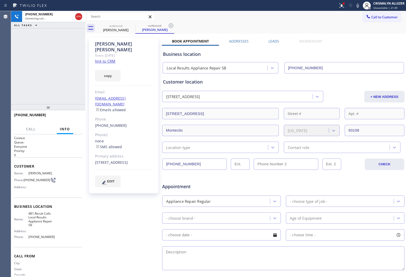
type input "[PHONE_NUMBER]"
click at [268, 40] on label "Leads" at bounding box center [273, 41] width 11 height 5
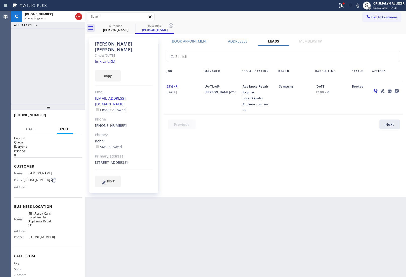
click at [395, 92] on icon at bounding box center [396, 91] width 4 height 4
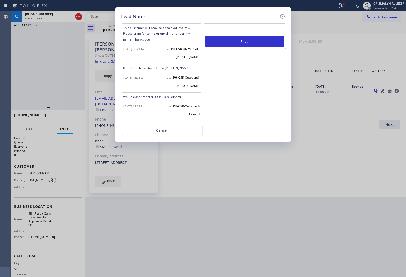
click at [228, 26] on textarea at bounding box center [244, 29] width 79 height 9
paste textarea "no answer | pls xfer here cx cb"
type textarea "no answer | pls xfer here cx cb"
click at [243, 44] on button "Save" at bounding box center [244, 42] width 79 height 12
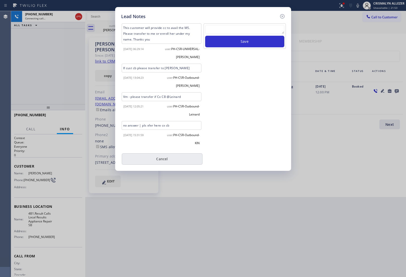
click at [158, 162] on button "Cancel" at bounding box center [162, 159] width 81 height 12
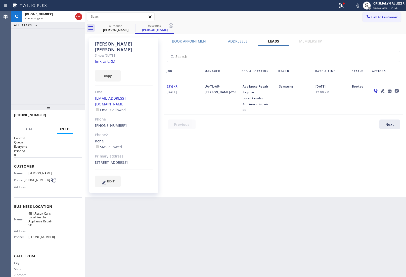
click at [195, 43] on label "Book Appointment" at bounding box center [190, 41] width 36 height 5
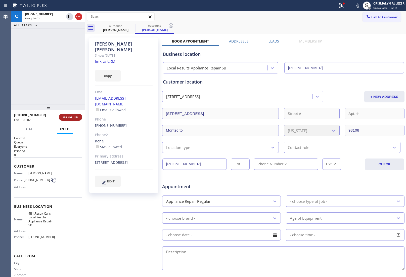
click at [70, 115] on span "HANG UP" at bounding box center [70, 117] width 15 height 4
click at [70, 115] on span "COMPLETE" at bounding box center [69, 117] width 17 height 4
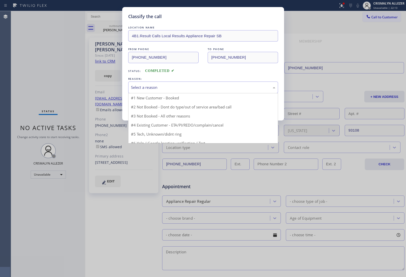
click at [189, 84] on div "Select a reason" at bounding box center [203, 87] width 144 height 6
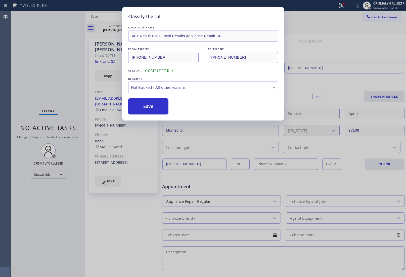
click at [159, 107] on button "Save" at bounding box center [148, 106] width 40 height 16
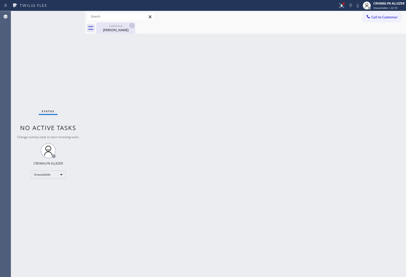
click at [119, 29] on div "Jessie De Lowe" at bounding box center [116, 30] width 38 height 5
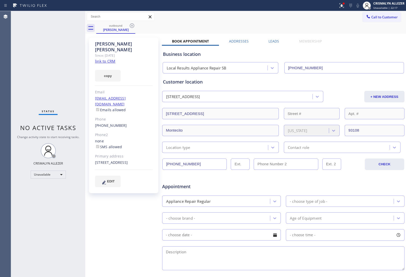
click at [271, 39] on label "Leads" at bounding box center [273, 41] width 11 height 5
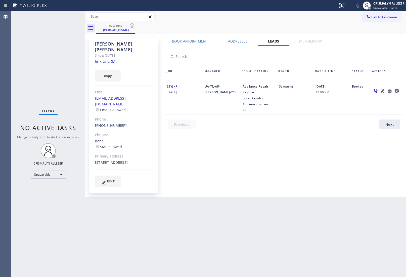
click at [395, 90] on icon at bounding box center [396, 91] width 4 height 4
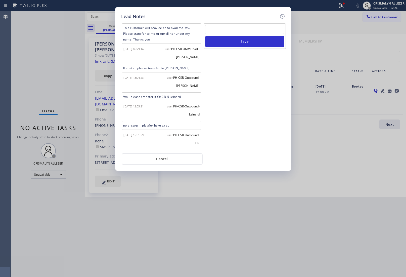
drag, startPoint x: 152, startPoint y: 157, endPoint x: 142, endPoint y: 138, distance: 22.0
click at [152, 157] on button "Cancel" at bounding box center [162, 159] width 81 height 12
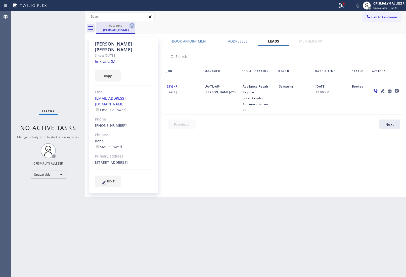
click at [132, 26] on icon at bounding box center [132, 26] width 6 height 6
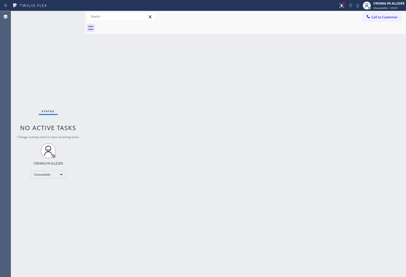
click at [385, 19] on span "Call to Customer" at bounding box center [384, 17] width 26 height 5
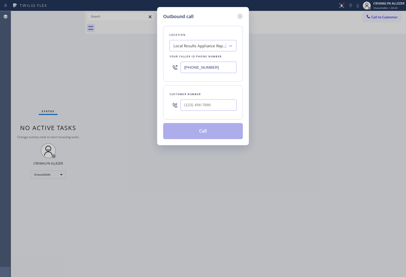
drag, startPoint x: 224, startPoint y: 68, endPoint x: 93, endPoint y: 67, distance: 131.4
click at [111, 67] on div "Outbound call Location Local Results Appliance Repair SB Your caller id phone n…" at bounding box center [203, 138] width 406 height 277
paste input "387-6909"
type input "[PHONE_NUMBER]"
click at [218, 102] on input "(___) ___-____" at bounding box center [208, 104] width 56 height 11
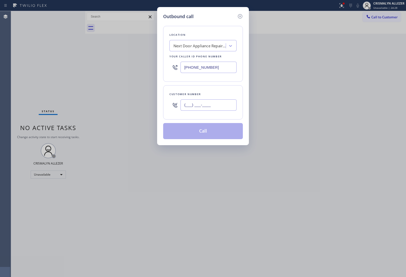
paste input "805) 708-3722"
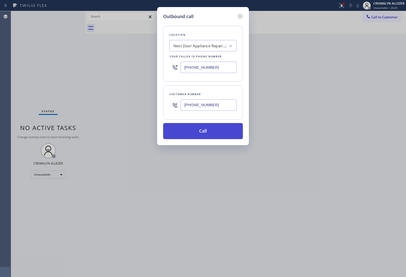
type input "(805) 708-3722"
click at [207, 137] on button "Call" at bounding box center [203, 131] width 80 height 16
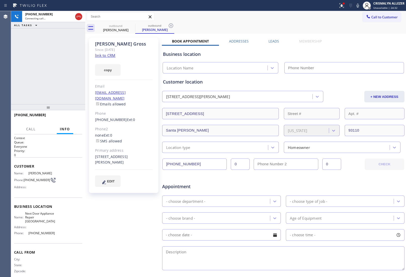
click at [111, 54] on link "link to CRM" at bounding box center [105, 55] width 20 height 5
type input "[PHONE_NUMBER]"
click at [272, 42] on label "Leads" at bounding box center [273, 41] width 11 height 5
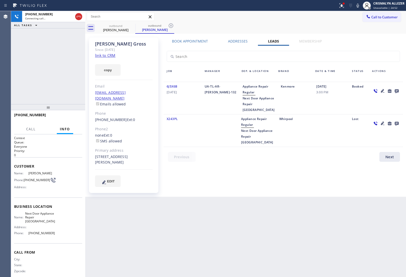
click at [396, 90] on icon at bounding box center [396, 91] width 4 height 4
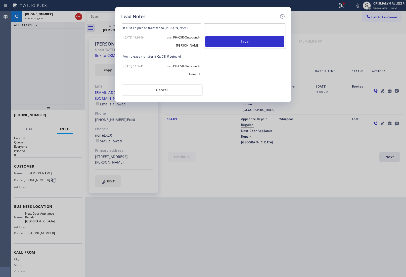
click at [239, 29] on textarea at bounding box center [244, 29] width 79 height 9
paste textarea "no answer | pls xfer here cx cb"
type textarea "no answer | pls xfer here cx cb"
click at [248, 48] on div "no answer | pls xfer here cx cb Save" at bounding box center [244, 35] width 82 height 25
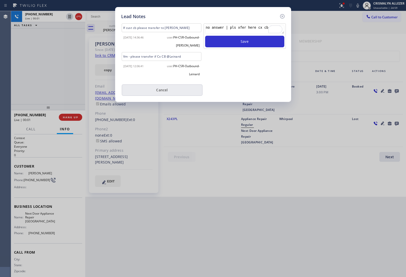
click at [156, 89] on button "Cancel" at bounding box center [162, 90] width 81 height 12
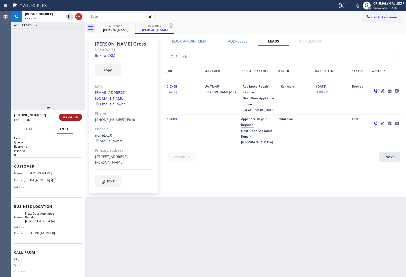
click at [66, 118] on span "HANG UP" at bounding box center [70, 117] width 15 height 4
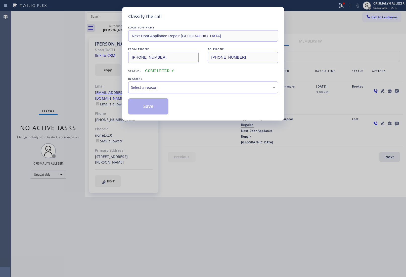
click at [159, 91] on div "Select a reason" at bounding box center [203, 87] width 150 height 12
click at [150, 106] on button "Save" at bounding box center [148, 106] width 40 height 16
click at [151, 99] on button "Save" at bounding box center [148, 106] width 40 height 16
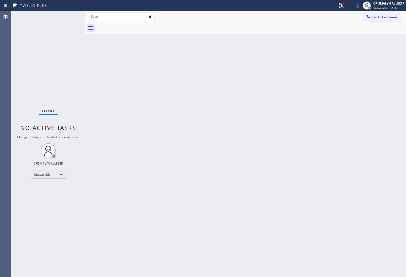
click at [240, 105] on div "Back to Dashboard Change Sender ID Customers Technicians Select a contact Outbo…" at bounding box center [245, 143] width 321 height 265
click at [378, 17] on span "Call to Customer" at bounding box center [384, 17] width 26 height 5
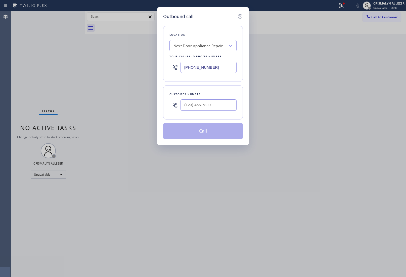
drag, startPoint x: 233, startPoint y: 73, endPoint x: 119, endPoint y: 66, distance: 114.5
click at [119, 66] on div "Outbound call Location Next Door Appliance Repair Hope Ranch Your caller id pho…" at bounding box center [203, 138] width 406 height 277
paste input "323) 745-298"
type input "(323) 745-2989"
click at [209, 103] on input "(___) ___-____" at bounding box center [208, 104] width 56 height 11
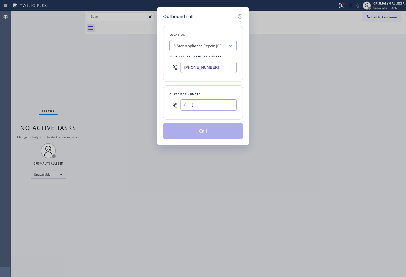
paste input "818) 585-6888"
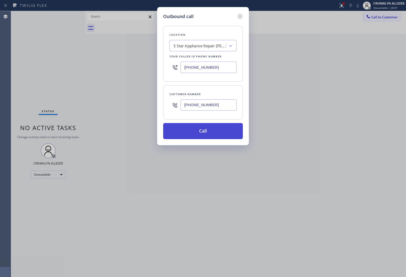
type input "(818) 585-6888"
click at [204, 134] on button "Call" at bounding box center [203, 131] width 80 height 16
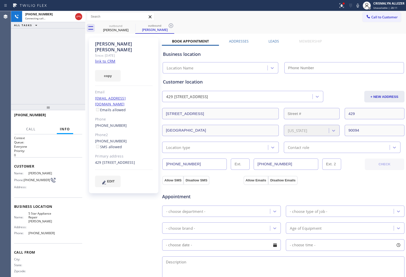
drag, startPoint x: 110, startPoint y: 55, endPoint x: 116, endPoint y: 57, distance: 6.2
click at [110, 59] on link "link to CRM" at bounding box center [105, 61] width 20 height 5
type input "(323) 745-2989"
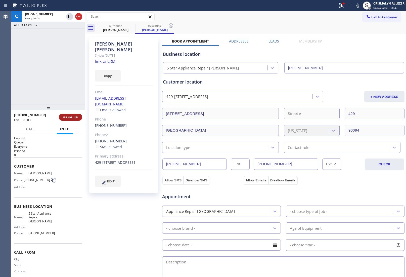
click at [73, 117] on span "HANG UP" at bounding box center [70, 117] width 15 height 4
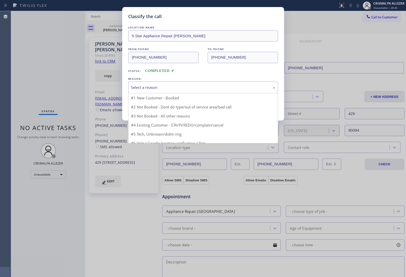
click at [209, 92] on div "Select a reason" at bounding box center [203, 87] width 150 height 12
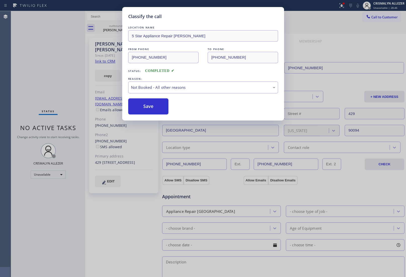
click at [168, 110] on button "Save" at bounding box center [148, 106] width 40 height 16
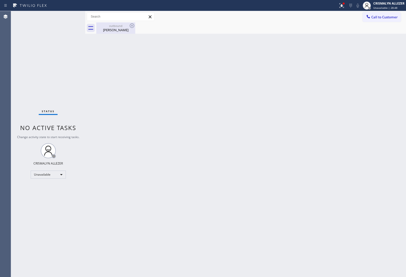
click at [120, 31] on div "Matt Freedman" at bounding box center [116, 30] width 38 height 5
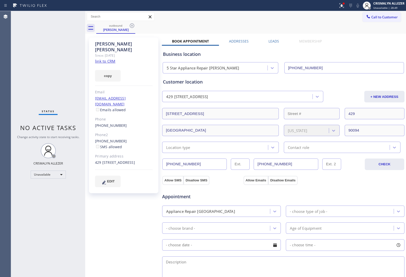
click at [273, 42] on label "Leads" at bounding box center [273, 41] width 11 height 5
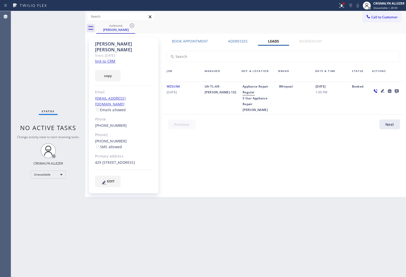
click at [397, 92] on icon at bounding box center [396, 91] width 6 height 6
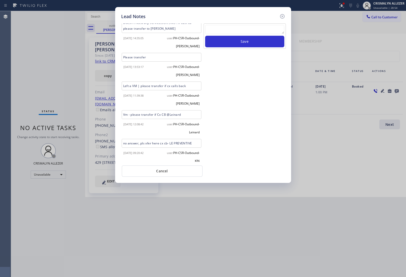
scroll to position [35, 0]
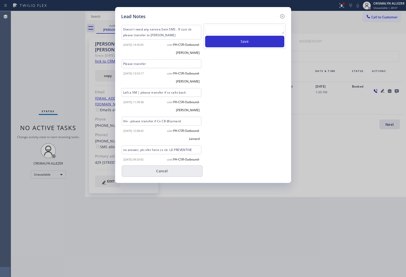
click at [165, 170] on button "Cancel" at bounding box center [162, 171] width 81 height 12
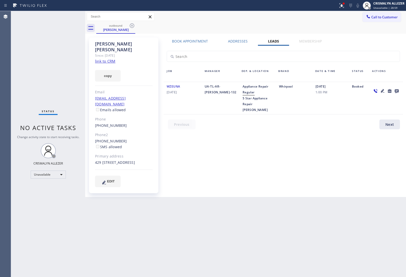
click at [109, 59] on link "link to CRM" at bounding box center [105, 61] width 20 height 5
click at [132, 19] on input "text" at bounding box center [120, 17] width 67 height 8
click at [133, 27] on icon at bounding box center [132, 26] width 6 height 6
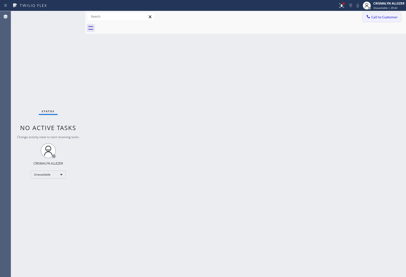
drag, startPoint x: 385, startPoint y: 18, endPoint x: 283, endPoint y: 57, distance: 108.8
click at [385, 18] on span "Call to Customer" at bounding box center [384, 17] width 26 height 5
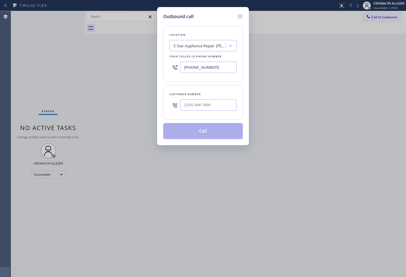
drag, startPoint x: 225, startPoint y: 66, endPoint x: 116, endPoint y: 58, distance: 109.3
click at [146, 63] on div "Outbound call Location 5 Star Appliance Repair Marina Del Rey Your caller id ph…" at bounding box center [203, 138] width 406 height 277
paste input "text"
type input "(323) 745-2989"
click at [209, 103] on input "(___) ___-____" at bounding box center [208, 104] width 56 height 11
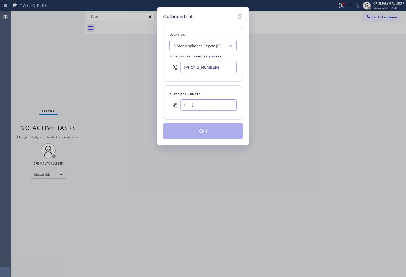
paste input "818) 585-6888"
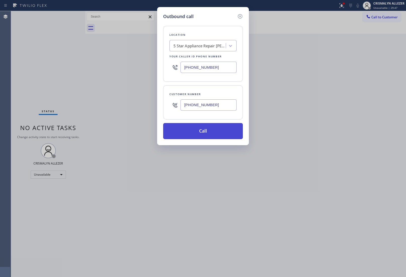
type input "(818) 585-6888"
click at [204, 134] on button "Call" at bounding box center [203, 131] width 80 height 16
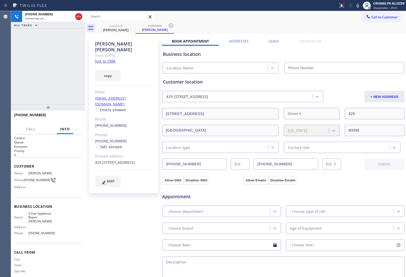
click at [111, 59] on link "link to CRM" at bounding box center [105, 61] width 20 height 5
type input "(323) 745-2989"
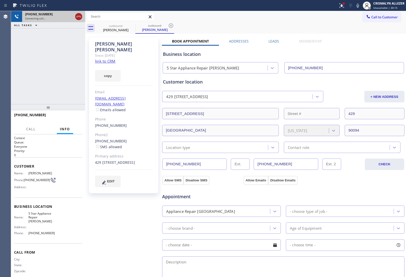
click at [79, 18] on icon at bounding box center [79, 17] width 6 height 6
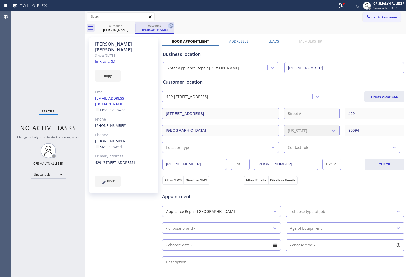
click at [170, 27] on icon at bounding box center [171, 26] width 6 height 6
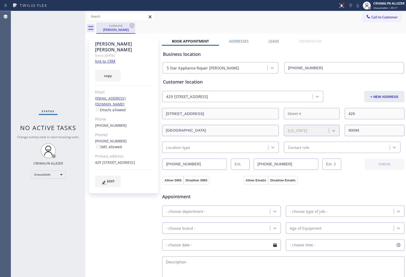
click at [129, 29] on div "Matt Freedman" at bounding box center [116, 29] width 38 height 5
click at [132, 25] on icon at bounding box center [132, 25] width 5 height 5
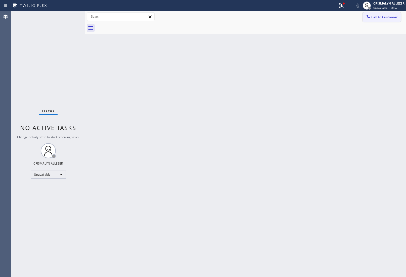
click at [379, 18] on span "Call to Customer" at bounding box center [384, 17] width 26 height 5
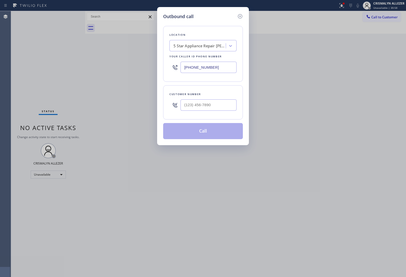
drag, startPoint x: 234, startPoint y: 67, endPoint x: 121, endPoint y: 65, distance: 113.0
click at [131, 65] on div "Outbound call Location 5 Star Appliance Repair Marina Del Rey Your caller id ph…" at bounding box center [203, 138] width 406 height 277
paste input "562) 489-9480"
type input "(562) 489-9480"
click at [214, 109] on input "(___) ___-____" at bounding box center [208, 104] width 56 height 11
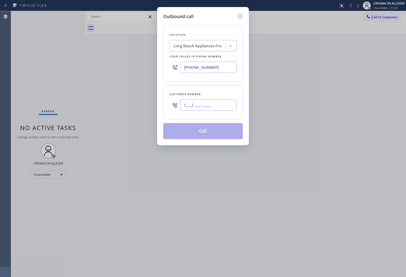
paste input "562) 398-3682"
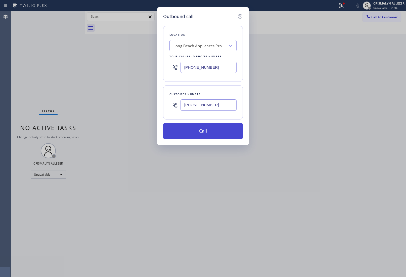
type input "(562) 398-3682"
click at [205, 132] on button "Call" at bounding box center [203, 131] width 80 height 16
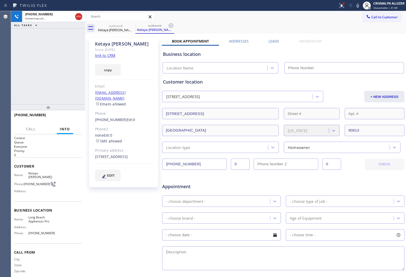
click at [103, 55] on link "link to CRM" at bounding box center [105, 55] width 20 height 5
type input "(562) 489-9480"
click at [72, 117] on span "HANG UP" at bounding box center [70, 117] width 15 height 4
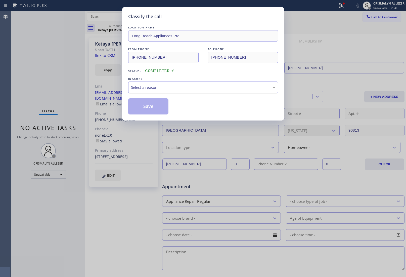
click at [210, 93] on div "Select a reason" at bounding box center [203, 87] width 150 height 12
click at [154, 110] on button "Save" at bounding box center [148, 106] width 40 height 16
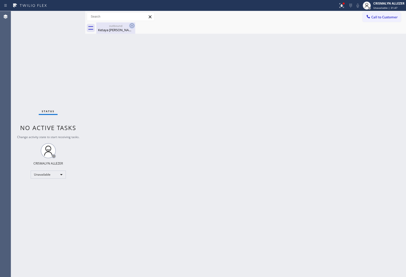
drag, startPoint x: 120, startPoint y: 27, endPoint x: 132, endPoint y: 26, distance: 12.1
click at [125, 27] on div "outbound" at bounding box center [116, 26] width 38 height 4
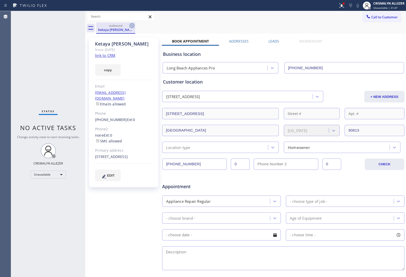
click at [132, 26] on icon at bounding box center [132, 26] width 6 height 6
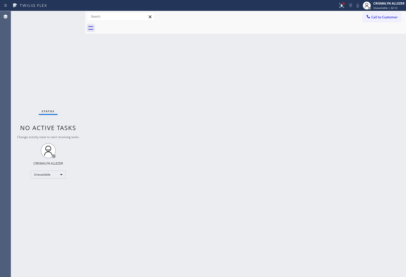
click at [385, 18] on span "Call to Customer" at bounding box center [384, 17] width 26 height 5
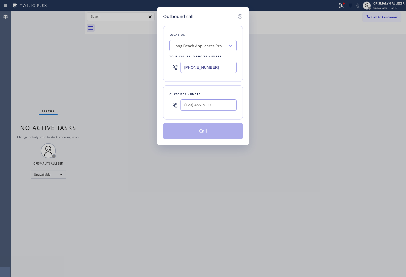
drag, startPoint x: 226, startPoint y: 67, endPoint x: 67, endPoint y: 55, distance: 159.7
click at [96, 59] on div "Outbound call Location Long Beach Appliances Pro Your caller id phone number (5…" at bounding box center [203, 138] width 406 height 277
paste input "602) 755-1659"
type input "(602) 755-1659"
click at [202, 105] on input "(___) ___-____" at bounding box center [208, 104] width 56 height 11
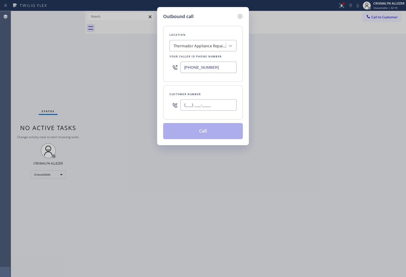
paste input "608) 513-9498"
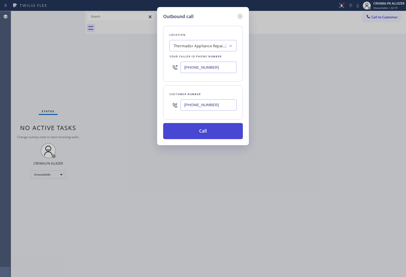
type input "(608) 513-9498"
click at [203, 136] on button "Call" at bounding box center [203, 131] width 80 height 16
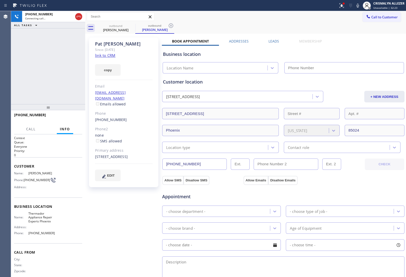
click at [107, 55] on link "link to CRM" at bounding box center [105, 55] width 20 height 5
type input "(602) 755-1659"
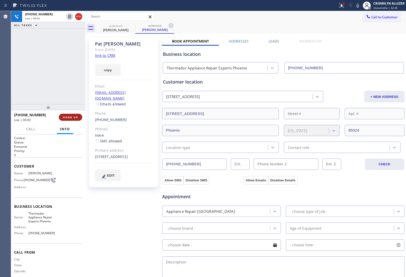
click at [69, 118] on span "HANG UP" at bounding box center [70, 117] width 15 height 4
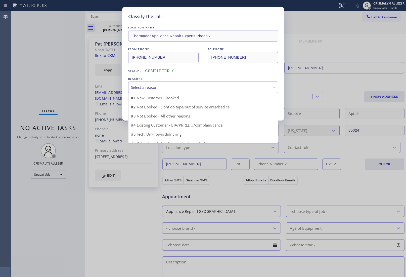
click at [176, 85] on div "Select a reason" at bounding box center [203, 87] width 144 height 6
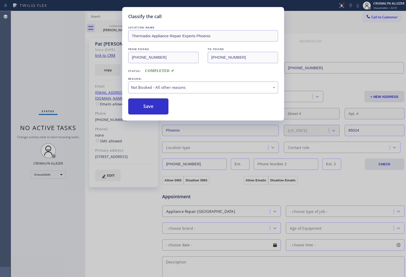
click at [161, 110] on button "Save" at bounding box center [148, 106] width 40 height 16
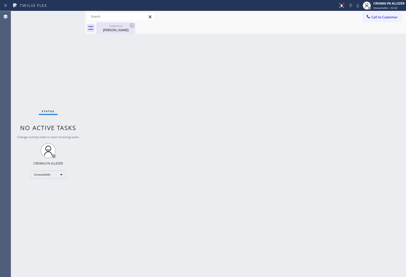
click at [122, 32] on div "outbound Pat Liegel" at bounding box center [116, 27] width 38 height 11
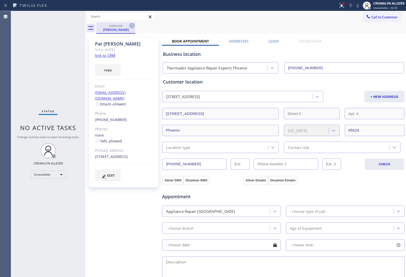
click at [131, 28] on icon at bounding box center [132, 25] width 5 height 5
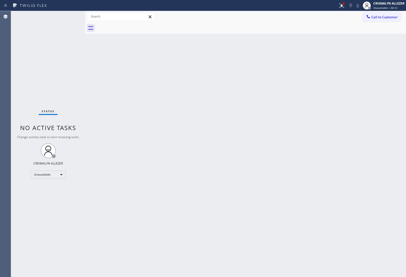
click at [324, 86] on div "Back to Dashboard Change Sender ID Customers Technicians Select a contact Outbo…" at bounding box center [245, 143] width 321 height 265
click at [391, 21] on button "Call to Customer" at bounding box center [381, 17] width 38 height 10
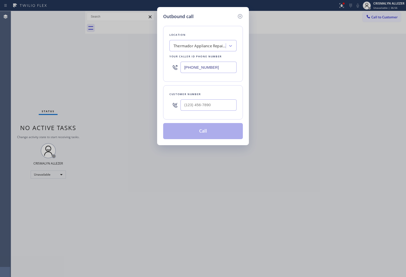
drag, startPoint x: 219, startPoint y: 69, endPoint x: 79, endPoint y: 63, distance: 139.8
click at [83, 63] on div "Outbound call Location Thermador Appliance Repair Experts Phoenix Your caller i…" at bounding box center [203, 138] width 406 height 277
paste input "215) 709-8046"
type input "(215) 709-8046"
click at [218, 106] on input "(___) ___-____" at bounding box center [208, 104] width 56 height 11
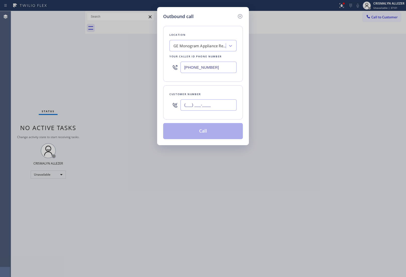
paste input "949) 296-5599"
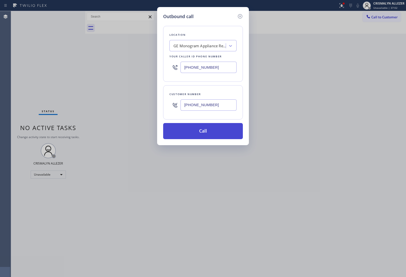
type input "(949) 296-5599"
click at [210, 131] on button "Call" at bounding box center [203, 131] width 80 height 16
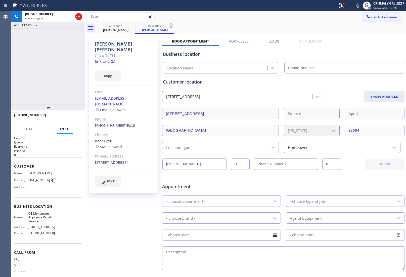
click at [102, 59] on link "link to CRM" at bounding box center [105, 61] width 20 height 5
type input "(215) 709-8046"
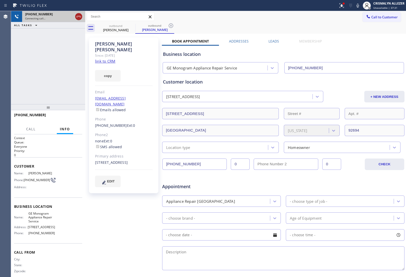
click at [77, 18] on icon at bounding box center [79, 17] width 6 height 6
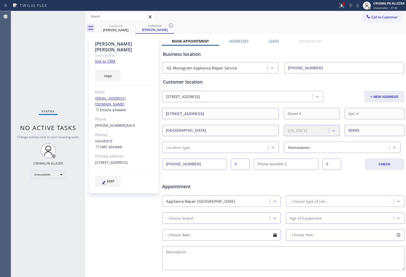
click at [272, 40] on label "Leads" at bounding box center [273, 41] width 11 height 5
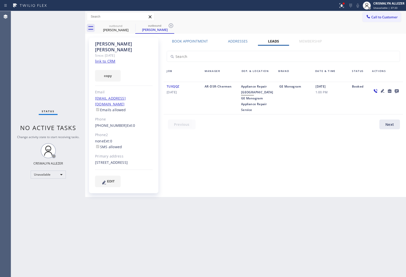
click at [395, 90] on icon at bounding box center [396, 91] width 4 height 4
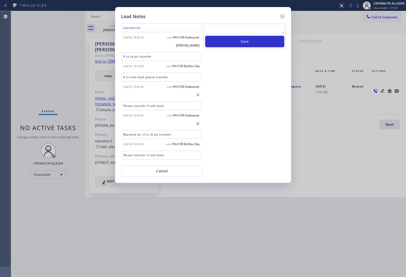
click at [235, 33] on textarea at bounding box center [244, 29] width 79 height 9
paste textarea "no answer | pls xfer here cx cb"
type textarea "no answer | pls xfer here cx cb"
click at [238, 43] on button "Save" at bounding box center [244, 42] width 79 height 12
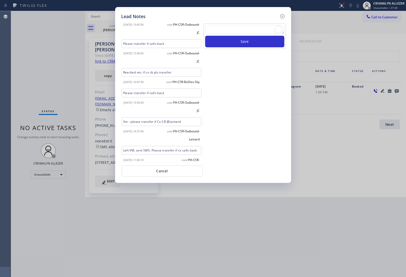
scroll to position [63, 0]
click at [164, 173] on button "Cancel" at bounding box center [162, 171] width 81 height 12
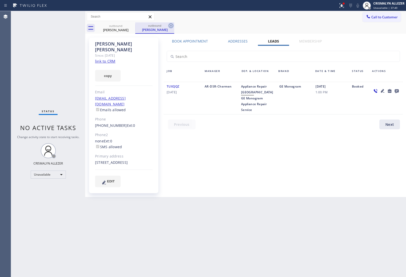
click at [172, 24] on icon at bounding box center [171, 26] width 6 height 6
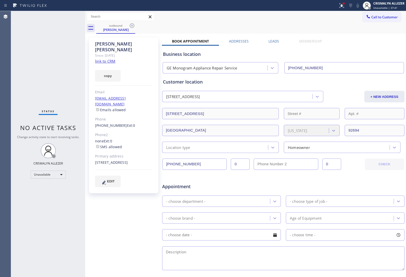
drag, startPoint x: 131, startPoint y: 27, endPoint x: 132, endPoint y: 16, distance: 10.9
click at [131, 27] on icon at bounding box center [132, 26] width 6 height 6
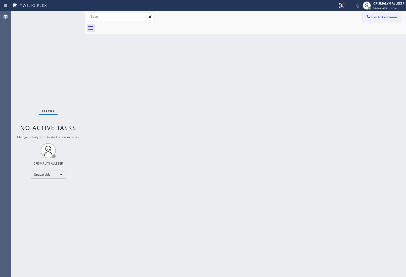
drag, startPoint x: 385, startPoint y: 17, endPoint x: 341, endPoint y: 35, distance: 47.4
click at [382, 18] on span "Call to Customer" at bounding box center [384, 17] width 26 height 5
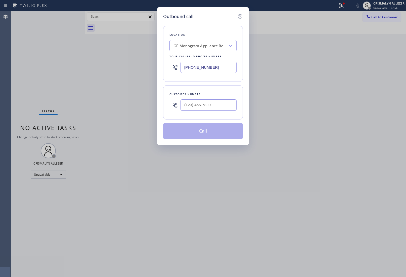
drag, startPoint x: 231, startPoint y: 68, endPoint x: 125, endPoint y: 68, distance: 105.5
click at [125, 68] on div "Outbound call Location GE Monogram Appliance Repair Service Your caller id phon…" at bounding box center [203, 138] width 406 height 277
paste input "773) 832-5024"
type input "(773) 832-5024"
click at [217, 109] on input "(___) ___-____" at bounding box center [208, 104] width 56 height 11
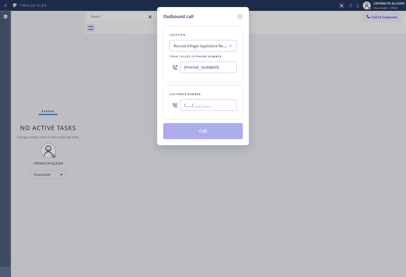
paste input "773) 719-3008"
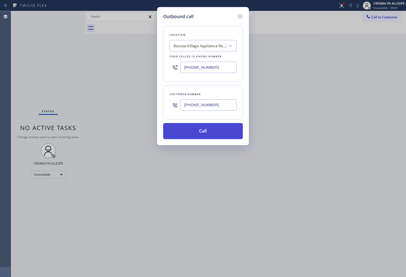
type input "(773) 719-3008"
click at [206, 136] on button "Call" at bounding box center [203, 131] width 80 height 16
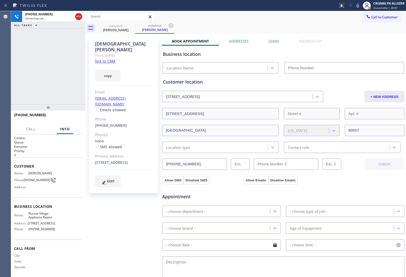
click at [106, 59] on link "link to CRM" at bounding box center [105, 61] width 20 height 5
type input "(773) 832-5024"
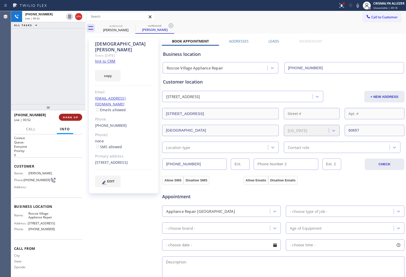
click at [71, 118] on span "HANG UP" at bounding box center [70, 117] width 15 height 4
click at [71, 118] on span "COMPLETE" at bounding box center [69, 117] width 17 height 4
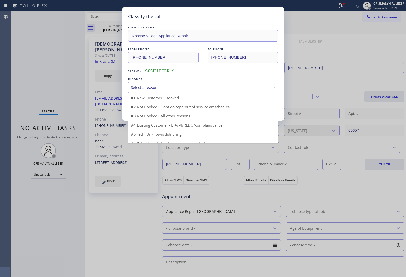
click at [205, 92] on div "Select a reason" at bounding box center [203, 87] width 150 height 12
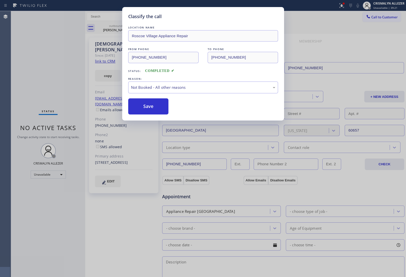
click at [148, 110] on button "Save" at bounding box center [148, 106] width 40 height 16
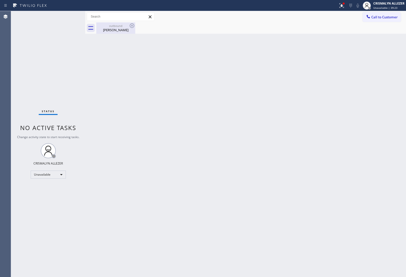
click at [119, 32] on div "outbound Jesus Diaz" at bounding box center [116, 27] width 38 height 11
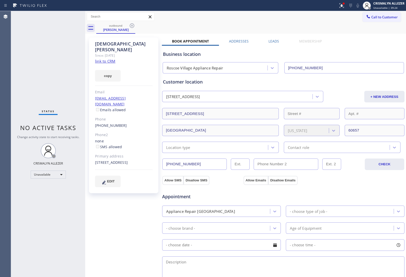
click at [268, 42] on label "Leads" at bounding box center [273, 41] width 11 height 5
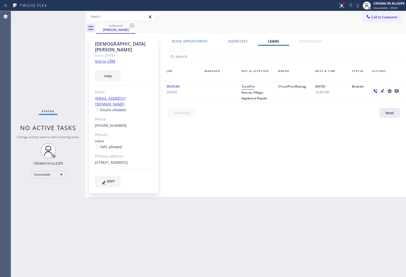
click at [396, 89] on icon at bounding box center [396, 91] width 4 height 4
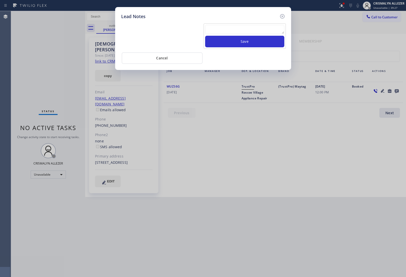
click at [239, 35] on div at bounding box center [244, 30] width 79 height 11
click at [238, 32] on textarea at bounding box center [244, 29] width 79 height 9
paste textarea "ALL GOOD FOR NOW, if cb xfer"
click at [266, 28] on textarea "ALL GOOD FOR NOW, if cb xfer" at bounding box center [244, 29] width 79 height 9
type textarea "ALL GOOD FOR NOW"
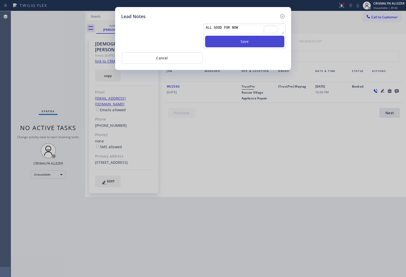
click at [249, 45] on button "Save" at bounding box center [244, 42] width 79 height 12
click at [245, 44] on button "Save" at bounding box center [244, 42] width 79 height 12
drag, startPoint x: 239, startPoint y: 43, endPoint x: 239, endPoint y: 40, distance: 3.0
click at [239, 40] on button "Save" at bounding box center [244, 42] width 79 height 12
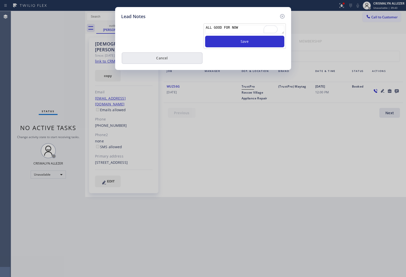
click at [155, 60] on button "Cancel" at bounding box center [162, 58] width 81 height 12
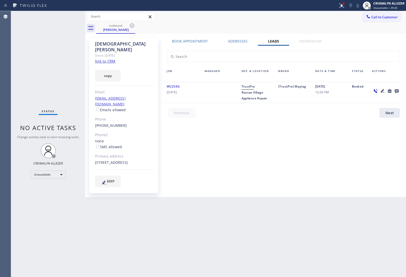
click at [397, 90] on icon at bounding box center [396, 91] width 4 height 4
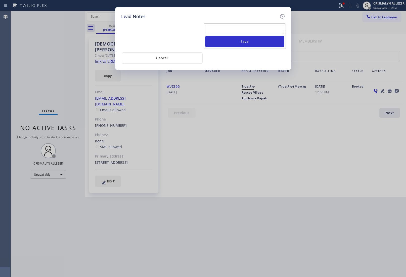
click at [251, 32] on textarea at bounding box center [244, 29] width 79 height 9
paste textarea "ALL GOOD FOR NOW, if cb xfer"
type textarea "ALL GOOD FOR NOW, if cb xfer"
click at [254, 49] on div "ALL GOOD FOR NOW, if cb xfer Save" at bounding box center [244, 35] width 82 height 25
click at [260, 45] on button "Save" at bounding box center [244, 42] width 79 height 12
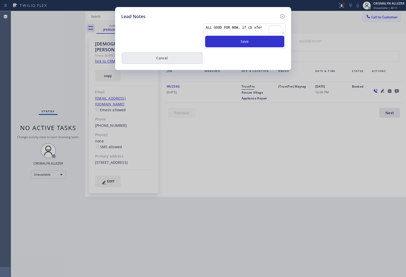
click at [172, 57] on button "Cancel" at bounding box center [162, 58] width 81 height 12
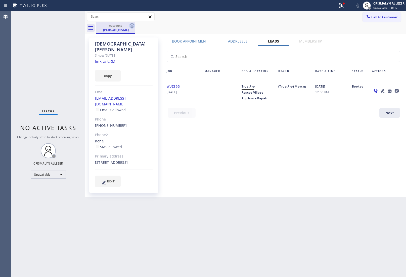
click at [132, 24] on icon at bounding box center [132, 26] width 6 height 6
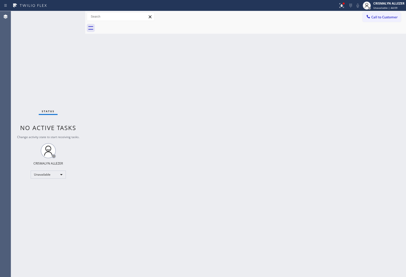
drag, startPoint x: 390, startPoint y: 13, endPoint x: 332, endPoint y: 49, distance: 68.0
click at [388, 15] on button "Call to Customer" at bounding box center [381, 17] width 38 height 10
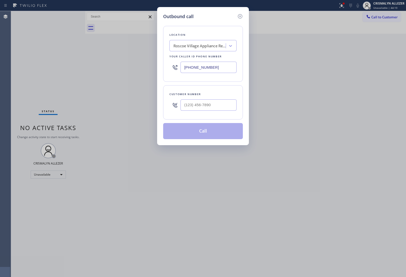
drag, startPoint x: 228, startPoint y: 69, endPoint x: 111, endPoint y: 64, distance: 117.4
click at [111, 64] on div "Outbound call Location Roscoe Village Appliance Repair Your caller id phone num…" at bounding box center [203, 138] width 406 height 277
paste input "866) 934-3013"
type input "[PHONE_NUMBER]"
click at [214, 104] on input "(___) ___-____" at bounding box center [208, 104] width 56 height 11
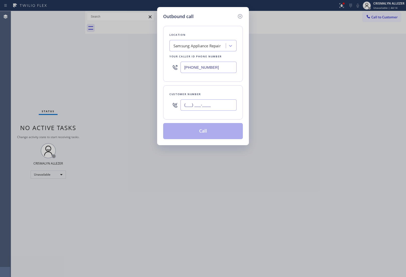
paste input "872) 301-4090"
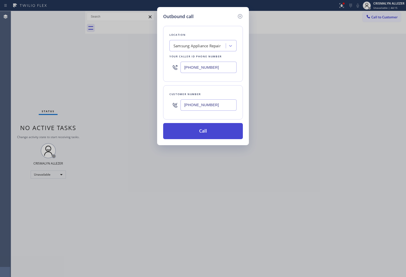
type input "(872) 301-4090"
click at [198, 135] on button "Call" at bounding box center [203, 131] width 80 height 16
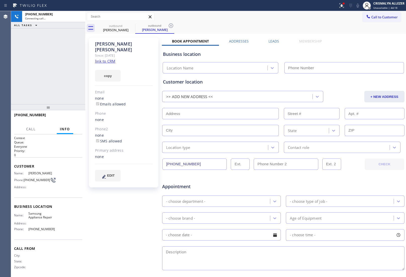
click at [109, 59] on link "link to CRM" at bounding box center [105, 61] width 20 height 5
type input "[PHONE_NUMBER]"
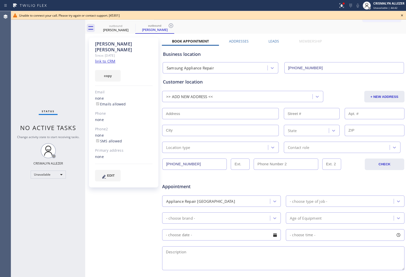
click at [110, 59] on link "link to CRM" at bounding box center [105, 61] width 20 height 5
click at [401, 14] on icon at bounding box center [402, 15] width 6 height 6
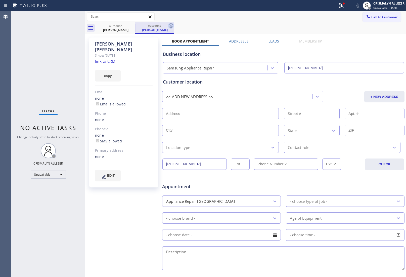
click at [171, 26] on icon at bounding box center [171, 26] width 6 height 6
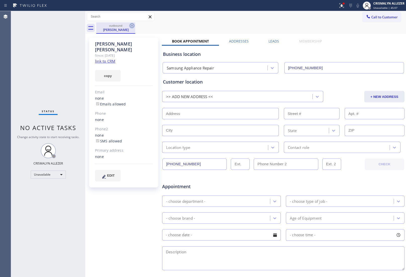
click at [133, 26] on icon at bounding box center [132, 26] width 6 height 6
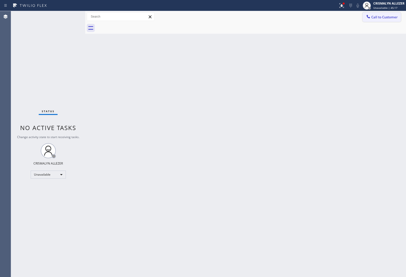
click at [387, 13] on button "Call to Customer" at bounding box center [381, 17] width 38 height 10
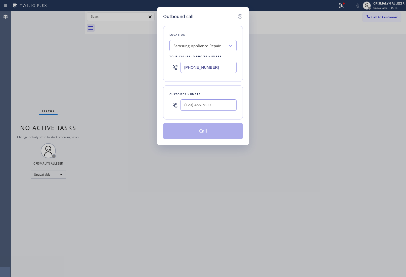
drag, startPoint x: 224, startPoint y: 67, endPoint x: 112, endPoint y: 60, distance: 112.5
click at [115, 60] on div "Outbound call Location Samsung Appliance Repair Your caller id phone number (86…" at bounding box center [203, 138] width 406 height 277
paste input "77) 777-0796"
type input "[PHONE_NUMBER]"
click at [218, 105] on input "(___) ___-____" at bounding box center [208, 104] width 56 height 11
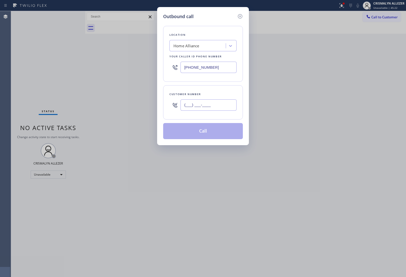
paste input "310) 382-0093"
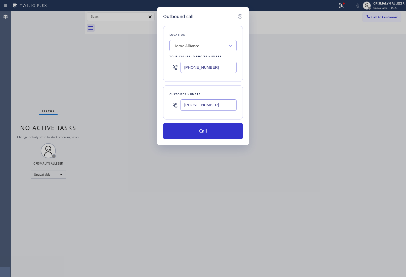
type input "(310) 382-0093"
click at [202, 144] on div "Outbound call Location Home Alliance Your caller id phone number (877) 777-0796…" at bounding box center [203, 76] width 92 height 138
click at [211, 131] on button "Call" at bounding box center [203, 131] width 80 height 16
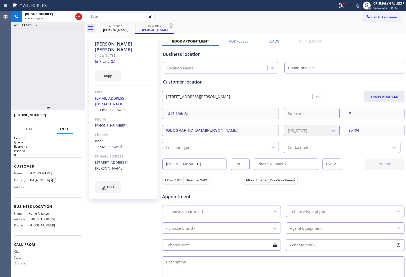
click at [105, 59] on link "link to CRM" at bounding box center [105, 61] width 20 height 5
type input "[PHONE_NUMBER]"
click at [70, 119] on button "HANG UP" at bounding box center [70, 117] width 23 height 7
click at [70, 118] on span "HANG UP" at bounding box center [70, 117] width 15 height 4
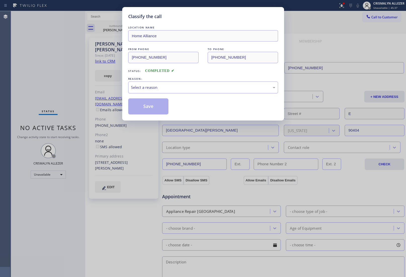
click at [212, 90] on div "Select a reason" at bounding box center [203, 87] width 144 height 6
click at [147, 106] on button "Save" at bounding box center [148, 106] width 40 height 16
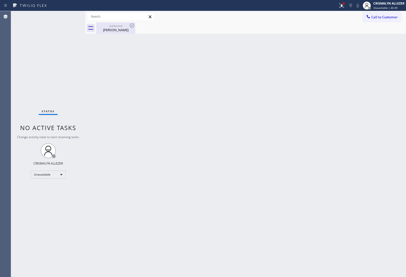
drag, startPoint x: 115, startPoint y: 30, endPoint x: 123, endPoint y: 27, distance: 9.0
click at [116, 30] on div "Albert Rappoport" at bounding box center [116, 30] width 38 height 5
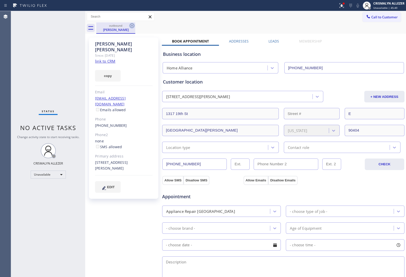
click at [131, 25] on icon at bounding box center [132, 26] width 6 height 6
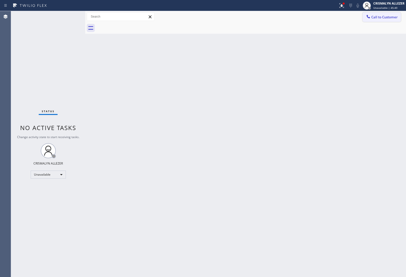
click at [381, 20] on button "Call to Customer" at bounding box center [381, 17] width 38 height 10
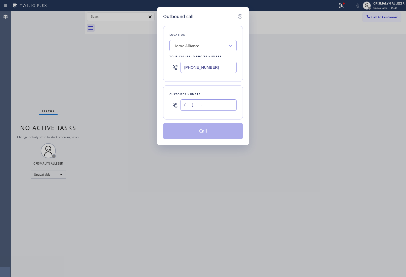
click at [224, 102] on input "(___) ___-____" at bounding box center [208, 104] width 56 height 11
paste input "310) 382-0093"
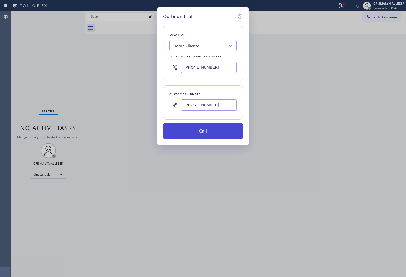
type input "(310) 382-0093"
click at [210, 133] on button "Call" at bounding box center [203, 131] width 80 height 16
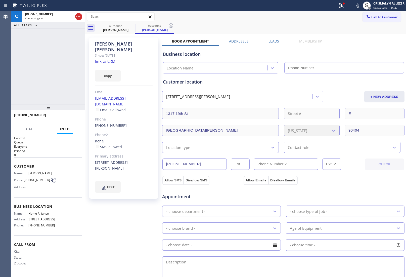
click at [276, 40] on label "Leads" at bounding box center [273, 41] width 11 height 5
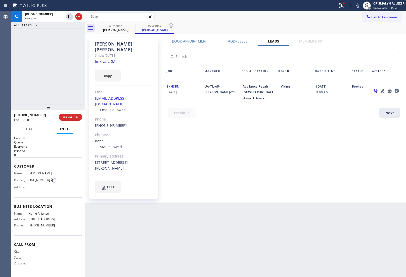
click at [395, 90] on icon at bounding box center [396, 91] width 4 height 4
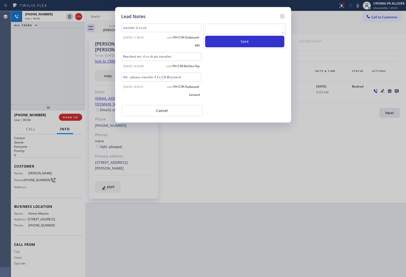
click at [226, 28] on textarea at bounding box center [244, 29] width 79 height 9
paste textarea "no answer | pls xfer here cx cb"
type textarea "no answer | pls xfer here cx cb"
click at [229, 42] on button "Save" at bounding box center [244, 42] width 79 height 12
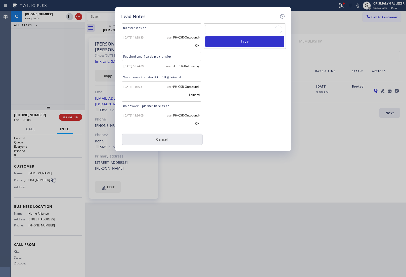
click at [165, 145] on button "Cancel" at bounding box center [162, 139] width 81 height 12
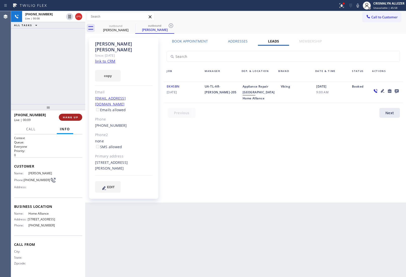
click at [67, 117] on span "HANG UP" at bounding box center [70, 117] width 15 height 4
click at [67, 117] on span "COMPLETE" at bounding box center [69, 117] width 17 height 4
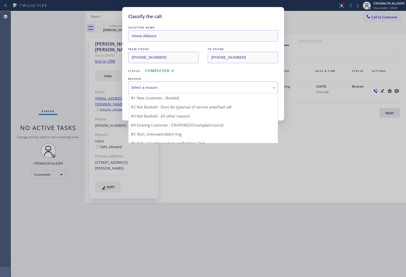
click at [212, 86] on div "Select a reason" at bounding box center [203, 87] width 144 height 6
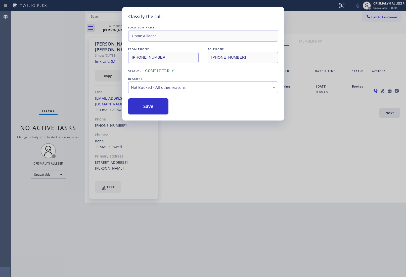
click at [145, 109] on button "Save" at bounding box center [148, 106] width 40 height 16
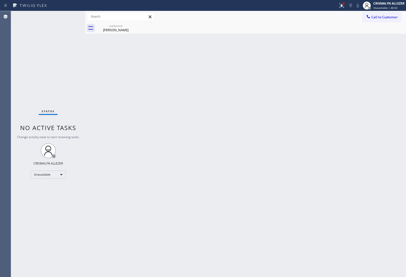
click at [116, 29] on div "Albert Rappoport" at bounding box center [116, 30] width 38 height 5
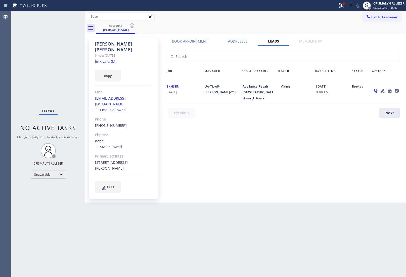
drag, startPoint x: 131, startPoint y: 26, endPoint x: 125, endPoint y: 2, distance: 24.5
click at [131, 25] on icon at bounding box center [132, 26] width 6 height 6
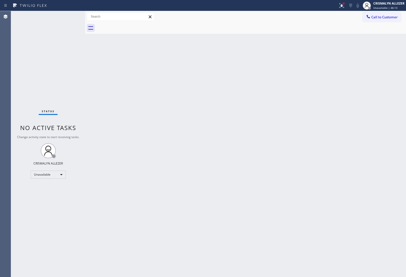
click at [384, 20] on button "Call to Customer" at bounding box center [381, 17] width 38 height 10
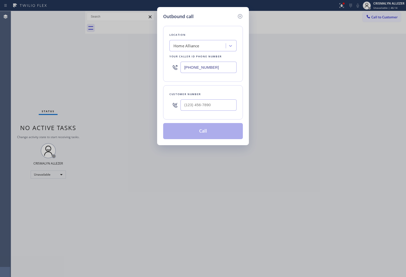
drag, startPoint x: 231, startPoint y: 70, endPoint x: 142, endPoint y: 65, distance: 88.8
click at [142, 65] on div "Outbound call Location Home Alliance Your caller id phone number (877) 777-0796…" at bounding box center [203, 138] width 406 height 277
paste input "05) 307-8774"
type input "(805) 307-8774"
click at [211, 107] on input "(___) ___-____" at bounding box center [208, 104] width 56 height 11
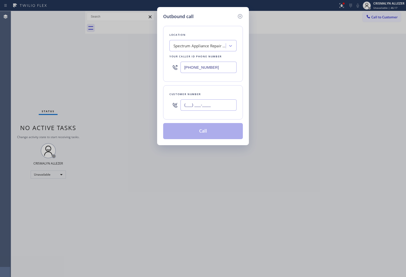
paste input "805) 407-3696"
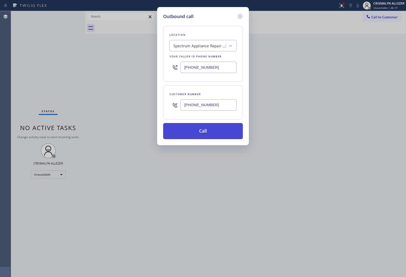
type input "(805) 407-3696"
click at [207, 135] on button "Call" at bounding box center [203, 131] width 80 height 16
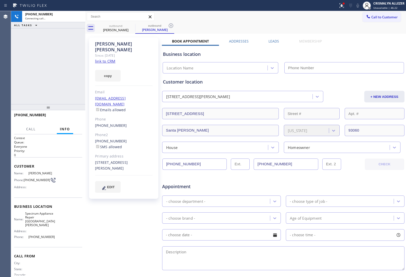
click at [106, 59] on link "link to CRM" at bounding box center [105, 61] width 20 height 5
type input "(805) 307-8774"
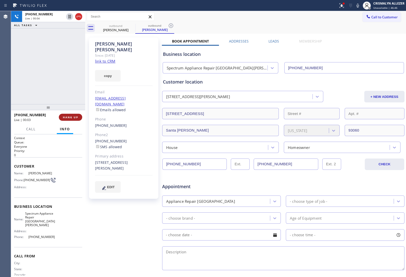
click at [71, 118] on span "HANG UP" at bounding box center [70, 117] width 15 height 4
click at [71, 118] on span "COMPLETE" at bounding box center [69, 117] width 17 height 4
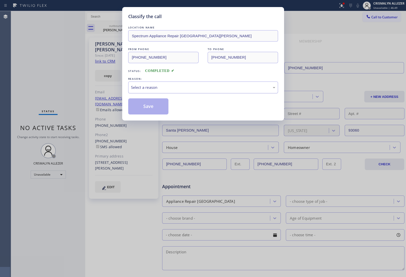
click at [213, 91] on div "Select a reason" at bounding box center [203, 87] width 150 height 12
click at [147, 108] on button "Save" at bounding box center [148, 106] width 40 height 16
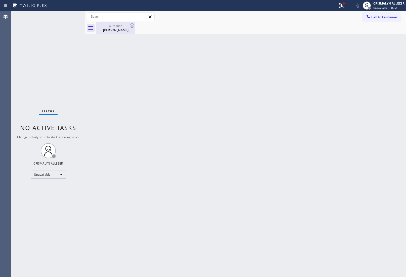
click at [117, 28] on div "Brian Hernandez" at bounding box center [116, 30] width 38 height 5
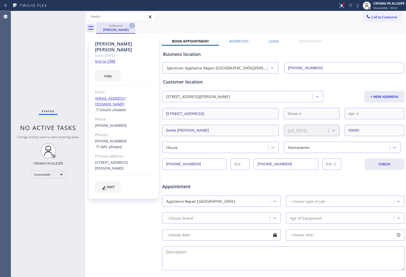
click at [131, 25] on icon at bounding box center [132, 25] width 5 height 5
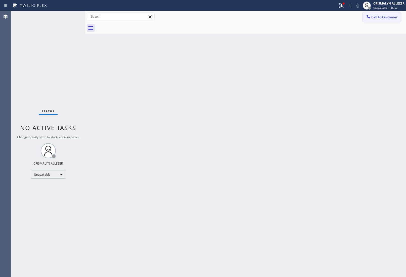
click at [386, 17] on span "Call to Customer" at bounding box center [384, 17] width 26 height 5
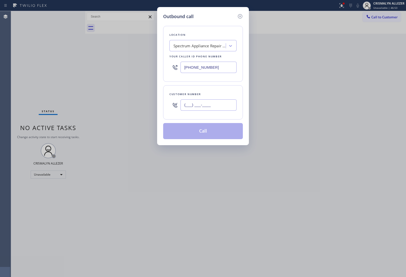
click at [226, 105] on input "(___) ___-____" at bounding box center [208, 104] width 56 height 11
paste input "805) 229-7517"
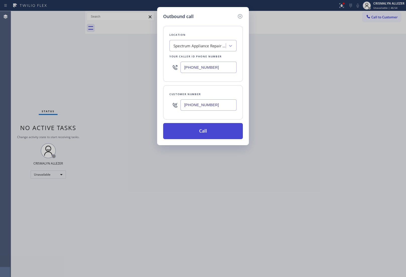
type input "(805) 229-7517"
click at [207, 132] on button "Call" at bounding box center [203, 131] width 80 height 16
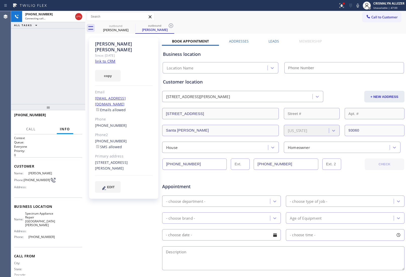
type input "[PHONE_NUMBER]"
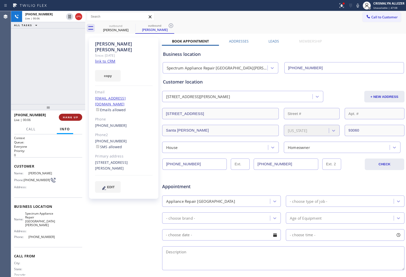
click at [72, 116] on span "HANG UP" at bounding box center [70, 117] width 15 height 4
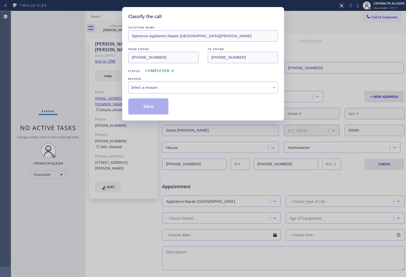
click at [207, 87] on div "Select a reason" at bounding box center [203, 87] width 144 height 6
click at [155, 111] on button "Save" at bounding box center [148, 106] width 40 height 16
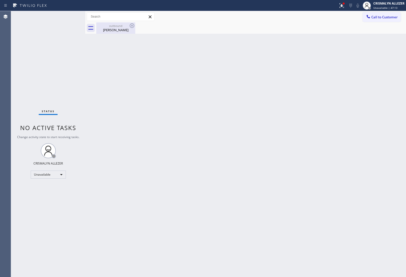
drag, startPoint x: 119, startPoint y: 33, endPoint x: 128, endPoint y: 29, distance: 9.9
click at [120, 32] on div "outbound Brian Hernandez" at bounding box center [116, 27] width 38 height 11
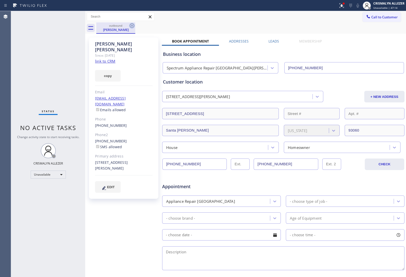
click at [131, 25] on icon at bounding box center [132, 26] width 6 height 6
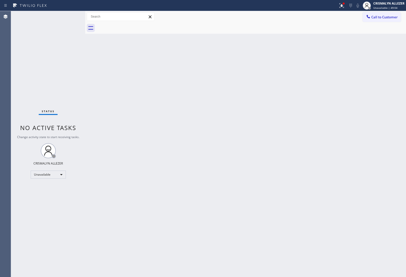
click at [351, 97] on div "Back to Dashboard Change Sender ID Customers Technicians Select a contact Outbo…" at bounding box center [245, 143] width 321 height 265
click at [384, 16] on span "Call to Customer" at bounding box center [384, 17] width 26 height 5
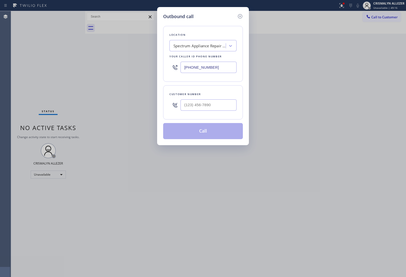
drag, startPoint x: 221, startPoint y: 65, endPoint x: 89, endPoint y: 53, distance: 131.9
click at [75, 61] on div "Outbound call Location Spectrum Appliance Repair Santa Paula Your caller id pho…" at bounding box center [203, 138] width 406 height 277
paste input "55) 731-4952"
type input "[PHONE_NUMBER]"
click at [222, 108] on input "(___) ___-____" at bounding box center [208, 104] width 56 height 11
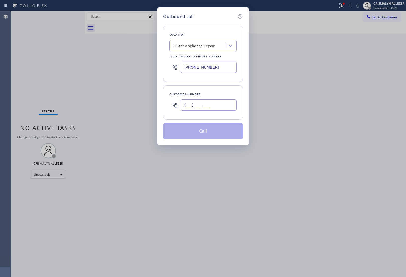
paste input "310) 455-1444"
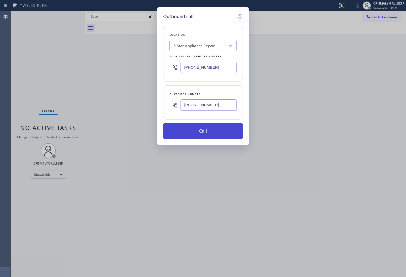
type input "[PHONE_NUMBER]"
click at [205, 130] on button "Call" at bounding box center [203, 131] width 80 height 16
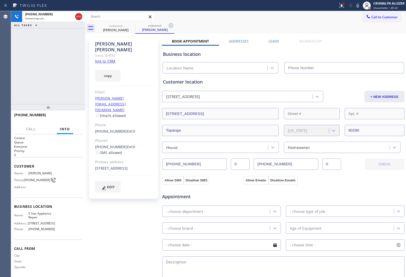
click at [99, 59] on link "link to CRM" at bounding box center [105, 61] width 20 height 5
type input "[PHONE_NUMBER]"
click at [69, 119] on button "HANG UP" at bounding box center [70, 117] width 23 height 7
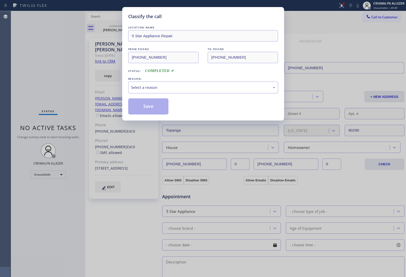
click at [187, 88] on div "Select a reason" at bounding box center [203, 87] width 144 height 6
click at [151, 105] on button "Save" at bounding box center [148, 106] width 40 height 16
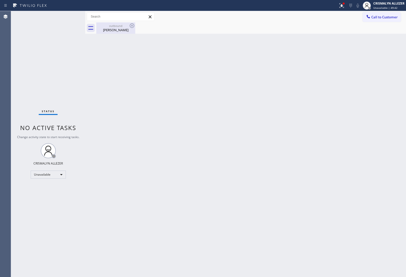
click at [113, 32] on div "Gerald M Goodman" at bounding box center [116, 30] width 38 height 5
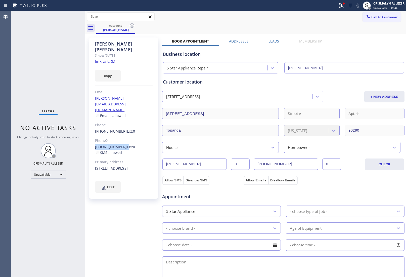
drag, startPoint x: 92, startPoint y: 129, endPoint x: 121, endPoint y: 130, distance: 28.4
click at [121, 130] on div "Gerald M Goodman Since: 20 may 2020 link to CRM copy Email goodman@ucla.edu Ema…" at bounding box center [123, 117] width 69 height 161
copy div "[PHONE_NUMBER]"
drag, startPoint x: 131, startPoint y: 25, endPoint x: 306, endPoint y: 14, distance: 175.2
click at [133, 25] on icon at bounding box center [132, 26] width 6 height 6
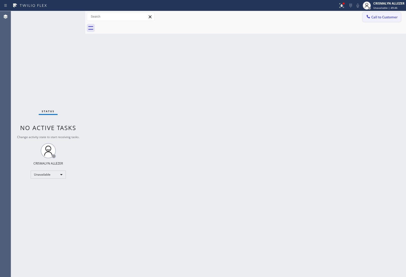
click at [386, 16] on span "Call to Customer" at bounding box center [384, 17] width 26 height 5
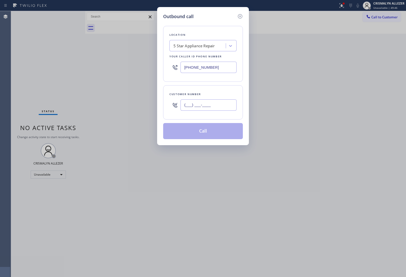
click at [210, 106] on input "(___) ___-____" at bounding box center [208, 104] width 56 height 11
paste input "310) 455-3411"
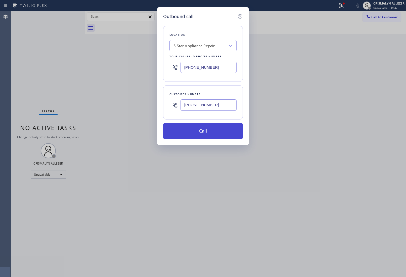
type input "[PHONE_NUMBER]"
click at [203, 130] on button "Call" at bounding box center [203, 131] width 80 height 16
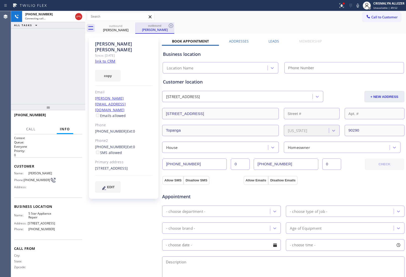
type input "[PHONE_NUMBER]"
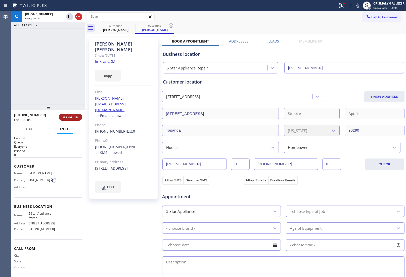
click at [70, 120] on button "HANG UP" at bounding box center [70, 117] width 23 height 7
click at [67, 118] on span "COMPLETE" at bounding box center [69, 117] width 17 height 4
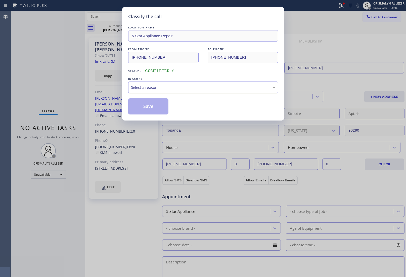
click at [193, 86] on div "Select a reason" at bounding box center [203, 87] width 144 height 6
click at [159, 108] on button "Save" at bounding box center [148, 106] width 40 height 16
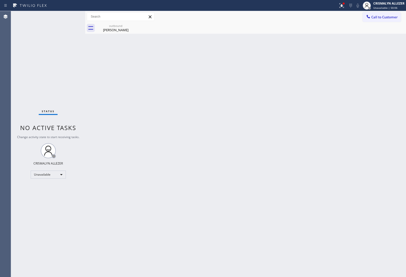
click at [116, 28] on div "Gerald M Goodman" at bounding box center [116, 30] width 38 height 5
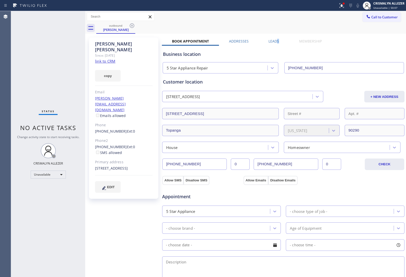
click at [276, 40] on label "Leads" at bounding box center [273, 41] width 11 height 5
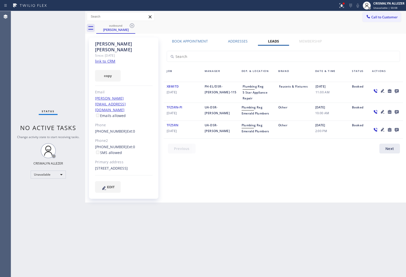
click at [397, 90] on icon at bounding box center [396, 91] width 4 height 4
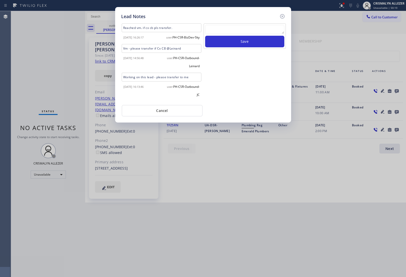
click at [229, 29] on textarea at bounding box center [244, 29] width 79 height 9
paste textarea "no answer | pls xfer here cx cb"
type textarea "no answer | pls xfer here cx cb"
click at [237, 42] on button "Save" at bounding box center [244, 42] width 79 height 12
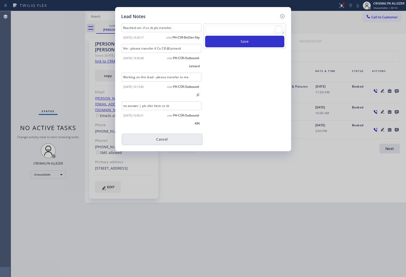
click at [163, 144] on button "Cancel" at bounding box center [162, 139] width 81 height 12
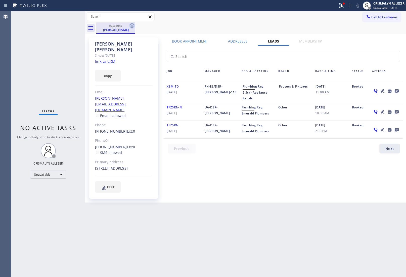
click at [131, 26] on icon at bounding box center [132, 26] width 6 height 6
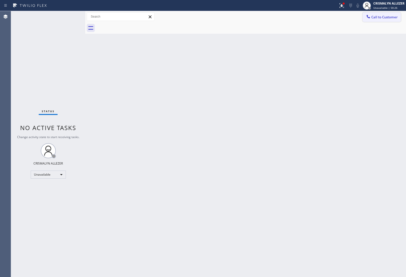
click at [378, 20] on button "Call to Customer" at bounding box center [381, 17] width 38 height 10
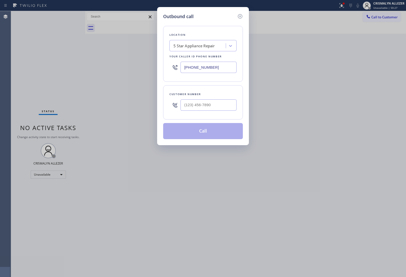
click at [219, 97] on div "Customer number" at bounding box center [203, 102] width 80 height 34
click at [216, 102] on input "(___) ___-____" at bounding box center [208, 104] width 56 height 11
paste input "949) 294-3905"
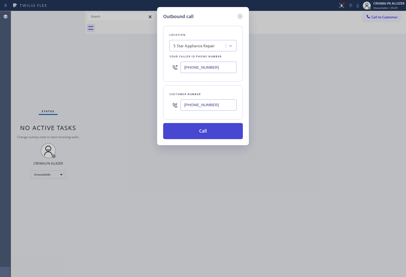
type input "[PHONE_NUMBER]"
click at [207, 132] on button "Call" at bounding box center [203, 131] width 80 height 16
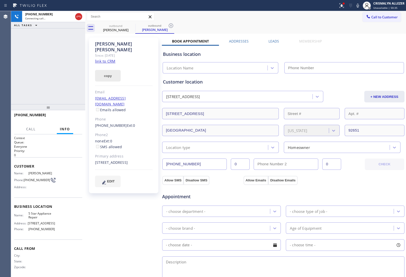
type input "[PHONE_NUMBER]"
click at [109, 59] on link "link to CRM" at bounding box center [105, 61] width 20 height 5
click at [71, 118] on span "HANG UP" at bounding box center [70, 117] width 15 height 4
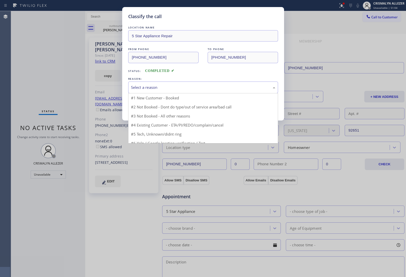
click at [200, 88] on div "Select a reason" at bounding box center [203, 87] width 144 height 6
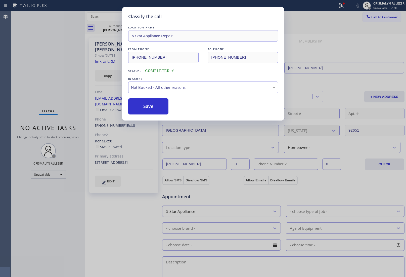
click at [146, 109] on button "Save" at bounding box center [148, 106] width 40 height 16
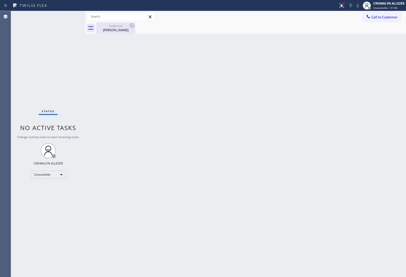
click at [118, 30] on div "[PERSON_NAME]" at bounding box center [116, 30] width 38 height 5
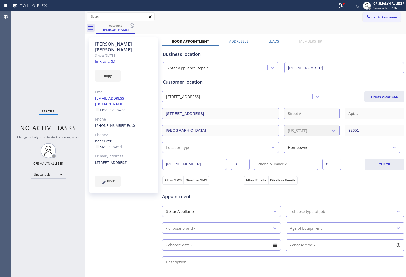
click at [275, 40] on label "Leads" at bounding box center [273, 41] width 11 height 5
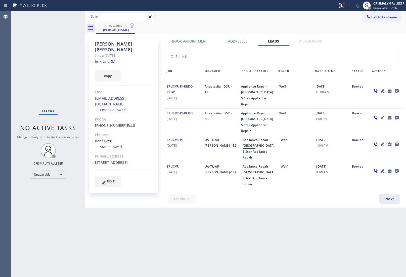
click at [396, 90] on icon at bounding box center [396, 91] width 4 height 4
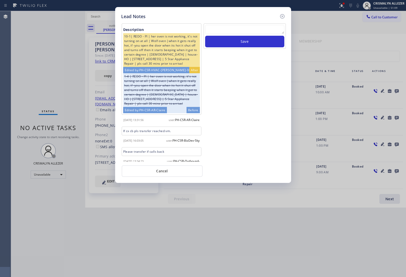
click at [236, 29] on textarea at bounding box center [244, 29] width 79 height 9
paste textarea "no answer | pls xfer here cx cb"
type textarea "no answer | pls xfer here cx cb"
click at [239, 42] on button "Save" at bounding box center [244, 42] width 79 height 12
click at [164, 175] on button "Cancel" at bounding box center [162, 171] width 81 height 12
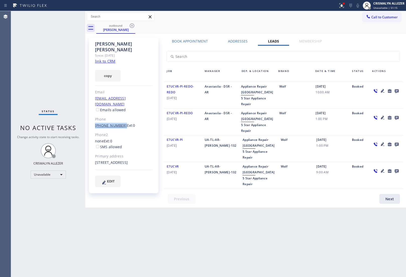
drag, startPoint x: 95, startPoint y: 112, endPoint x: 119, endPoint y: 115, distance: 24.7
click at [119, 123] on link "[PHONE_NUMBER]" at bounding box center [111, 125] width 32 height 5
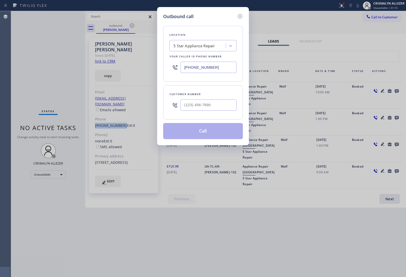
copy link "[PHONE_NUMBER]"
type input "[PHONE_NUMBER]"
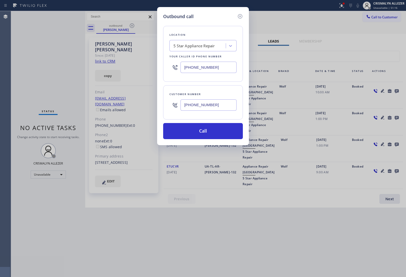
click at [134, 25] on div "Outbound call Location 5 Star Appliance Repair Your caller id phone number [PHO…" at bounding box center [203, 138] width 406 height 277
click at [132, 24] on div "Outbound call Location 5 Star Appliance Repair Your caller id phone number [PHO…" at bounding box center [203, 138] width 406 height 277
click at [224, 105] on input "[PHONE_NUMBER]" at bounding box center [208, 104] width 56 height 11
click at [210, 134] on button "Call" at bounding box center [203, 131] width 80 height 16
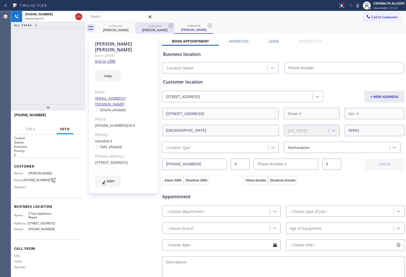
drag, startPoint x: 115, startPoint y: 27, endPoint x: 135, endPoint y: 28, distance: 19.9
click at [116, 27] on div "outbound" at bounding box center [116, 26] width 38 height 4
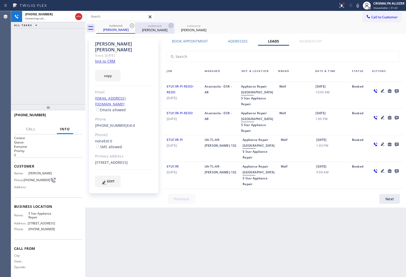
click at [135, 28] on div at bounding box center [135, 28] width 0 height 8
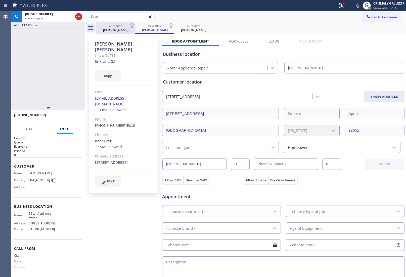
click at [132, 27] on icon at bounding box center [132, 26] width 6 height 6
click at [130, 26] on icon at bounding box center [132, 25] width 5 height 5
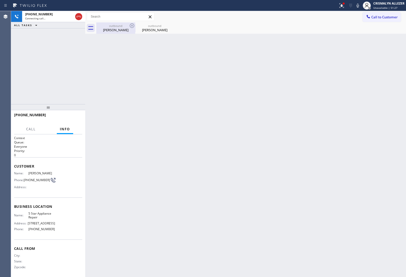
click at [121, 31] on div "[PERSON_NAME]" at bounding box center [116, 30] width 38 height 5
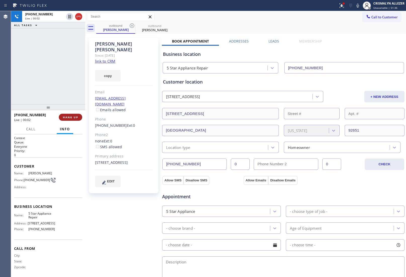
click at [68, 117] on span "HANG UP" at bounding box center [70, 117] width 15 height 4
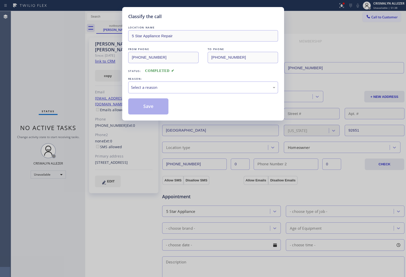
click at [193, 94] on div "LOCATION NAME 5 Star Appliance Repair FROM PHONE [PHONE_NUMBER] TO PHONE [PHONE…" at bounding box center [203, 69] width 150 height 89
click at [188, 90] on div "Select a reason" at bounding box center [203, 87] width 144 height 6
click at [142, 107] on button "Save" at bounding box center [148, 106] width 40 height 16
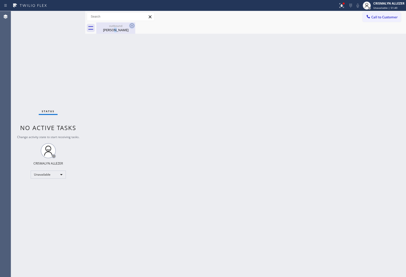
drag, startPoint x: 114, startPoint y: 28, endPoint x: 129, endPoint y: 27, distance: 14.7
click at [117, 28] on div "[PERSON_NAME]" at bounding box center [116, 30] width 38 height 5
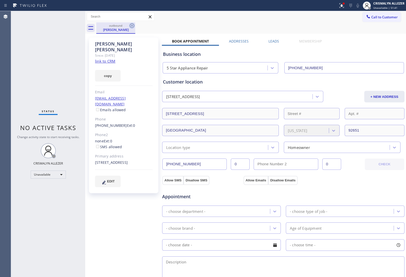
click at [130, 27] on icon at bounding box center [132, 26] width 6 height 6
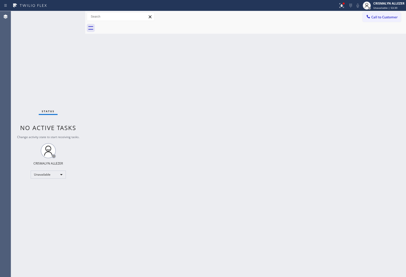
drag, startPoint x: 323, startPoint y: 99, endPoint x: 304, endPoint y: 84, distance: 24.2
click at [323, 99] on div "Back to Dashboard Change Sender ID Customers Technicians Select a contact Outbo…" at bounding box center [245, 143] width 321 height 265
click at [386, 16] on span "Call to Customer" at bounding box center [384, 17] width 26 height 5
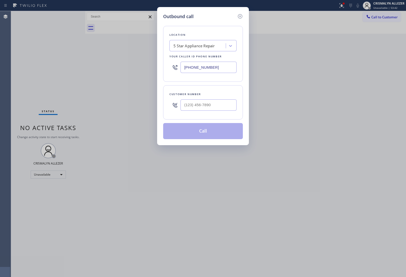
drag, startPoint x: 227, startPoint y: 69, endPoint x: 97, endPoint y: 67, distance: 130.1
click at [100, 68] on div "Outbound call Location 5 Star Appliance Repair Your caller id phone number [PHO…" at bounding box center [203, 138] width 406 height 277
paste input "224) 204-0865"
type input "[PHONE_NUMBER]"
click at [205, 106] on input "(___) ___-____" at bounding box center [208, 104] width 56 height 11
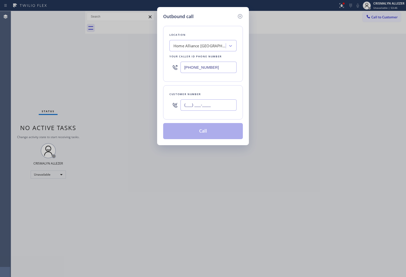
paste input "773) 289-8256"
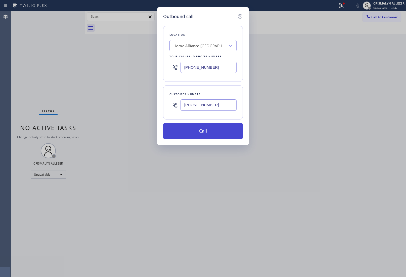
type input "[PHONE_NUMBER]"
click at [200, 135] on button "Call" at bounding box center [203, 131] width 80 height 16
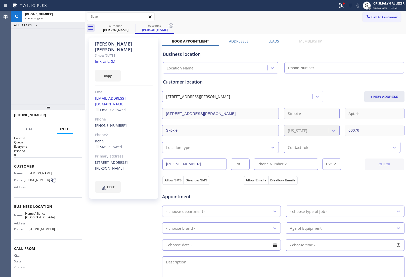
click at [103, 59] on link "link to CRM" at bounding box center [105, 61] width 20 height 5
type input "[PHONE_NUMBER]"
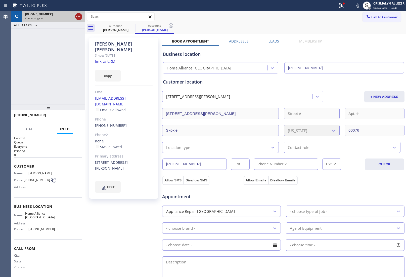
click at [78, 18] on icon at bounding box center [79, 17] width 6 height 6
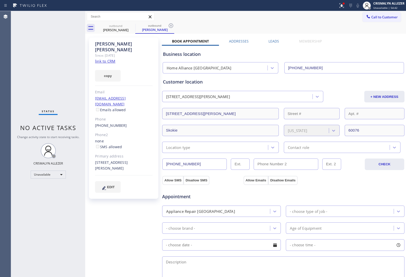
click at [276, 40] on label "Leads" at bounding box center [273, 41] width 11 height 5
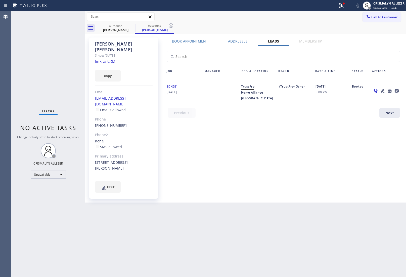
click at [397, 91] on icon at bounding box center [396, 91] width 4 height 4
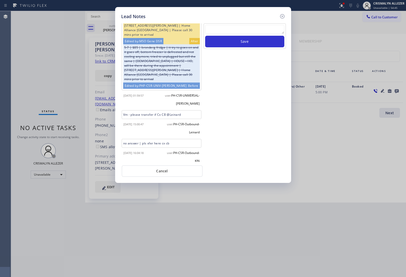
scroll to position [38, 0]
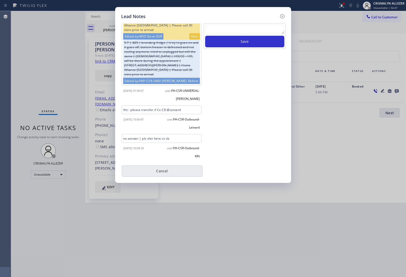
click at [161, 171] on button "Cancel" at bounding box center [162, 171] width 81 height 12
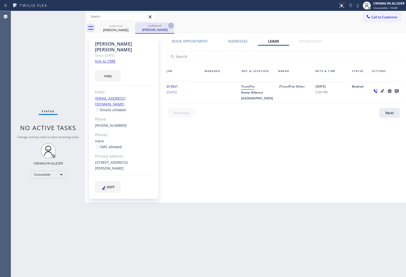
click at [170, 25] on icon at bounding box center [171, 25] width 5 height 5
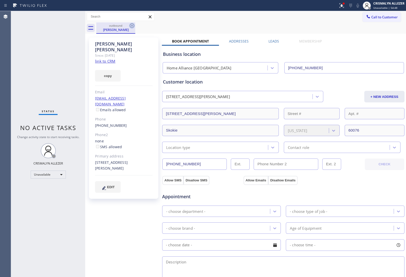
click at [130, 26] on icon at bounding box center [132, 26] width 6 height 6
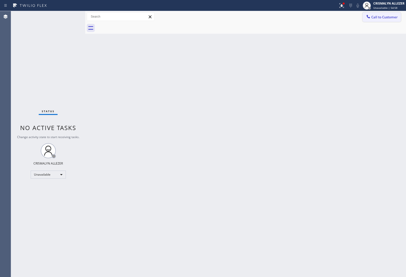
click at [385, 19] on button "Call to Customer" at bounding box center [381, 17] width 38 height 10
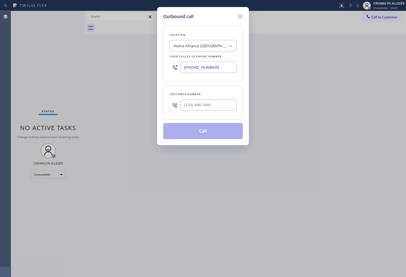
drag, startPoint x: 233, startPoint y: 67, endPoint x: 98, endPoint y: 66, distance: 135.1
click at [103, 66] on div "Outbound call Location Home Alliance [GEOGRAPHIC_DATA] Your caller id phone num…" at bounding box center [203, 138] width 406 height 277
paste input "855) 213-9318"
type input "[PHONE_NUMBER]"
click at [216, 109] on input "(___) ___-____" at bounding box center [208, 104] width 56 height 11
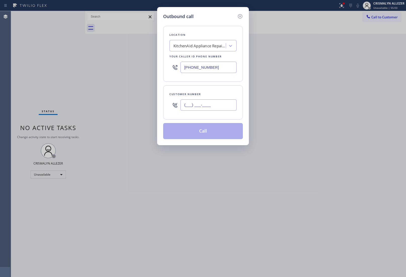
paste input "949) 637-4119"
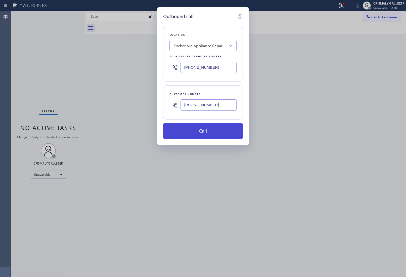
type input "[PHONE_NUMBER]"
click at [200, 137] on button "Call" at bounding box center [203, 131] width 80 height 16
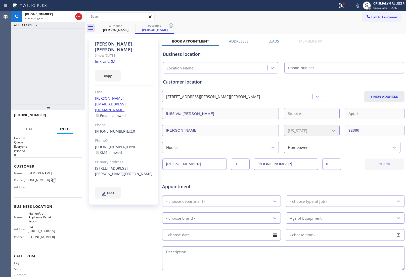
click at [104, 59] on link "link to CRM" at bounding box center [105, 61] width 20 height 5
type input "[PHONE_NUMBER]"
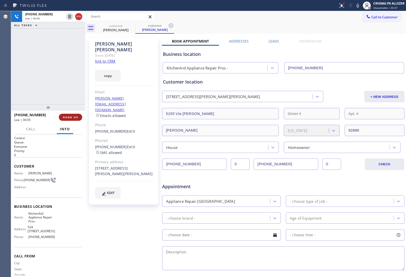
click at [70, 120] on button "HANG UP" at bounding box center [70, 117] width 23 height 7
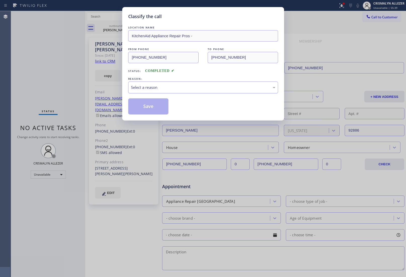
click at [210, 91] on div "Select a reason" at bounding box center [203, 87] width 150 height 12
click at [161, 107] on button "Save" at bounding box center [148, 106] width 40 height 16
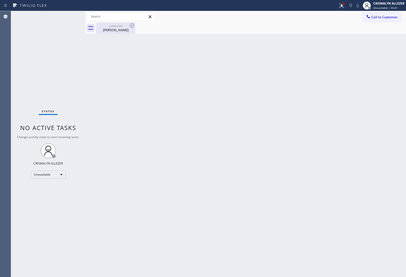
click at [112, 30] on div "Roxane Fuller" at bounding box center [116, 30] width 38 height 5
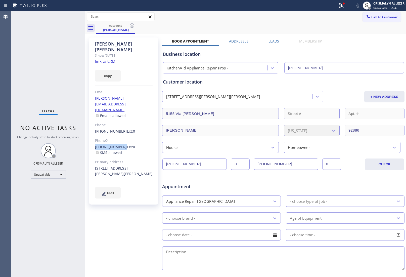
drag, startPoint x: 96, startPoint y: 128, endPoint x: 120, endPoint y: 129, distance: 24.1
click at [120, 129] on div "Roxane Fuller Since: 20 may 2020 link to CRM copy Email roxane.kfuller@gmail.co…" at bounding box center [123, 120] width 69 height 167
copy link "[PHONE_NUMBER]"
click at [131, 27] on icon at bounding box center [132, 25] width 5 height 5
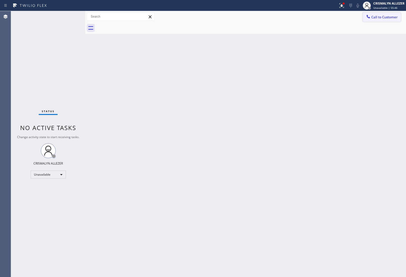
click at [386, 17] on span "Call to Customer" at bounding box center [384, 17] width 26 height 5
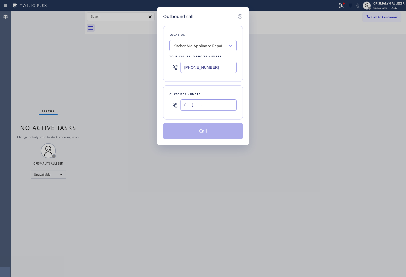
click at [223, 105] on input "(___) ___-____" at bounding box center [208, 104] width 56 height 11
paste input "949) 231-2386"
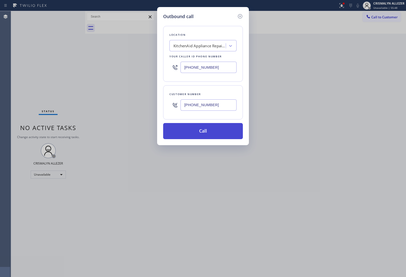
type input "[PHONE_NUMBER]"
click at [207, 134] on button "Call" at bounding box center [203, 131] width 80 height 16
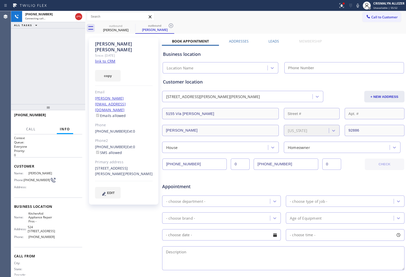
type input "[PHONE_NUMBER]"
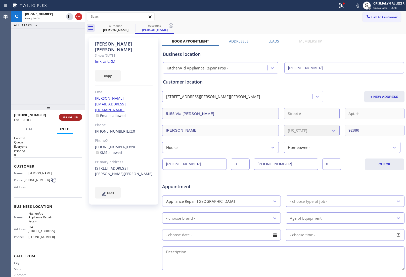
click at [67, 116] on span "HANG UP" at bounding box center [70, 117] width 15 height 4
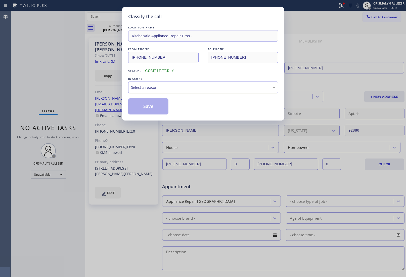
click at [206, 92] on div "Select a reason" at bounding box center [203, 87] width 150 height 12
click at [153, 109] on button "Save" at bounding box center [148, 106] width 40 height 16
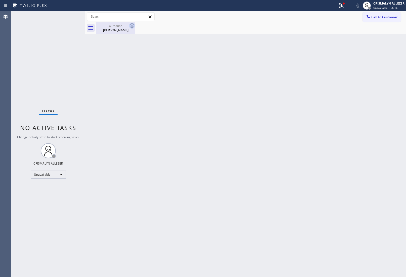
drag, startPoint x: 120, startPoint y: 31, endPoint x: 133, endPoint y: 28, distance: 13.4
click at [121, 31] on div "Roxane Fuller" at bounding box center [116, 30] width 38 height 5
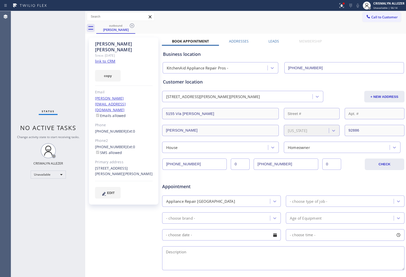
drag, startPoint x: 133, startPoint y: 27, endPoint x: 129, endPoint y: 1, distance: 25.7
click at [133, 26] on icon at bounding box center [132, 26] width 6 height 6
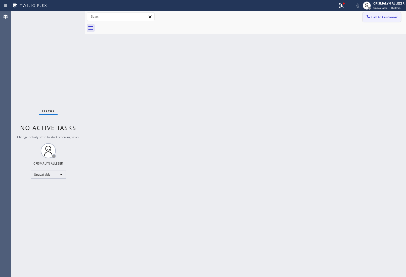
click at [384, 15] on span "Call to Customer" at bounding box center [384, 17] width 26 height 5
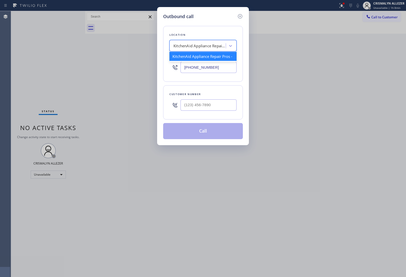
click at [213, 48] on div "KitchenAid Appliance Repair Pros -" at bounding box center [199, 46] width 53 height 6
paste input "Quality Appliance service."
type input "Quality Appliance service."
drag, startPoint x: 342, startPoint y: 109, endPoint x: 267, endPoint y: 75, distance: 82.0
click at [342, 109] on div "Outbound call Location KitchenAid Appliance Repair Pros - Your caller id phone …" at bounding box center [203, 138] width 406 height 277
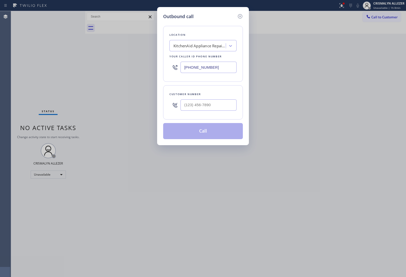
click at [166, 44] on div "Location KitchenAid Appliance Repair Pros - Your caller id phone number (855) 2…" at bounding box center [203, 54] width 80 height 56
click at [186, 46] on div "KitchenAid Appliance Repair Pros -" at bounding box center [199, 46] width 53 height 6
paste input "Quality Appliance service."
type input "Quality Appliance service"
click at [189, 57] on div "Quality Appliance Service" at bounding box center [202, 56] width 67 height 9
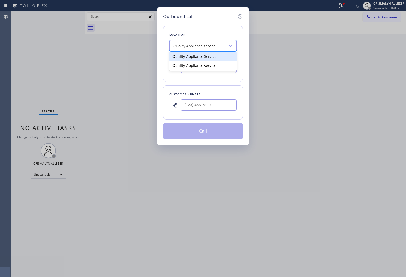
type input "(562) 653-4091"
click at [334, 106] on div "Outbound call Location Quality Appliance Service Your caller id phone number (5…" at bounding box center [203, 138] width 406 height 277
click at [205, 108] on input "(___) ___-____" at bounding box center [208, 104] width 56 height 11
paste input "949) 290-0400"
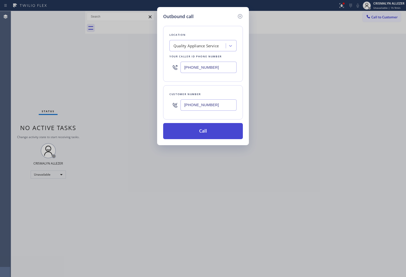
type input "(949) 290-0400"
click at [205, 130] on button "Call" at bounding box center [203, 131] width 80 height 16
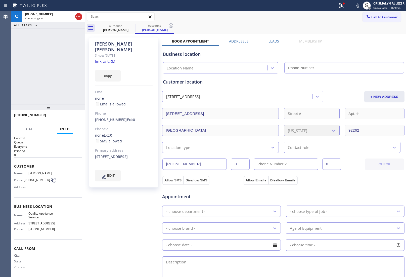
click at [110, 59] on link "link to CRM" at bounding box center [105, 61] width 20 height 5
type input "(562) 653-4091"
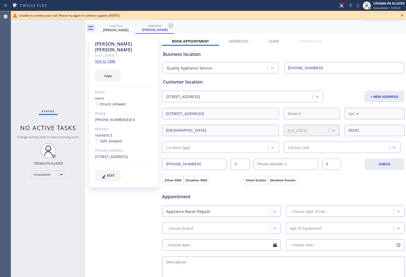
click at [404, 15] on icon at bounding box center [402, 15] width 6 height 6
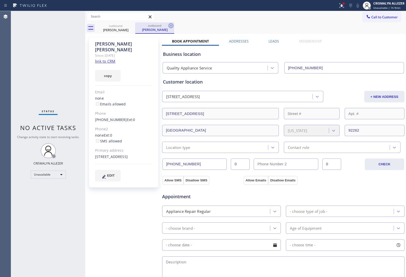
click at [170, 27] on icon at bounding box center [171, 26] width 6 height 6
click at [129, 28] on icon at bounding box center [132, 26] width 6 height 6
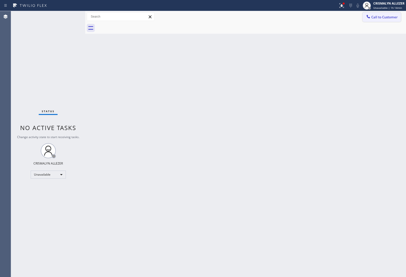
click at [381, 14] on button "Call to Customer" at bounding box center [381, 17] width 38 height 10
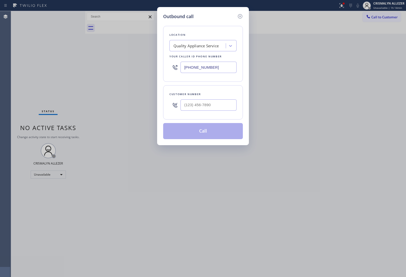
drag, startPoint x: 214, startPoint y: 69, endPoint x: 71, endPoint y: 61, distance: 143.6
click at [76, 62] on div "Outbound call Location Quality Appliance Service Your caller id phone number (5…" at bounding box center [203, 138] width 406 height 277
paste input "323) 870-7123"
type input "(323) 870-7123"
click at [207, 102] on input "(___) ___-____" at bounding box center [208, 104] width 56 height 11
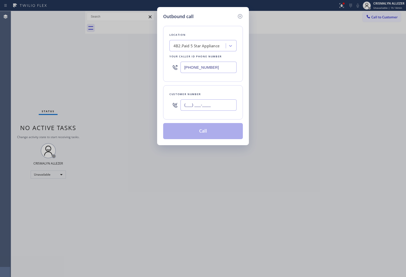
paste input "626) 233-9937"
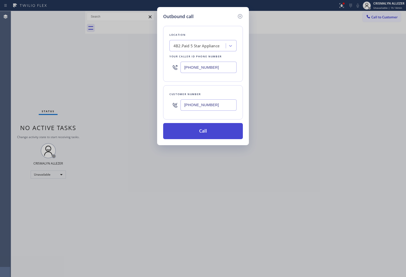
type input "(626) 233-9937"
click at [207, 136] on button "Call" at bounding box center [203, 131] width 80 height 16
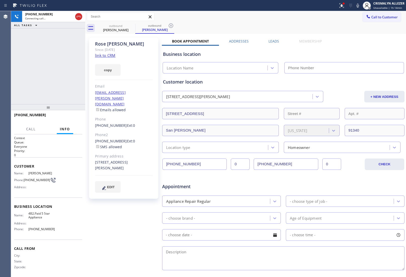
type input "(323) 870-7123"
click at [104, 54] on link "link to CRM" at bounding box center [105, 55] width 20 height 5
click at [81, 18] on icon at bounding box center [79, 17] width 6 height 6
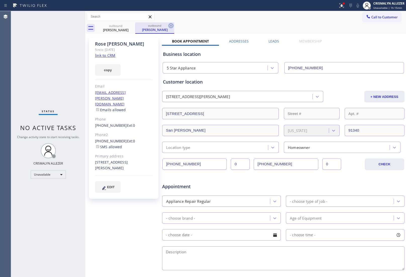
click at [170, 25] on icon at bounding box center [171, 26] width 6 height 6
click at [133, 25] on icon at bounding box center [132, 26] width 6 height 6
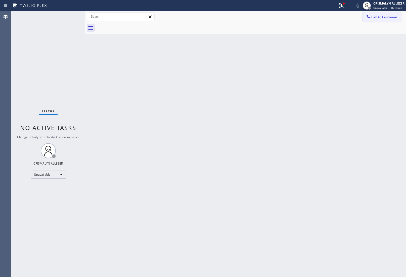
click at [383, 18] on span "Call to Customer" at bounding box center [384, 17] width 26 height 5
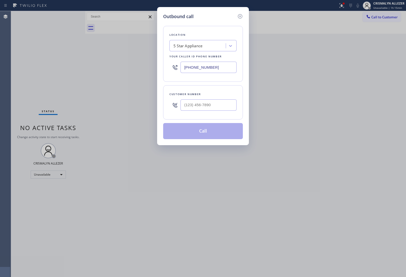
drag, startPoint x: 220, startPoint y: 65, endPoint x: 106, endPoint y: 62, distance: 114.3
click at [104, 62] on div "Outbound call Location 5 Star Appliance Your caller id phone number (323) 870-7…" at bounding box center [203, 138] width 406 height 277
paste input "855) 731-4952"
type input "[PHONE_NUMBER]"
click at [222, 108] on input "(___) ___-____" at bounding box center [208, 104] width 56 height 11
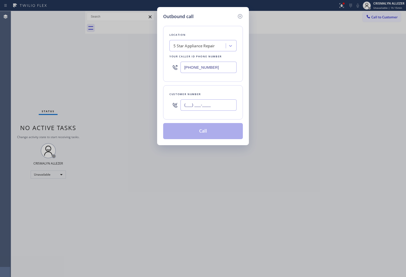
paste input "562) 207-7345"
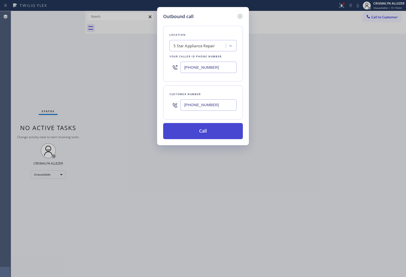
type input "[PHONE_NUMBER]"
click at [202, 133] on button "Call" at bounding box center [203, 131] width 80 height 16
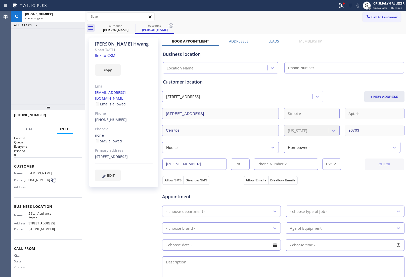
click at [114, 53] on link "link to CRM" at bounding box center [105, 55] width 20 height 5
type input "[PHONE_NUMBER]"
click at [67, 117] on span "HANG UP" at bounding box center [70, 117] width 15 height 4
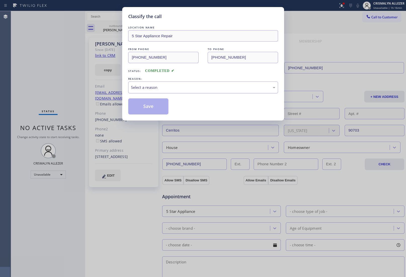
click at [194, 92] on div "Select a reason" at bounding box center [203, 87] width 150 height 12
click at [146, 106] on button "Save" at bounding box center [148, 106] width 40 height 16
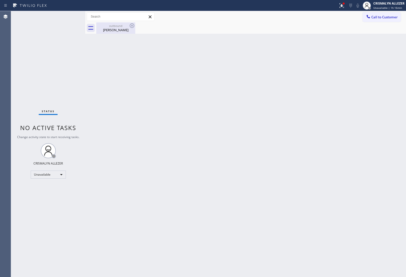
click at [112, 27] on div "outbound" at bounding box center [116, 26] width 38 height 4
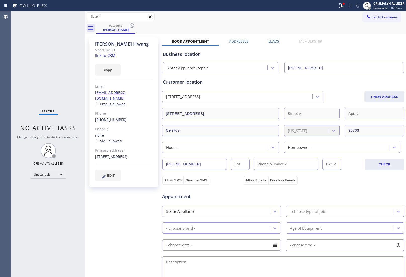
click at [271, 42] on label "Leads" at bounding box center [273, 41] width 11 height 5
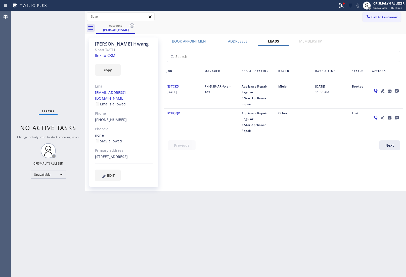
click at [396, 90] on icon at bounding box center [396, 91] width 4 height 4
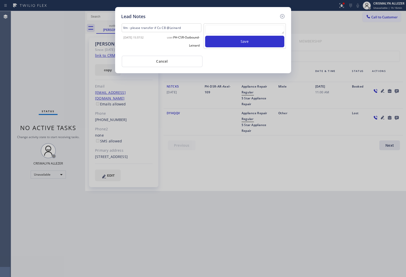
click at [237, 32] on textarea at bounding box center [244, 29] width 79 height 9
paste textarea "no answer | pls xfer here cx cb"
type textarea "no answer | pls xfer here cx cb"
click at [243, 44] on button "Save" at bounding box center [244, 42] width 79 height 12
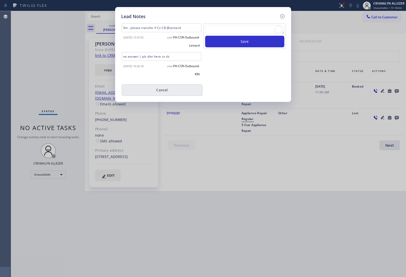
click at [161, 87] on button "Cancel" at bounding box center [162, 90] width 81 height 12
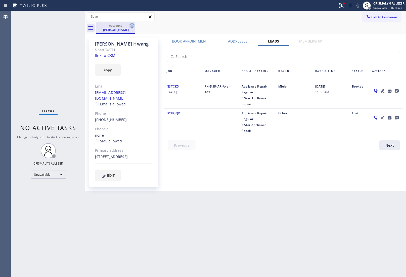
click at [130, 25] on icon at bounding box center [132, 25] width 5 height 5
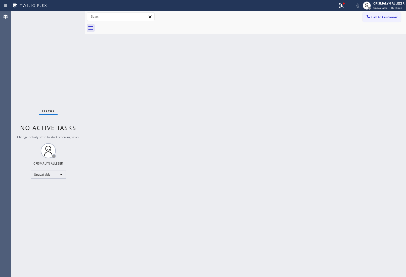
drag, startPoint x: 385, startPoint y: 16, endPoint x: 382, endPoint y: 18, distance: 3.6
click at [385, 16] on span "Call to Customer" at bounding box center [384, 17] width 26 height 5
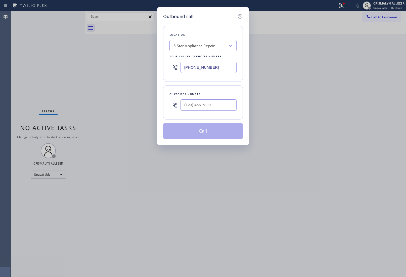
drag, startPoint x: 230, startPoint y: 69, endPoint x: 92, endPoint y: 66, distance: 137.9
click at [92, 66] on div "Outbound call Location 5 Star Appliance Repair Your caller id phone number [PHO…" at bounding box center [203, 138] width 406 height 277
paste input "949) 881-4668"
type input "[PHONE_NUMBER]"
click at [218, 105] on input "(___) ___-____" at bounding box center [208, 104] width 56 height 11
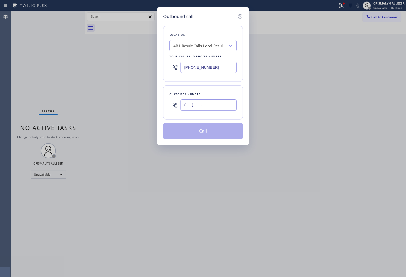
paste input "213) 210-8996"
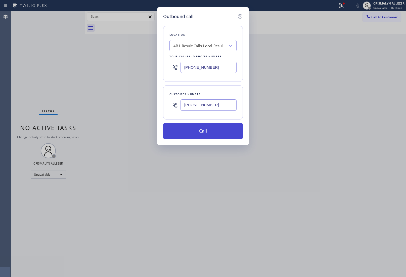
type input "[PHONE_NUMBER]"
click at [204, 136] on button "Call" at bounding box center [203, 131] width 80 height 16
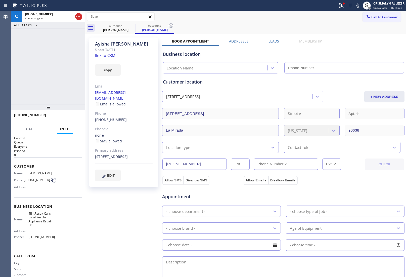
type input "[PHONE_NUMBER]"
click at [106, 55] on link "link to CRM" at bounding box center [105, 55] width 20 height 5
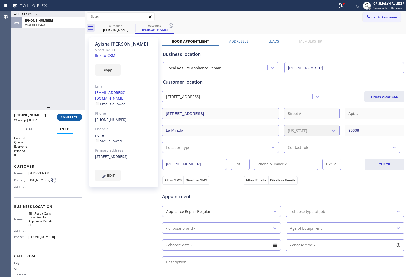
click at [74, 115] on button "COMPLETE" at bounding box center [69, 117] width 25 height 7
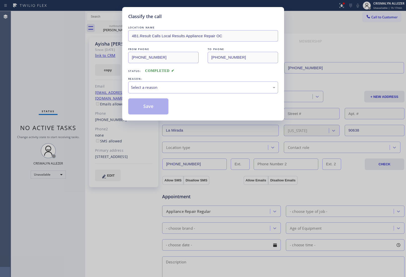
click at [216, 88] on div "Select a reason" at bounding box center [203, 87] width 144 height 6
click at [154, 108] on button "Save" at bounding box center [148, 106] width 40 height 16
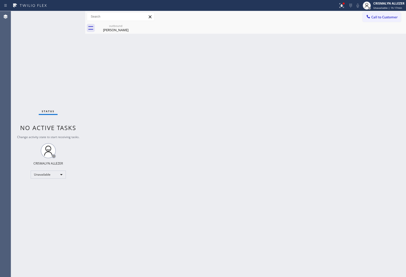
click at [113, 28] on div "Ayisha Mohammad" at bounding box center [116, 30] width 38 height 5
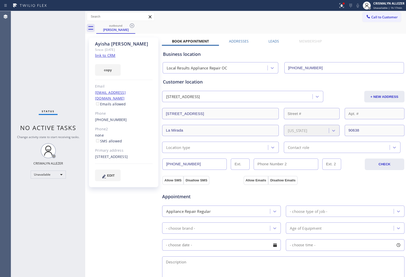
click at [266, 39] on div "Leads" at bounding box center [273, 42] width 31 height 7
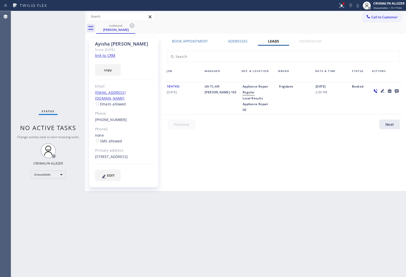
drag, startPoint x: 396, startPoint y: 89, endPoint x: 399, endPoint y: 89, distance: 3.0
click at [399, 89] on icon at bounding box center [396, 91] width 6 height 6
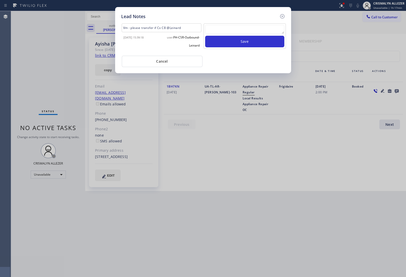
click at [222, 35] on div at bounding box center [244, 30] width 79 height 11
click at [231, 30] on textarea at bounding box center [244, 29] width 79 height 9
paste textarea "ALL GOOD FOR NOW, if cb xfer"
type textarea "ALL GOOD FOR NOW, if cb xfer"
click at [237, 41] on button "Save" at bounding box center [244, 42] width 79 height 12
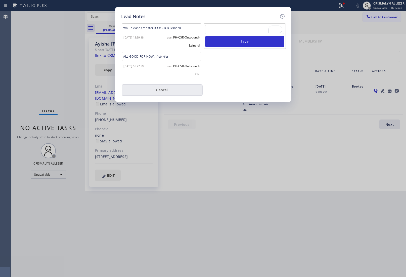
click at [164, 86] on button "Cancel" at bounding box center [162, 90] width 81 height 12
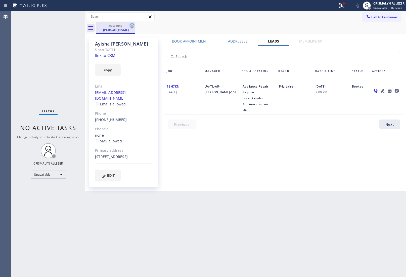
click at [131, 27] on icon at bounding box center [132, 26] width 6 height 6
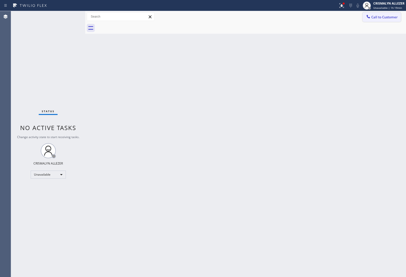
click at [381, 19] on span "Call to Customer" at bounding box center [384, 17] width 26 height 5
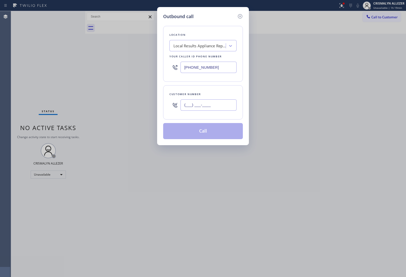
click at [219, 105] on input "(___) ___-____" at bounding box center [208, 104] width 56 height 11
paste input "949) 290-0400"
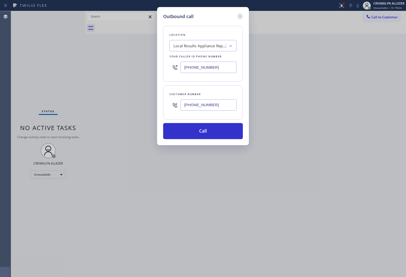
type input "(949) 290-0400"
drag, startPoint x: 358, startPoint y: 97, endPoint x: 246, endPoint y: 81, distance: 113.4
click at [350, 96] on div "Outbound call Location Local Results Appliance Repair OC Your caller id phone n…" at bounding box center [203, 138] width 406 height 277
click at [210, 47] on div "Local Results Appliance Repair OC" at bounding box center [199, 46] width 53 height 6
paste input "Quality Appliance service"
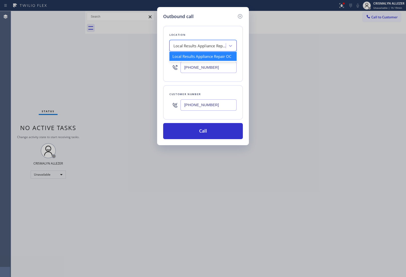
type input "Quality Appliance service"
click at [200, 57] on div "Quality Appliance Service" at bounding box center [202, 56] width 67 height 9
type input "(562) 653-4091"
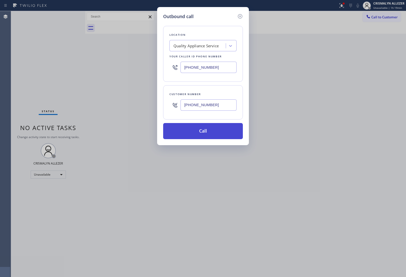
click at [206, 130] on button "Call" at bounding box center [203, 131] width 80 height 16
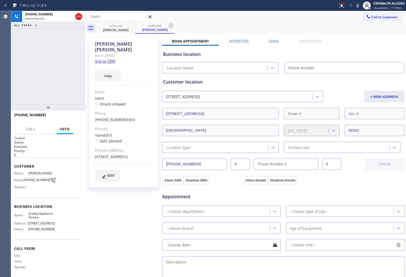
type input "(562) 653-4091"
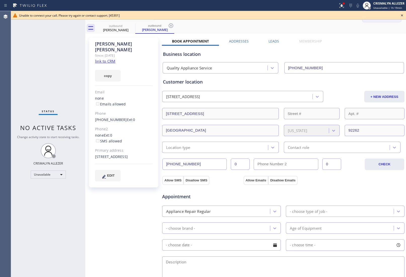
drag, startPoint x: 402, startPoint y: 15, endPoint x: 394, endPoint y: 17, distance: 8.5
click at [402, 15] on icon at bounding box center [402, 15] width 6 height 6
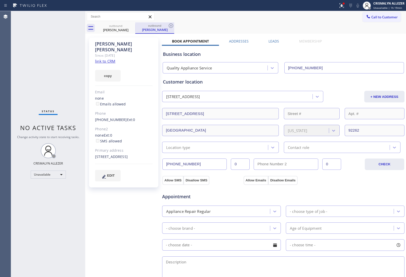
drag, startPoint x: 170, startPoint y: 24, endPoint x: 136, endPoint y: 30, distance: 34.1
click at [164, 27] on div "outbound Paul Hamilton" at bounding box center [154, 27] width 39 height 11
click at [133, 25] on icon at bounding box center [132, 26] width 6 height 6
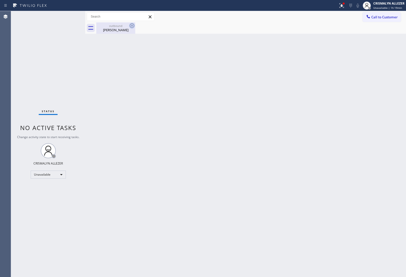
click at [133, 25] on icon at bounding box center [132, 26] width 6 height 6
click at [132, 25] on icon at bounding box center [132, 25] width 5 height 5
click at [132, 27] on icon at bounding box center [132, 26] width 6 height 6
click at [393, 16] on span "Call to Customer" at bounding box center [384, 17] width 26 height 5
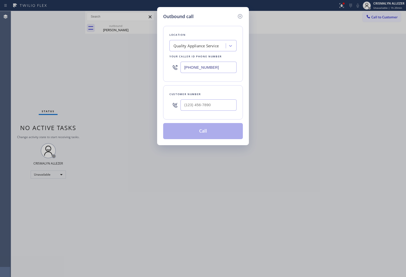
type input "(___) ___-____"
click at [225, 105] on input "(___) ___-____" at bounding box center [208, 104] width 56 height 11
click at [361, 88] on div "Outbound call Location Quality Appliance Service Your caller id phone number (5…" at bounding box center [203, 138] width 406 height 277
click at [222, 105] on input "(___) ___-____" at bounding box center [208, 104] width 56 height 11
paste input "949) 290-0400"
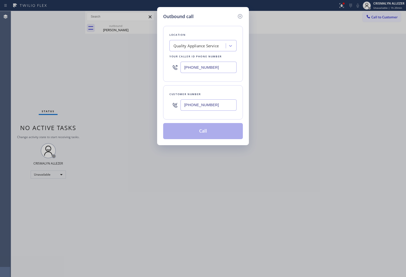
type input "(949) 290-0400"
click at [209, 47] on div "Quality Appliance Service" at bounding box center [195, 46] width 45 height 6
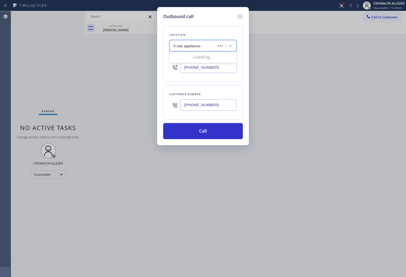
type input "5 star appliance re"
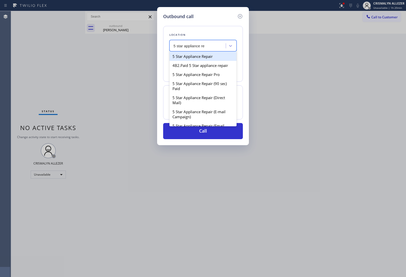
click at [207, 57] on div "5 Star Appliance Repair" at bounding box center [202, 56] width 67 height 9
type input "[PHONE_NUMBER]"
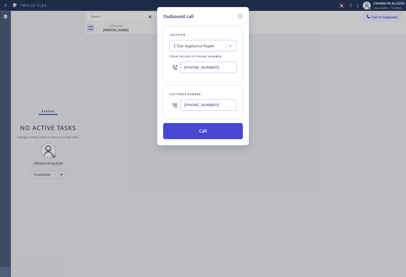
click at [200, 131] on button "Call" at bounding box center [203, 131] width 80 height 16
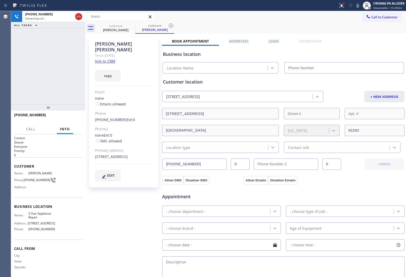
type input "[PHONE_NUMBER]"
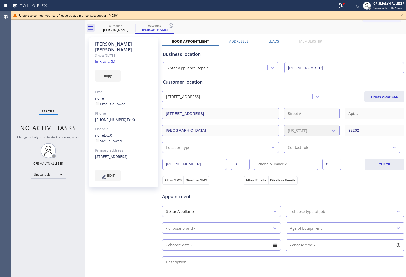
click at [401, 15] on icon at bounding box center [402, 15] width 2 height 2
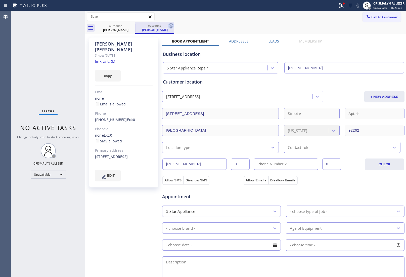
click at [170, 27] on icon at bounding box center [171, 26] width 6 height 6
click at [132, 25] on icon at bounding box center [132, 25] width 5 height 5
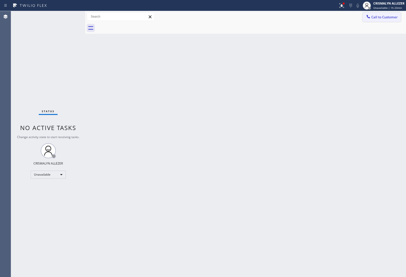
click at [385, 19] on span "Call to Customer" at bounding box center [384, 17] width 26 height 5
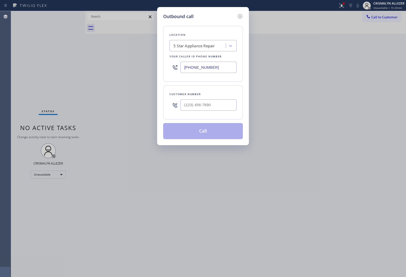
drag, startPoint x: 230, startPoint y: 67, endPoint x: 122, endPoint y: 67, distance: 107.8
click at [130, 67] on div "Outbound call Location 5 Star Appliance Repair Your caller id phone number [PHO…" at bounding box center [203, 138] width 406 height 277
paste input "626) 238-1687"
type input "[PHONE_NUMBER]"
click at [226, 106] on input "(___) ___-____" at bounding box center [208, 104] width 56 height 11
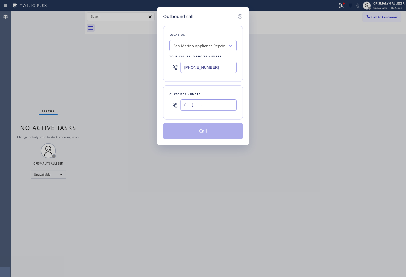
paste input "949) 466-4884"
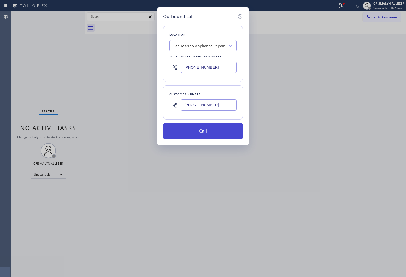
type input "[PHONE_NUMBER]"
click at [208, 131] on button "Call" at bounding box center [203, 131] width 80 height 16
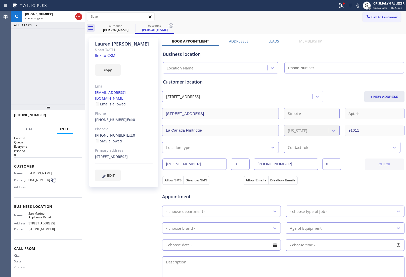
click at [102, 56] on link "link to CRM" at bounding box center [105, 55] width 20 height 5
type input "[PHONE_NUMBER]"
click at [69, 117] on span "HANG UP" at bounding box center [70, 117] width 15 height 4
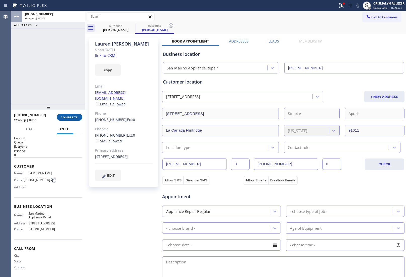
click at [69, 117] on span "COMPLETE" at bounding box center [69, 117] width 17 height 4
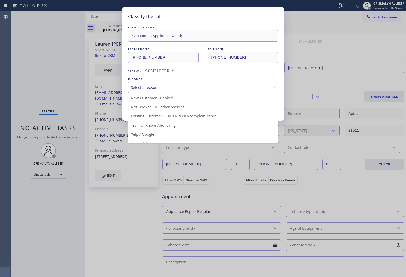
click at [196, 87] on div "Select a reason" at bounding box center [203, 87] width 144 height 6
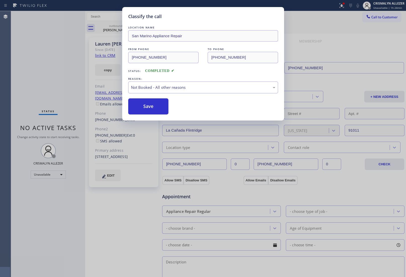
click at [162, 107] on button "Save" at bounding box center [148, 106] width 40 height 16
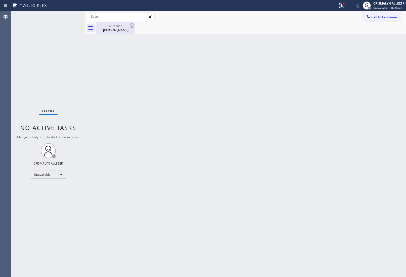
click at [124, 31] on div "Lauren Bender" at bounding box center [116, 30] width 38 height 5
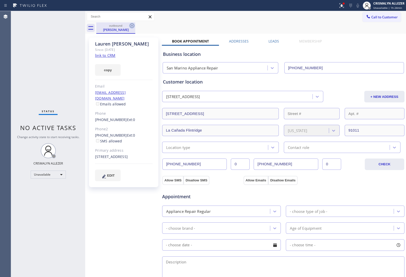
click at [130, 26] on icon at bounding box center [132, 26] width 6 height 6
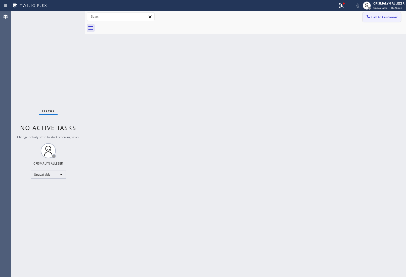
click at [367, 17] on icon at bounding box center [367, 16] width 3 height 3
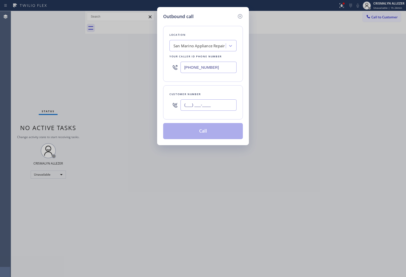
click at [212, 103] on input "(___) ___-____" at bounding box center [208, 104] width 56 height 11
paste input "949) 466-4884"
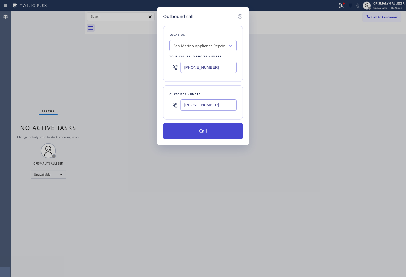
type input "[PHONE_NUMBER]"
click at [206, 132] on button "Call" at bounding box center [203, 131] width 80 height 16
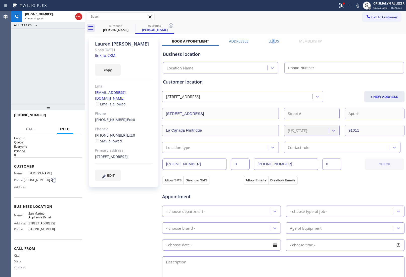
click at [271, 40] on label "Leads" at bounding box center [273, 41] width 11 height 5
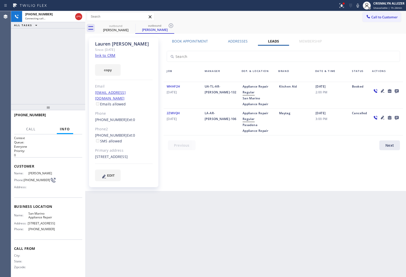
click at [397, 89] on icon at bounding box center [396, 91] width 6 height 6
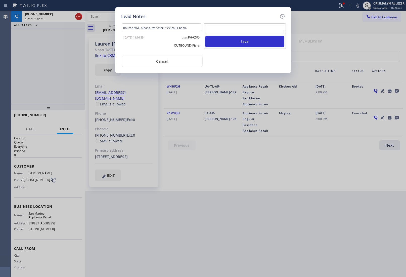
click at [241, 26] on textarea at bounding box center [244, 29] width 79 height 9
paste textarea "no answer | pls xfer here cx cb"
type textarea "no answer | pls xfer here cx cb"
click at [242, 38] on button "Save" at bounding box center [244, 42] width 79 height 12
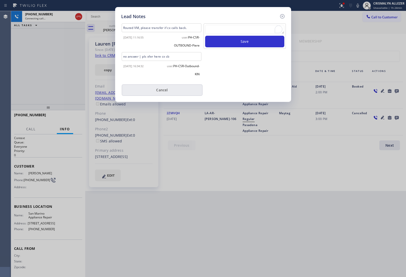
click at [173, 93] on button "Cancel" at bounding box center [162, 90] width 81 height 12
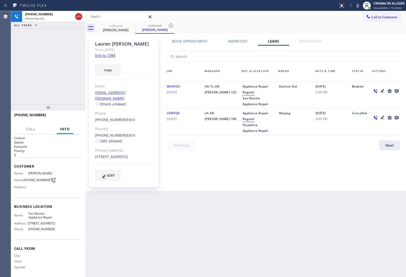
click at [197, 43] on label "Book Appointment" at bounding box center [190, 41] width 36 height 5
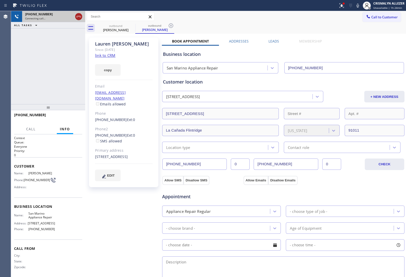
click at [79, 17] on icon at bounding box center [79, 17] width 6 height 6
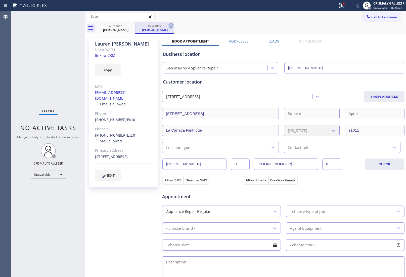
drag, startPoint x: 171, startPoint y: 26, endPoint x: 141, endPoint y: 28, distance: 30.5
click at [170, 26] on icon at bounding box center [171, 25] width 5 height 5
click at [132, 27] on icon at bounding box center [132, 26] width 6 height 6
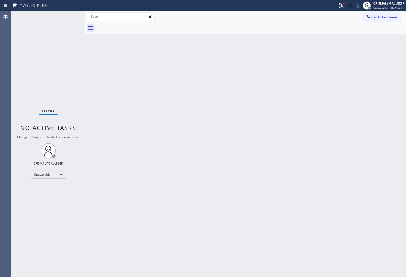
click at [389, 16] on span "Call to Customer" at bounding box center [384, 17] width 26 height 5
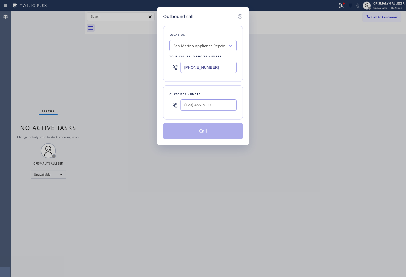
type input "(___) ___-____"
click at [219, 106] on input "(___) ___-____" at bounding box center [208, 104] width 56 height 11
drag, startPoint x: 229, startPoint y: 66, endPoint x: 105, endPoint y: 66, distance: 123.3
click at [107, 67] on div "Outbound call Location San Marino Appliance Repair Your caller id phone number …" at bounding box center [203, 138] width 406 height 277
paste input "844) 679-3652"
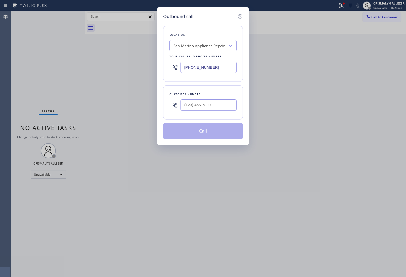
type input "[PHONE_NUMBER]"
click at [219, 108] on input "(___) ___-____" at bounding box center [208, 104] width 56 height 11
paste input "714) 360-4499"
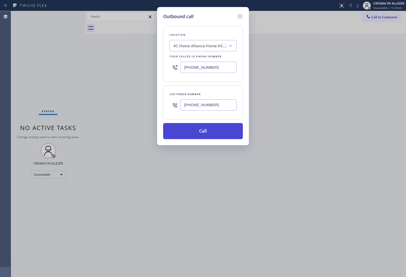
type input "[PHONE_NUMBER]"
click at [203, 136] on button "Call" at bounding box center [203, 131] width 80 height 16
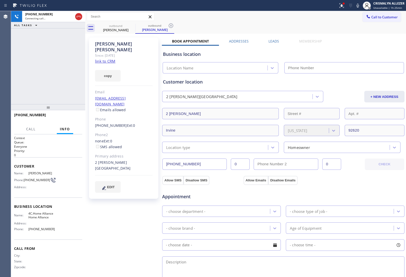
click at [108, 59] on link "link to CRM" at bounding box center [105, 61] width 20 height 5
type input "[PHONE_NUMBER]"
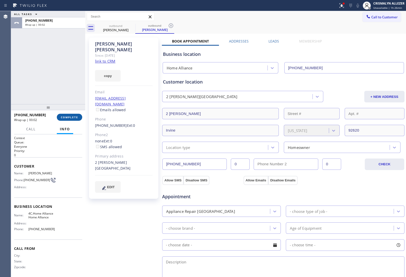
click at [69, 117] on span "COMPLETE" at bounding box center [69, 117] width 17 height 4
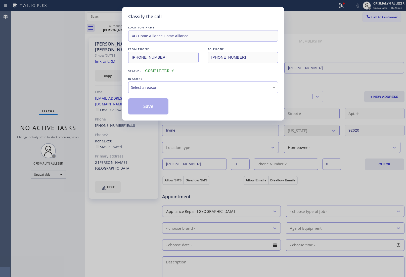
click at [195, 94] on div "LOCATION NAME 4C.Home Alliance Home Alliance FROM PHONE (844) 679-3652 TO PHONE…" at bounding box center [203, 69] width 150 height 89
click at [180, 83] on div "Select a reason" at bounding box center [203, 87] width 150 height 12
click at [151, 110] on button "Save" at bounding box center [148, 106] width 40 height 16
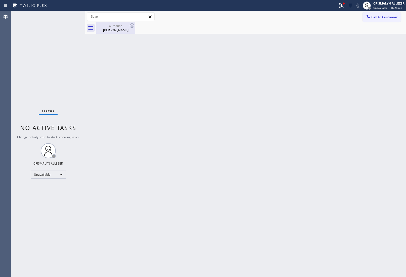
click at [116, 32] on div "William Crosby" at bounding box center [116, 30] width 38 height 5
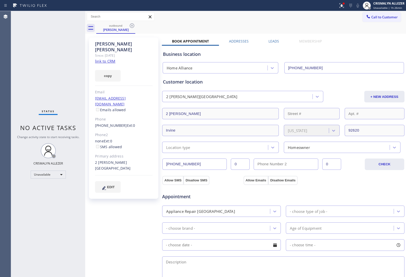
click at [275, 41] on label "Leads" at bounding box center [273, 41] width 11 height 5
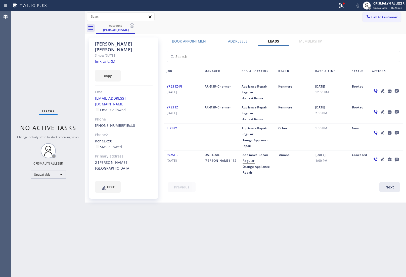
click at [399, 92] on icon at bounding box center [396, 91] width 6 height 6
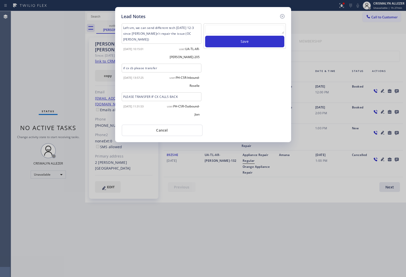
click at [251, 32] on textarea at bounding box center [244, 29] width 79 height 9
click at [226, 29] on textarea "To enrich screen reader interactions, please activate Accessibility in Grammarl…" at bounding box center [244, 29] width 79 height 9
type textarea "dosnt want to do busniness with us anymore"
click at [238, 43] on button "Save" at bounding box center [244, 42] width 79 height 12
click at [160, 130] on button "Cancel" at bounding box center [162, 130] width 81 height 12
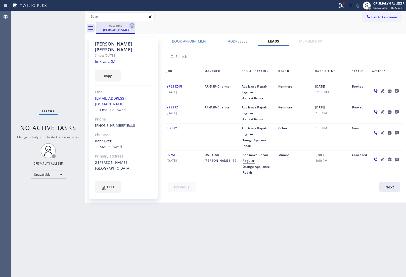
click at [130, 25] on icon at bounding box center [132, 25] width 5 height 5
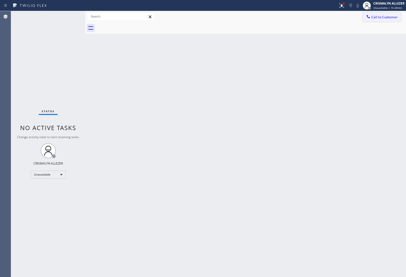
click at [376, 18] on span "Call to Customer" at bounding box center [384, 17] width 26 height 5
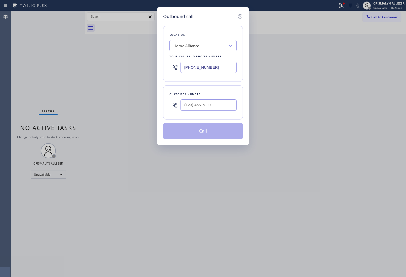
drag, startPoint x: 228, startPoint y: 65, endPoint x: 76, endPoint y: 62, distance: 151.5
click at [89, 62] on div "Outbound call Location Home Alliance Your caller id phone number (844) 679-3652…" at bounding box center [203, 138] width 406 height 277
paste input "18) 873-6547"
type input "[PHONE_NUMBER]"
click at [225, 109] on input "(___) ___-____" at bounding box center [208, 104] width 56 height 11
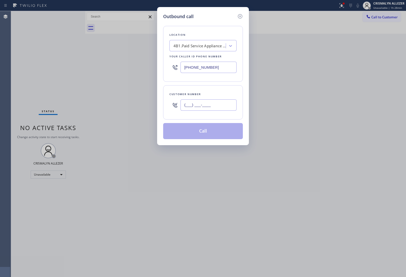
paste input "310) 920-9615"
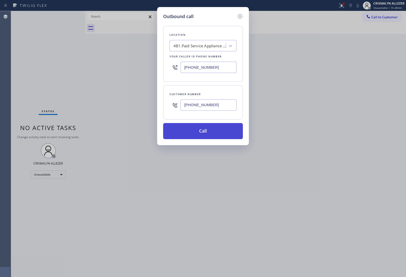
type input "[PHONE_NUMBER]"
click at [211, 132] on button "Call" at bounding box center [203, 131] width 80 height 16
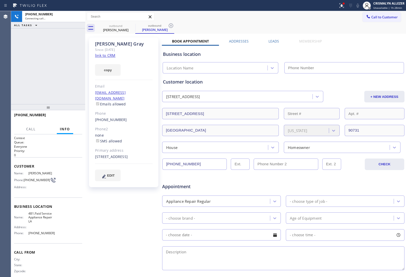
type input "[PHONE_NUMBER]"
click at [112, 55] on link "link to CRM" at bounding box center [105, 55] width 20 height 5
click at [68, 116] on span "HANG UP" at bounding box center [70, 117] width 15 height 4
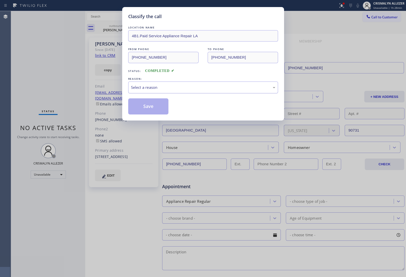
click at [190, 91] on div "Select a reason" at bounding box center [203, 87] width 150 height 12
click at [156, 109] on button "Save" at bounding box center [148, 106] width 40 height 16
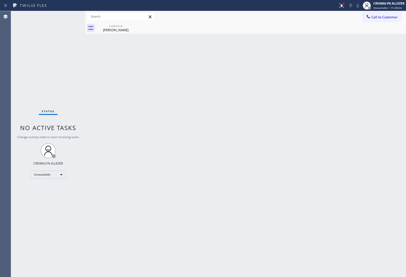
click at [144, 69] on div "Back to Dashboard Change Sender ID Customers Technicians Select a contact Outbo…" at bounding box center [245, 143] width 321 height 265
drag, startPoint x: 124, startPoint y: 29, endPoint x: 264, endPoint y: 44, distance: 140.9
click at [126, 30] on div "John Gray" at bounding box center [116, 30] width 38 height 5
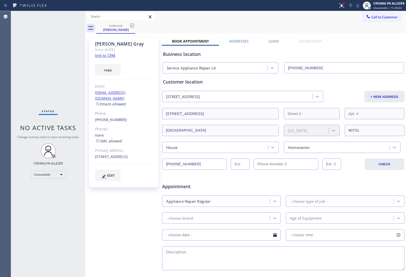
drag, startPoint x: 276, startPoint y: 39, endPoint x: 283, endPoint y: 54, distance: 16.5
click at [276, 40] on label "Leads" at bounding box center [273, 41] width 11 height 5
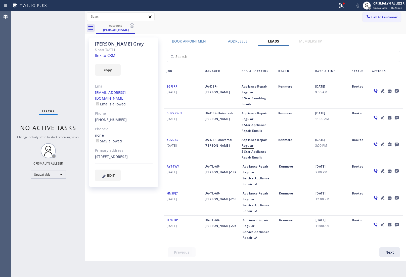
click at [399, 90] on icon at bounding box center [396, 91] width 6 height 6
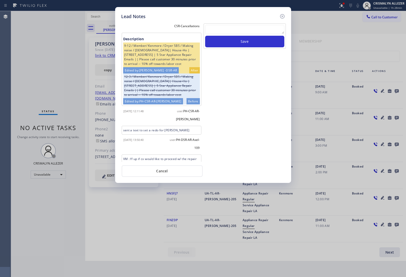
scroll to position [233, 0]
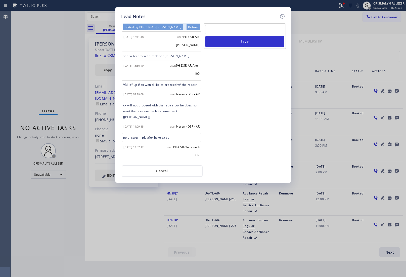
click at [240, 24] on div "Save" at bounding box center [244, 35] width 82 height 25
click at [238, 33] on textarea "To enrich screen reader interactions, please activate Accessibility in Grammarl…" at bounding box center [244, 29] width 79 height 9
paste textarea "no answer | pls xfer here cx cb"
type textarea "no answer | pls xfer here cx cb"
click at [240, 45] on button "Save" at bounding box center [244, 42] width 79 height 12
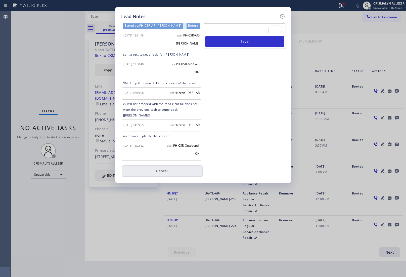
click at [164, 172] on button "Cancel" at bounding box center [162, 171] width 81 height 12
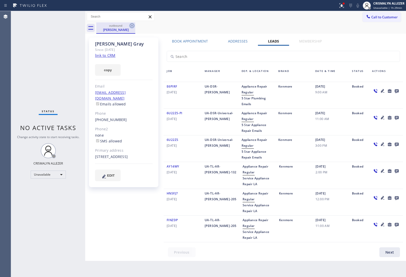
click at [133, 25] on icon at bounding box center [132, 26] width 6 height 6
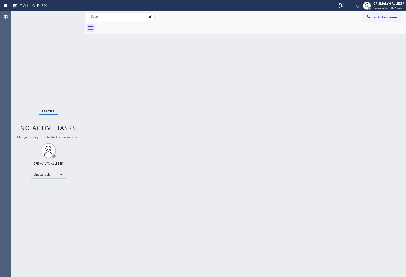
drag, startPoint x: 386, startPoint y: 20, endPoint x: 334, endPoint y: 45, distance: 57.9
click at [384, 22] on div "Call to Customer Outbound call Location Service Appliance Repair LA Your caller…" at bounding box center [245, 16] width 321 height 11
click at [385, 19] on span "Call to Customer" at bounding box center [384, 17] width 26 height 5
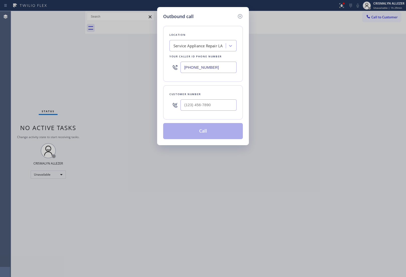
drag, startPoint x: 231, startPoint y: 66, endPoint x: 98, endPoint y: 67, distance: 132.1
click at [99, 67] on div "Outbound call Location Service Appliance Repair LA Your caller id phone number …" at bounding box center [203, 138] width 406 height 277
paste input "313) 307-4931"
type input "[PHONE_NUMBER]"
click at [215, 100] on input "(___) ___-____" at bounding box center [208, 104] width 56 height 11
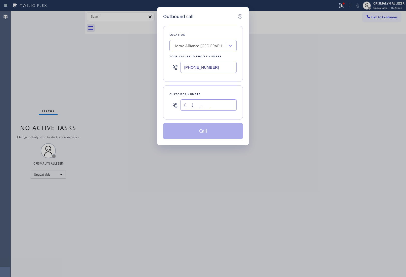
paste input "313) 231-2847"
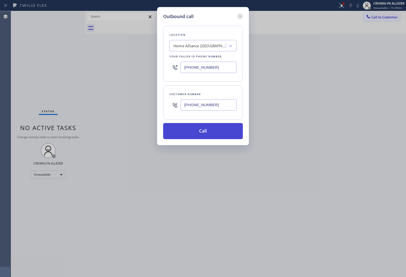
type input "[PHONE_NUMBER]"
click at [203, 131] on button "Call" at bounding box center [203, 131] width 80 height 16
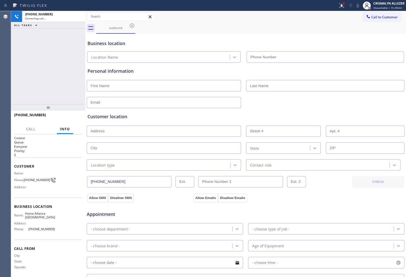
type input "[PHONE_NUMBER]"
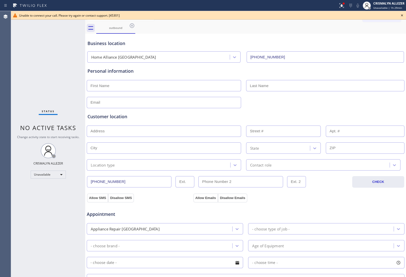
click at [400, 15] on icon at bounding box center [402, 15] width 6 height 6
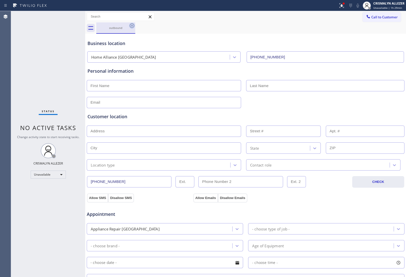
click at [131, 27] on icon at bounding box center [132, 26] width 6 height 6
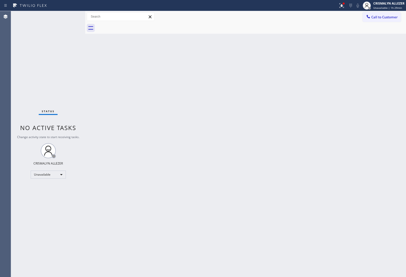
drag, startPoint x: 386, startPoint y: 16, endPoint x: 258, endPoint y: 88, distance: 146.9
click at [385, 17] on span "Call to Customer" at bounding box center [384, 17] width 26 height 5
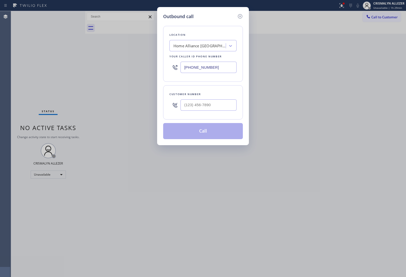
drag, startPoint x: 231, startPoint y: 69, endPoint x: 100, endPoint y: 68, distance: 130.9
click at [101, 67] on div "Outbound call Location Home Alliance [GEOGRAPHIC_DATA] Your caller id phone num…" at bounding box center [203, 138] width 406 height 277
paste input "562) 646-3536"
type input "[PHONE_NUMBER]"
click at [217, 106] on input "(___) ___-____" at bounding box center [208, 104] width 56 height 11
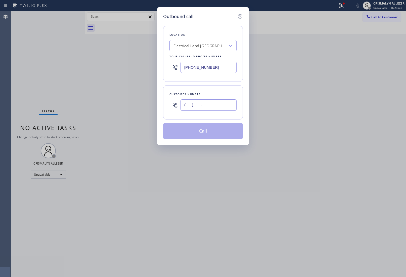
paste input "308) 223-5334"
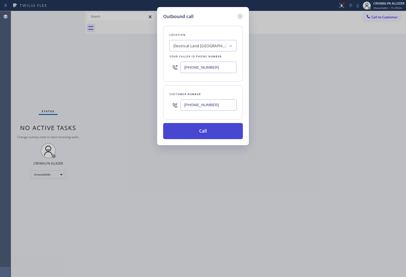
type input "[PHONE_NUMBER]"
click at [205, 131] on button "Call" at bounding box center [203, 131] width 80 height 16
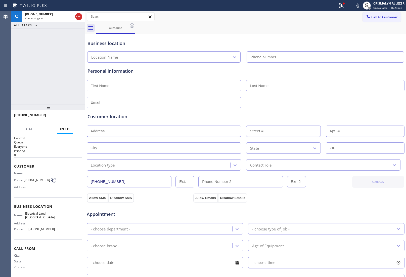
type input "[PHONE_NUMBER]"
click at [70, 116] on span "HANG UP" at bounding box center [70, 117] width 15 height 4
click at [70, 117] on span "HANG UP" at bounding box center [70, 117] width 15 height 4
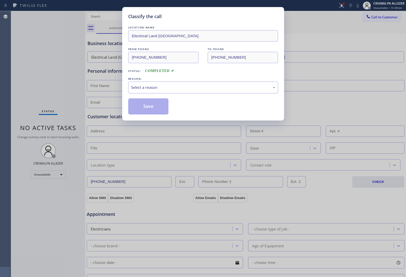
click at [195, 89] on div "Select a reason" at bounding box center [203, 87] width 144 height 6
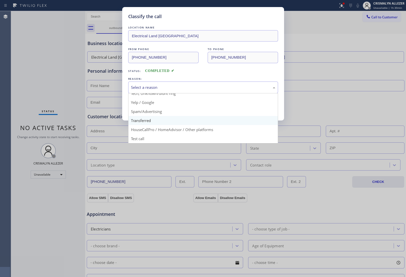
scroll to position [34, 0]
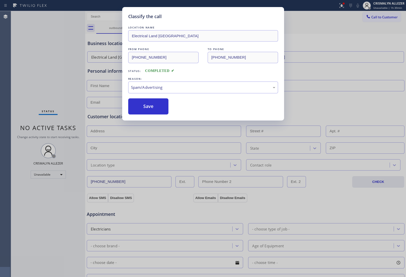
click at [153, 112] on button "Save" at bounding box center [148, 106] width 40 height 16
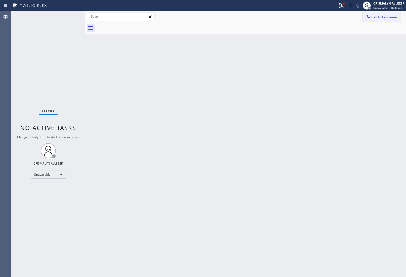
click at [385, 16] on span "Call to Customer" at bounding box center [384, 17] width 26 height 5
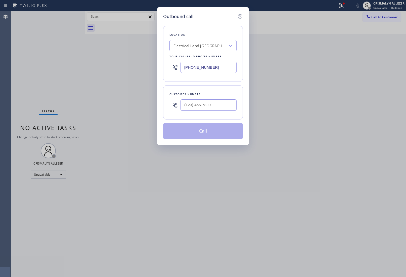
drag, startPoint x: 233, startPoint y: 70, endPoint x: 96, endPoint y: 70, distance: 136.9
click at [104, 70] on div "Outbound call Location Electrical Land [GEOGRAPHIC_DATA] Your caller id phone n…" at bounding box center [203, 138] width 406 height 277
paste input "714) 294-2150"
type input "[PHONE_NUMBER]"
click at [197, 102] on input "(___) ___-____" at bounding box center [208, 104] width 56 height 11
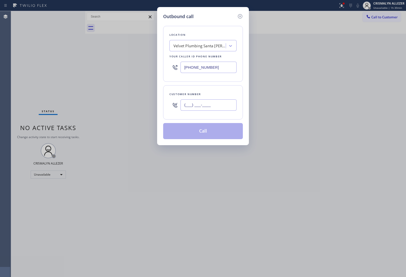
paste input "310) 944-6164"
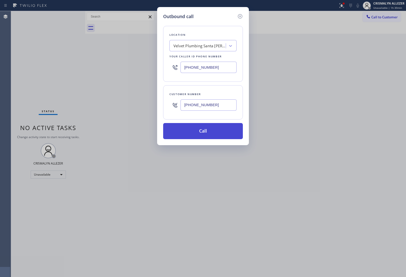
type input "[PHONE_NUMBER]"
click at [205, 133] on button "Call" at bounding box center [203, 131] width 80 height 16
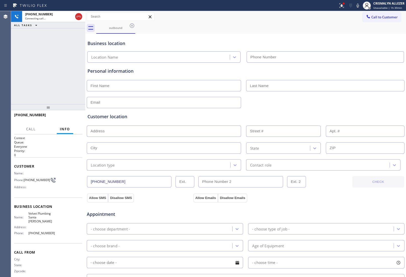
type input "[PHONE_NUMBER]"
click at [73, 116] on span "HANG UP" at bounding box center [70, 117] width 15 height 4
click at [74, 116] on span "HANG UP" at bounding box center [70, 117] width 15 height 4
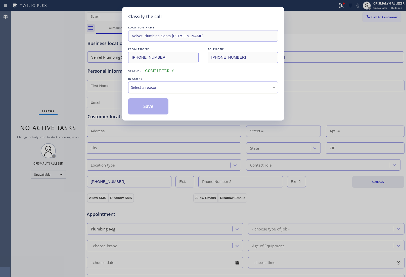
click at [207, 89] on div "Select a reason" at bounding box center [203, 87] width 144 height 6
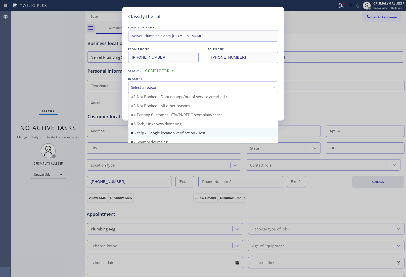
scroll to position [7, 0]
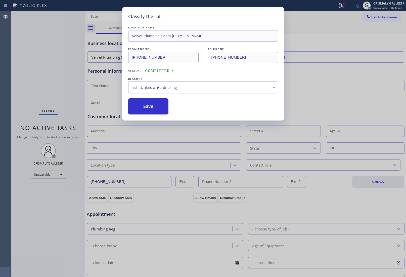
click at [207, 89] on div "Tech, Unknown/didnt ring" at bounding box center [203, 87] width 144 height 6
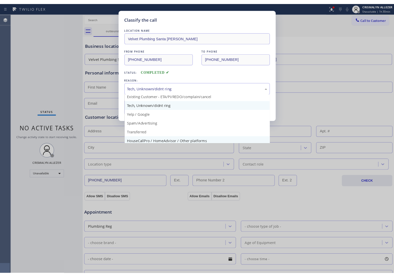
scroll to position [31, 0]
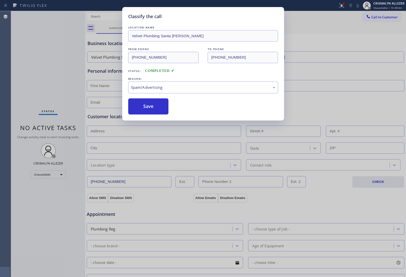
click at [153, 115] on div "Classify the call LOCATION NAME Velvet Plumbing Santa [PERSON_NAME] FROM PHONE …" at bounding box center [203, 63] width 162 height 113
click at [156, 109] on button "Save" at bounding box center [148, 106] width 40 height 16
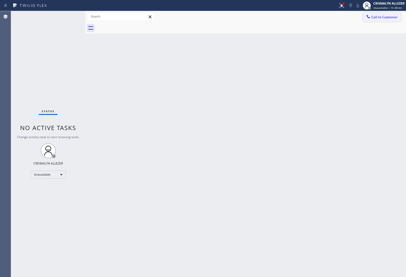
click at [383, 18] on span "Call to Customer" at bounding box center [384, 17] width 26 height 5
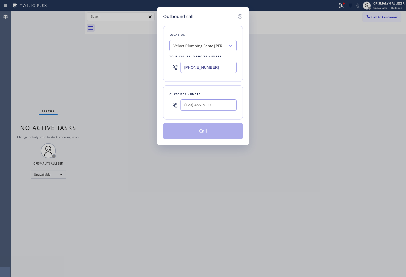
drag, startPoint x: 231, startPoint y: 68, endPoint x: 126, endPoint y: 67, distance: 104.7
click at [153, 68] on div "Outbound call Location Velvet Plumbing [GEOGRAPHIC_DATA][PERSON_NAME] Your call…" at bounding box center [203, 138] width 406 height 277
paste input "480) 660-0988"
type input "[PHONE_NUMBER]"
click at [213, 107] on input "(___) ___-____" at bounding box center [208, 104] width 56 height 11
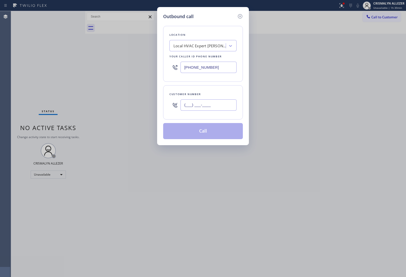
paste input "480) 769-9647"
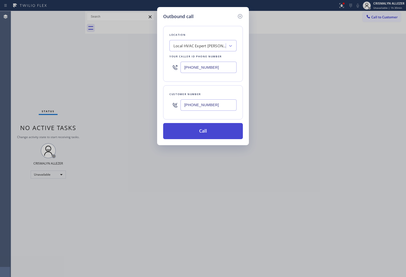
type input "[PHONE_NUMBER]"
click at [206, 133] on button "Call" at bounding box center [203, 131] width 80 height 16
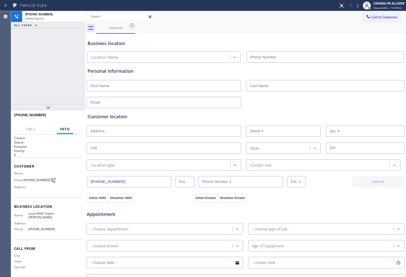
type input "[PHONE_NUMBER]"
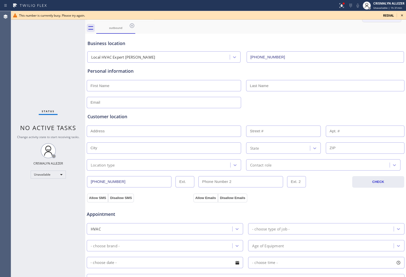
drag, startPoint x: 402, startPoint y: 14, endPoint x: 385, endPoint y: 17, distance: 17.3
click at [402, 14] on icon at bounding box center [402, 15] width 6 height 6
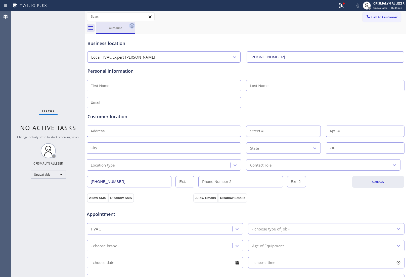
click at [132, 25] on icon at bounding box center [132, 25] width 5 height 5
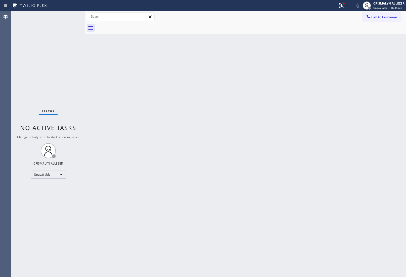
drag, startPoint x: 385, startPoint y: 15, endPoint x: 379, endPoint y: 18, distance: 6.2
click at [382, 17] on span "Call to Customer" at bounding box center [384, 17] width 26 height 5
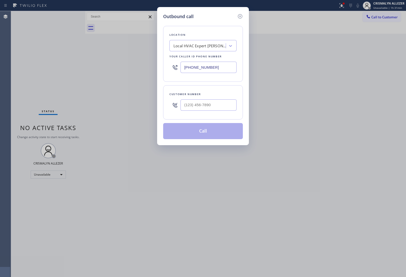
drag, startPoint x: 226, startPoint y: 68, endPoint x: 56, endPoint y: 57, distance: 170.7
click at [62, 57] on div "Outbound call Location Local HVAC Expert [PERSON_NAME] Your caller id phone num…" at bounding box center [203, 138] width 406 height 277
paste input "855) 731-4952"
type input "[PHONE_NUMBER]"
click at [214, 104] on input "(___) ___-____" at bounding box center [208, 104] width 56 height 11
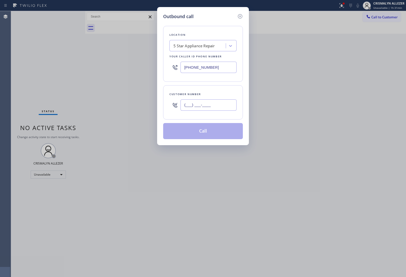
paste input "650) 520-3555"
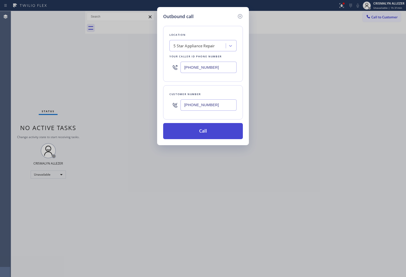
type input "[PHONE_NUMBER]"
click at [205, 131] on button "Call" at bounding box center [203, 131] width 80 height 16
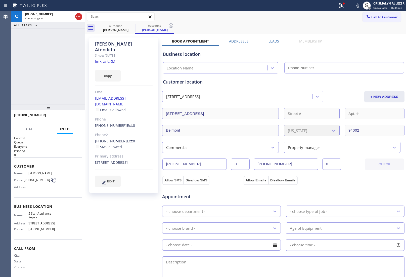
type input "[PHONE_NUMBER]"
click at [107, 59] on link "link to CRM" at bounding box center [105, 61] width 20 height 5
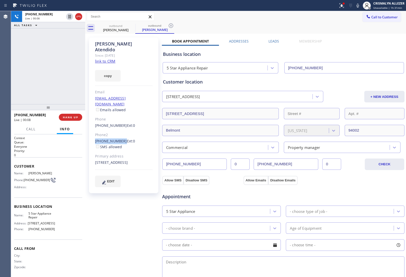
drag, startPoint x: 91, startPoint y: 129, endPoint x: 120, endPoint y: 131, distance: 28.7
click at [120, 131] on div "[PERSON_NAME] Since: [DATE] link to CRM copy Email [EMAIL_ADDRESS][DOMAIN_NAME]…" at bounding box center [123, 114] width 69 height 155
copy link "[PHONE_NUMBER]"
click at [67, 119] on span "HANG UP" at bounding box center [70, 117] width 15 height 4
click at [67, 119] on span "COMPLETE" at bounding box center [69, 117] width 17 height 4
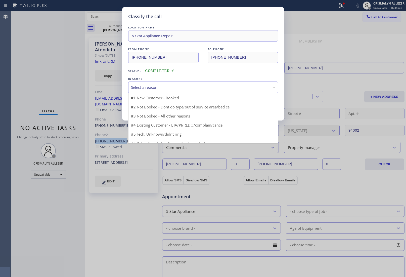
click at [203, 90] on div "Select a reason" at bounding box center [203, 87] width 144 height 6
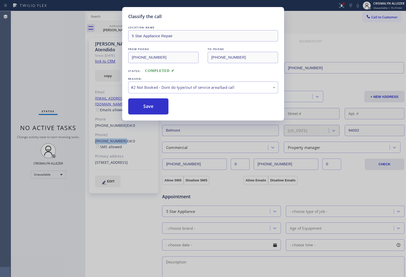
click at [143, 108] on button "Save" at bounding box center [148, 106] width 40 height 16
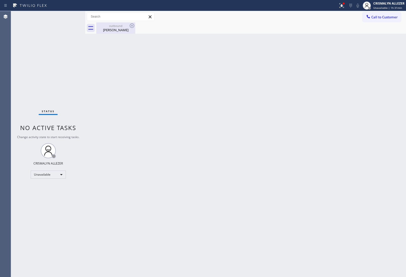
click at [116, 30] on div "[PERSON_NAME]" at bounding box center [116, 30] width 38 height 5
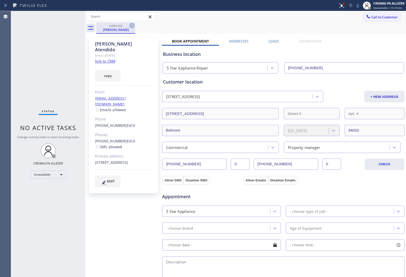
drag, startPoint x: 132, startPoint y: 25, endPoint x: 163, endPoint y: 29, distance: 31.6
click at [134, 25] on icon at bounding box center [132, 25] width 5 height 5
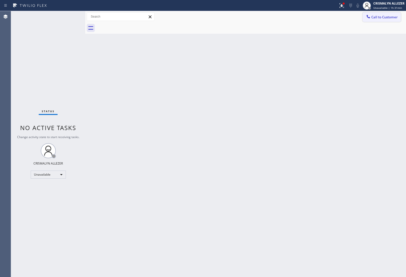
click at [374, 18] on span "Call to Customer" at bounding box center [384, 17] width 26 height 5
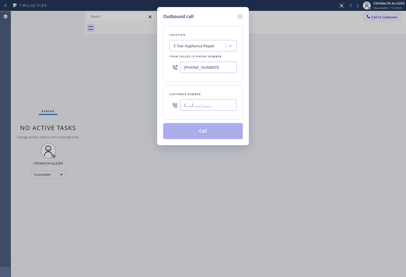
click at [222, 105] on input "(___) ___-____" at bounding box center [208, 104] width 56 height 11
paste input "650) 591-5937"
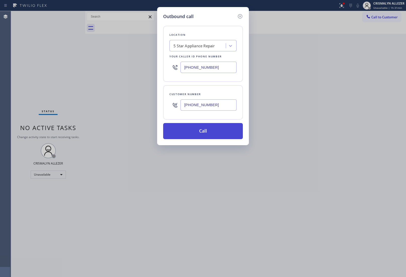
type input "[PHONE_NUMBER]"
click at [212, 132] on button "Call" at bounding box center [203, 131] width 80 height 16
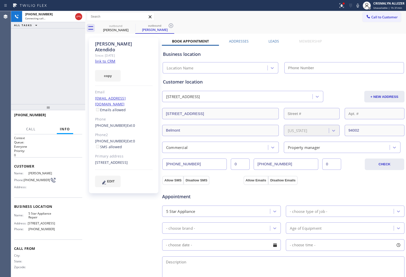
type input "[PHONE_NUMBER]"
click at [69, 118] on span "HANG UP" at bounding box center [70, 117] width 15 height 4
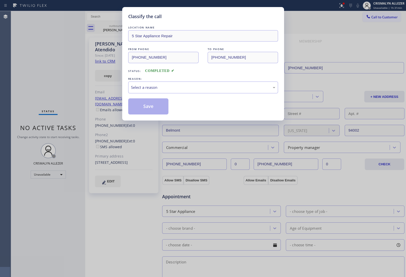
click at [206, 94] on div "LOCATION NAME 5 Star Appliance Repair FROM PHONE [PHONE_NUMBER] TO PHONE [PHONE…" at bounding box center [203, 69] width 150 height 89
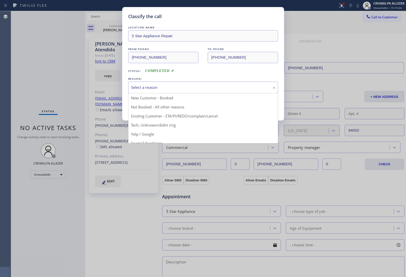
click at [192, 89] on div "Select a reason" at bounding box center [203, 87] width 144 height 6
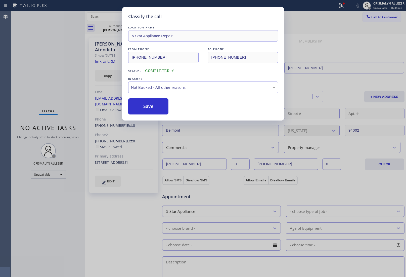
click at [151, 109] on button "Save" at bounding box center [148, 106] width 40 height 16
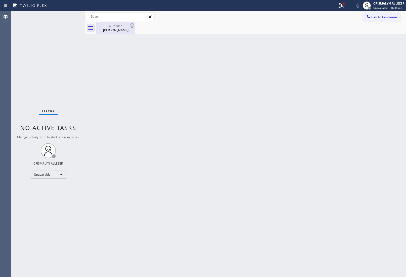
click at [116, 25] on div "outbound" at bounding box center [116, 26] width 38 height 4
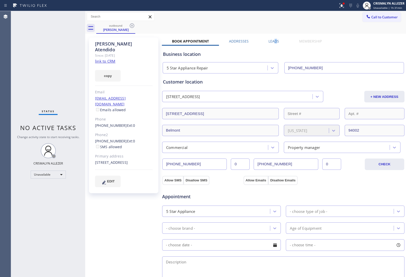
click at [274, 39] on label "Leads" at bounding box center [273, 41] width 11 height 5
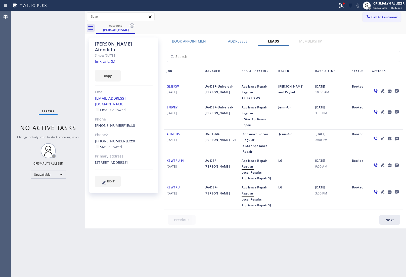
click at [397, 91] on icon at bounding box center [396, 91] width 4 height 4
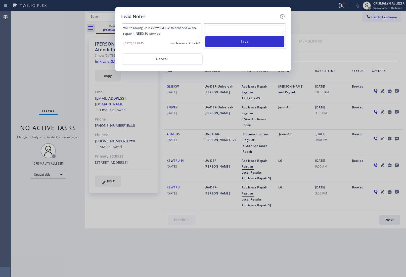
click at [232, 33] on textarea at bounding box center [244, 29] width 79 height 9
paste textarea "no answer | pls xfer here cx cb"
type textarea "no answer | pls xfer here cx cb"
click at [236, 44] on button "Save" at bounding box center [244, 42] width 79 height 12
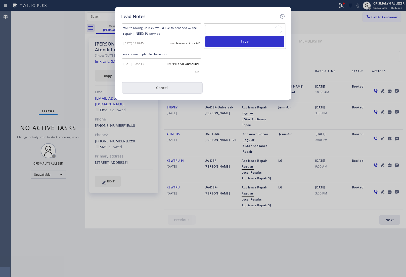
click at [165, 91] on button "Cancel" at bounding box center [162, 88] width 81 height 12
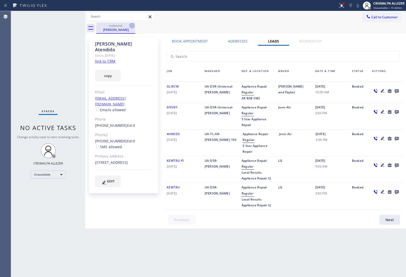
click at [134, 25] on icon at bounding box center [132, 26] width 6 height 6
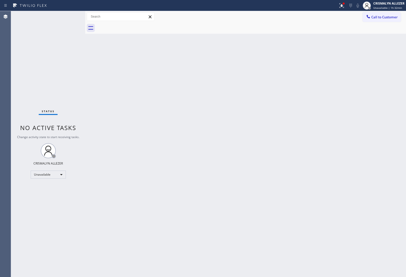
click at [380, 16] on span "Call to Customer" at bounding box center [384, 17] width 26 height 5
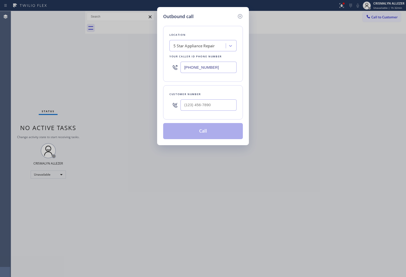
drag, startPoint x: 232, startPoint y: 68, endPoint x: 90, endPoint y: 54, distance: 141.9
click at [101, 56] on div "Outbound call Location 5 Star Appliance Repair Your caller id phone number [PHO…" at bounding box center [203, 138] width 406 height 277
paste input "720) 669-6541"
type input "[PHONE_NUMBER]"
click at [225, 108] on input "(___) ___-____" at bounding box center [208, 104] width 56 height 11
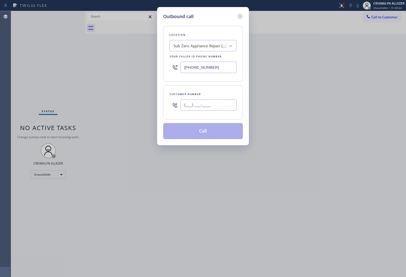
paste input "757) 817-8153"
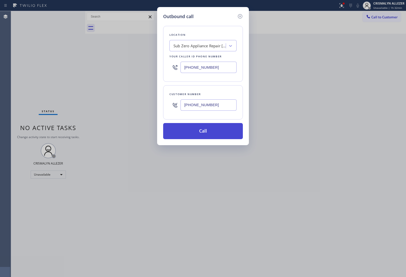
type input "[PHONE_NUMBER]"
click at [206, 128] on button "Call" at bounding box center [203, 131] width 80 height 16
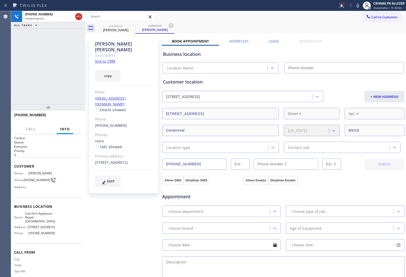
click at [111, 59] on link "link to CRM" at bounding box center [105, 61] width 20 height 5
type input "[PHONE_NUMBER]"
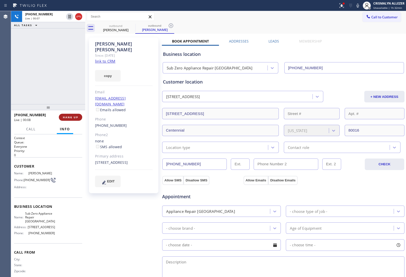
click at [78, 117] on button "HANG UP" at bounding box center [70, 117] width 23 height 7
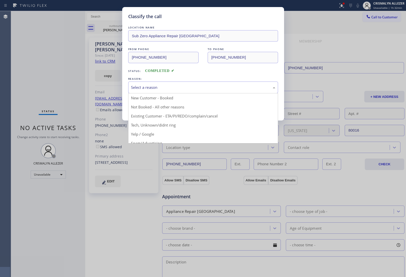
click at [190, 91] on div "Select a reason" at bounding box center [203, 87] width 150 height 12
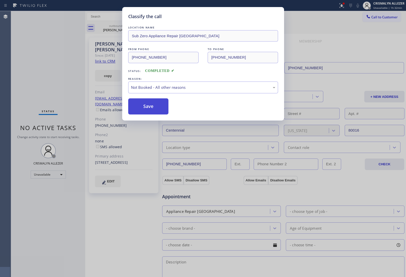
click at [142, 105] on button "Save" at bounding box center [148, 106] width 40 height 16
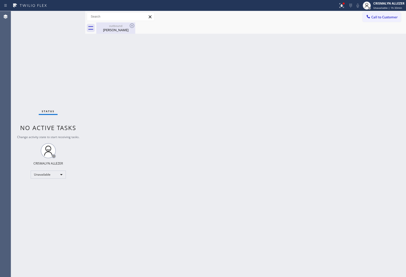
click at [122, 31] on div "[PERSON_NAME]" at bounding box center [116, 30] width 38 height 5
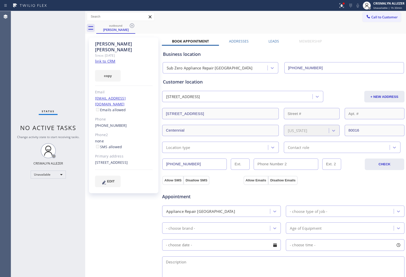
drag, startPoint x: 273, startPoint y: 40, endPoint x: 332, endPoint y: 80, distance: 71.2
click at [273, 42] on label "Leads" at bounding box center [273, 41] width 11 height 5
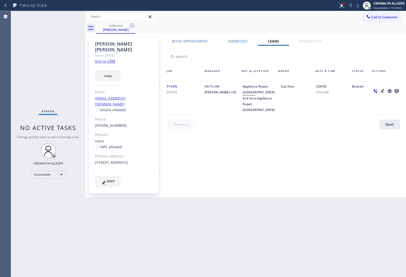
click at [397, 88] on icon at bounding box center [396, 91] width 6 height 6
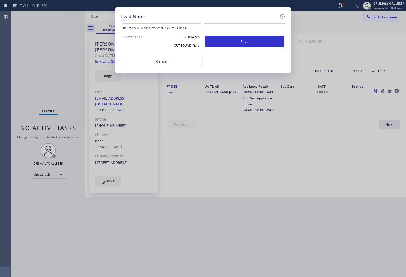
click at [226, 33] on textarea at bounding box center [244, 29] width 79 height 9
paste textarea "no answer | pls xfer here cx cb"
type textarea "no answer | pls xfer here cx cb"
click at [242, 43] on button "Save" at bounding box center [244, 42] width 79 height 12
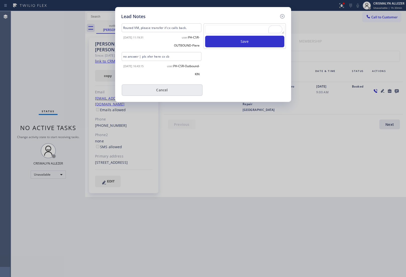
click at [166, 89] on button "Cancel" at bounding box center [162, 90] width 81 height 12
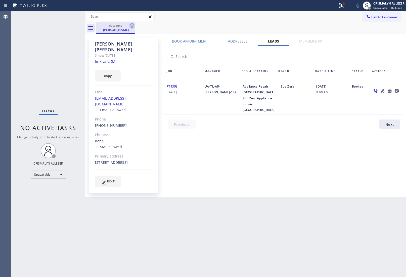
click at [131, 25] on icon at bounding box center [132, 26] width 6 height 6
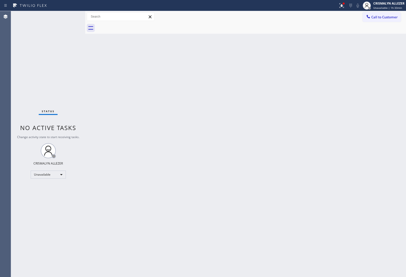
drag, startPoint x: 386, startPoint y: 18, endPoint x: 283, endPoint y: 62, distance: 111.8
click at [384, 21] on button "Call to Customer" at bounding box center [381, 17] width 38 height 10
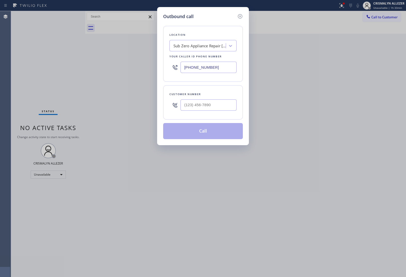
drag, startPoint x: 224, startPoint y: 70, endPoint x: 96, endPoint y: 55, distance: 128.7
click at [104, 55] on div "Outbound call Location Sub Zero Appliance Repair [GEOGRAPHIC_DATA] Your caller …" at bounding box center [203, 138] width 406 height 277
paste input "206) 495-4748"
type input "[PHONE_NUMBER]"
click at [205, 109] on input "(___) ___-____" at bounding box center [208, 104] width 56 height 11
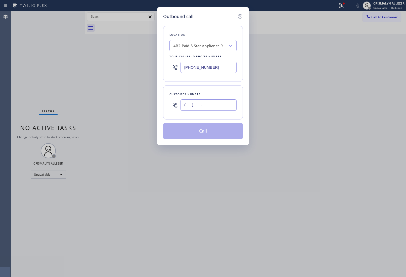
paste input "425) 835-3262"
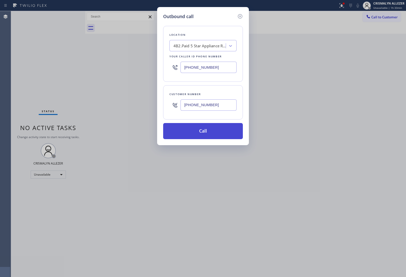
type input "[PHONE_NUMBER]"
click at [216, 133] on button "Call" at bounding box center [203, 131] width 80 height 16
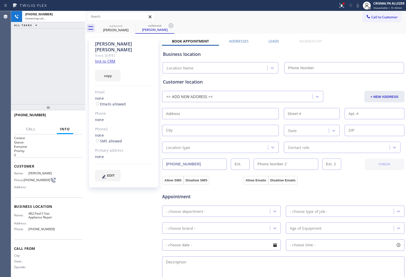
click at [111, 59] on link "link to CRM" at bounding box center [105, 61] width 20 height 5
type input "[PHONE_NUMBER]"
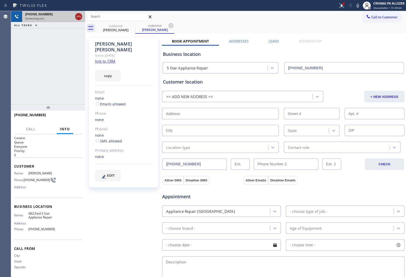
click at [78, 16] on icon at bounding box center [79, 17] width 6 height 6
click at [171, 26] on icon at bounding box center [171, 26] width 6 height 6
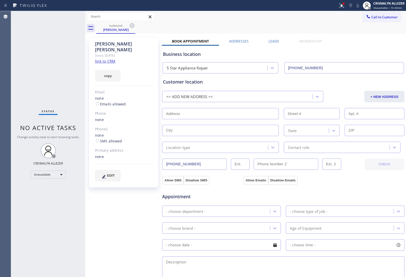
drag, startPoint x: 271, startPoint y: 42, endPoint x: 348, endPoint y: 71, distance: 82.1
click at [279, 46] on div "Book Appointment Addresses Leads Membership Business location 5 Star Appliance …" at bounding box center [283, 205] width 243 height 332
click at [244, 59] on div "Business location 5 Star Appliance Repair [PHONE_NUMBER]" at bounding box center [283, 60] width 243 height 28
click at [131, 24] on icon at bounding box center [132, 26] width 6 height 6
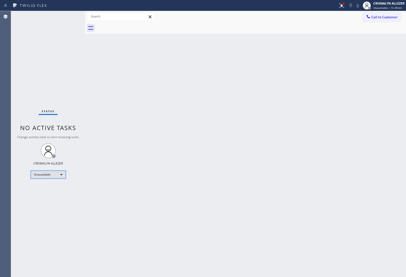
click at [60, 174] on div "Unavailable" at bounding box center [48, 174] width 35 height 8
click at [48, 190] on li "Available" at bounding box center [48, 188] width 34 height 6
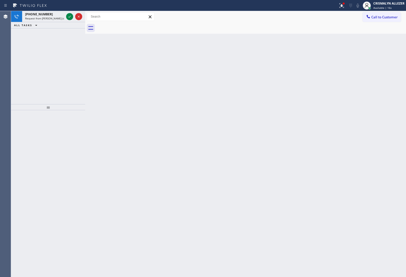
click at [343, 97] on div "Back to Dashboard Change Sender ID Customers Technicians Select a contact Outbo…" at bounding box center [245, 143] width 321 height 265
click at [67, 16] on icon at bounding box center [70, 17] width 6 height 6
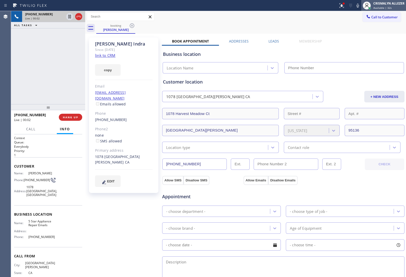
click at [388, 9] on span "Available | 32s" at bounding box center [382, 8] width 18 height 4
type input "[PHONE_NUMBER]"
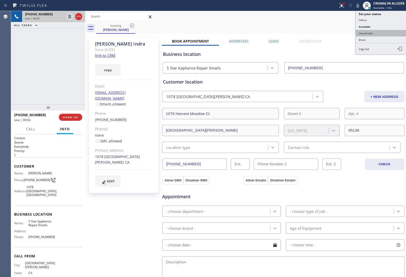
click at [371, 33] on button "Unavailable" at bounding box center [380, 33] width 50 height 7
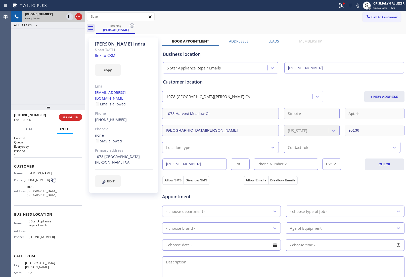
click at [63, 174] on div "Name: [PERSON_NAME] Phone: [PHONE_NUMBER] Address: [STREET_ADDRESS]" at bounding box center [48, 185] width 68 height 28
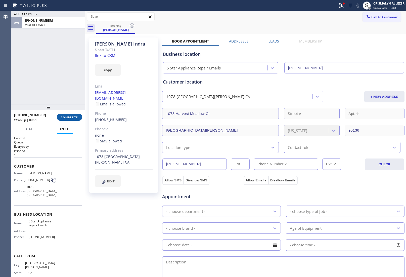
click at [66, 118] on span "COMPLETE" at bounding box center [69, 117] width 17 height 4
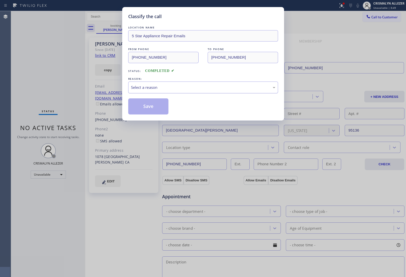
click at [173, 89] on div "Select a reason" at bounding box center [203, 87] width 144 height 6
click at [148, 109] on button "Save" at bounding box center [148, 106] width 40 height 16
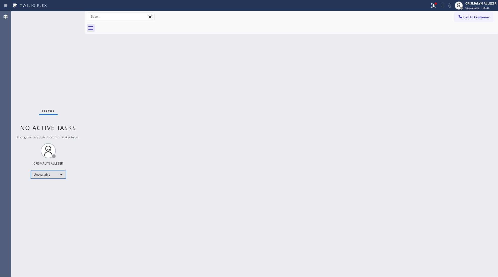
click at [62, 174] on div "Unavailable" at bounding box center [48, 174] width 35 height 8
click at [49, 180] on li "Offline" at bounding box center [48, 181] width 34 height 6
click at [405, 8] on span "Unavailable | 36:45" at bounding box center [477, 8] width 24 height 4
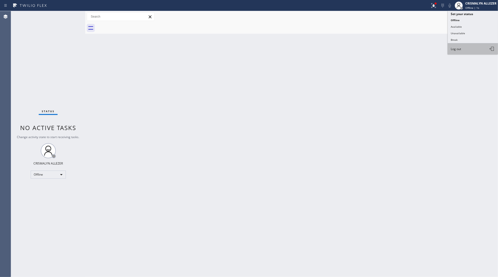
click at [405, 50] on button "Log out" at bounding box center [472, 48] width 50 height 11
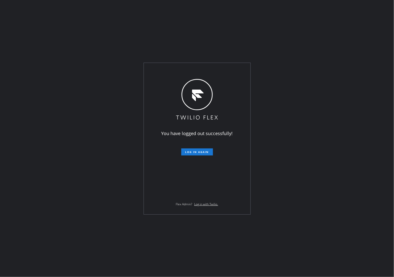
click at [365, 59] on div "You have logged out successfully! Log in again Flex Admin? Log in with Twilio." at bounding box center [197, 138] width 394 height 277
